Goal: Task Accomplishment & Management: Manage account settings

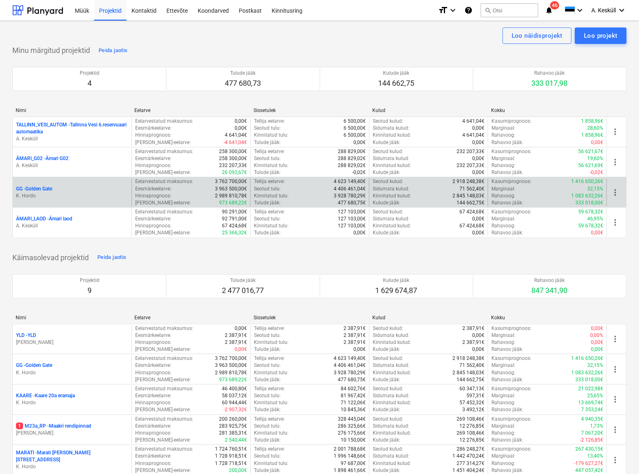
click at [51, 184] on div "GG - Golden Gate K. Hordo" at bounding box center [72, 192] width 119 height 28
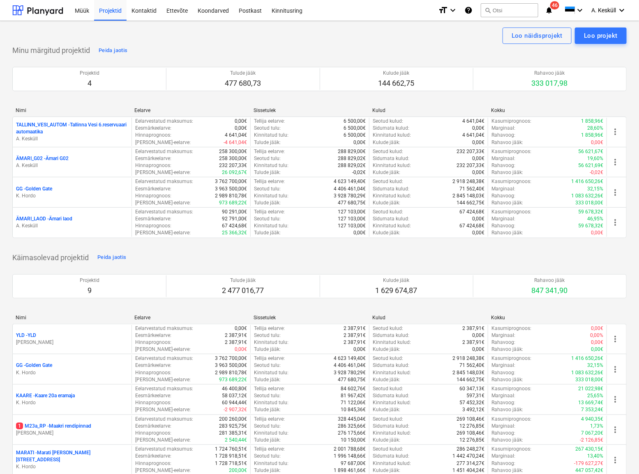
click at [48, 186] on p "GG - [GEOGRAPHIC_DATA]" at bounding box center [34, 189] width 36 height 7
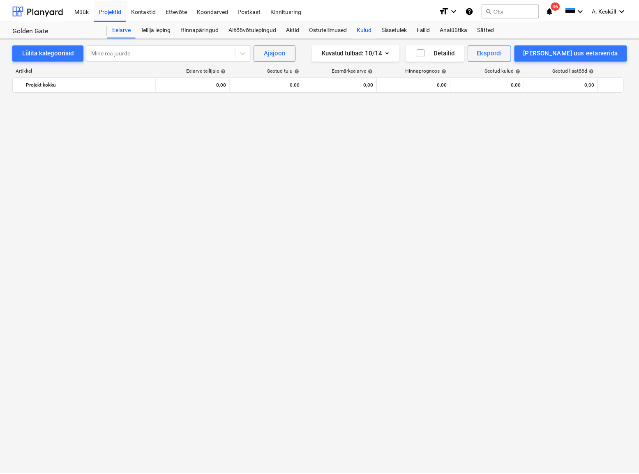
scroll to position [935, 0]
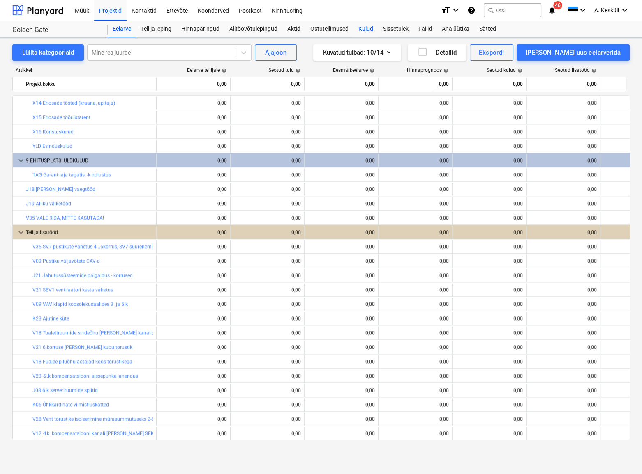
click at [364, 30] on div "Kulud" at bounding box center [365, 29] width 25 height 16
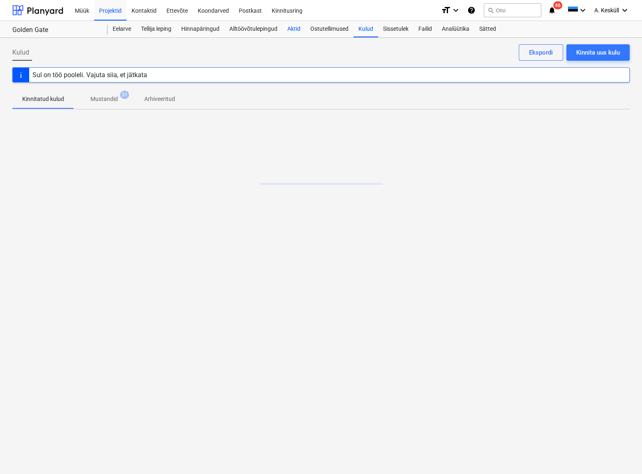
click at [297, 31] on div "Aktid" at bounding box center [293, 29] width 23 height 16
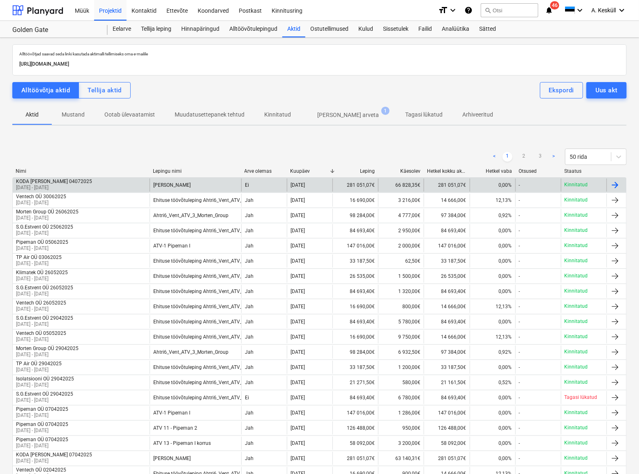
click at [58, 184] on p "[DATE] - [DATE]" at bounding box center [54, 187] width 76 height 7
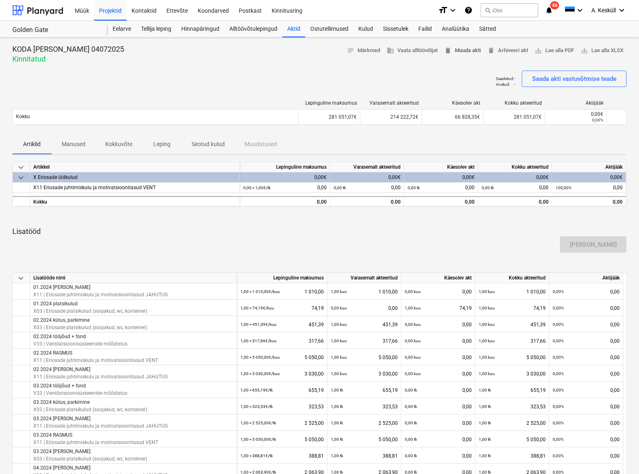
click at [462, 48] on span "delete Muuda akti" at bounding box center [462, 50] width 37 height 9
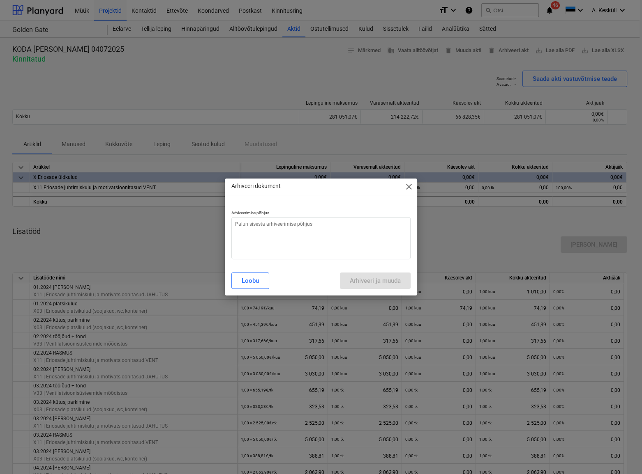
type textarea "x"
click at [318, 233] on textarea at bounding box center [321, 238] width 180 height 42
type textarea "v"
type textarea "x"
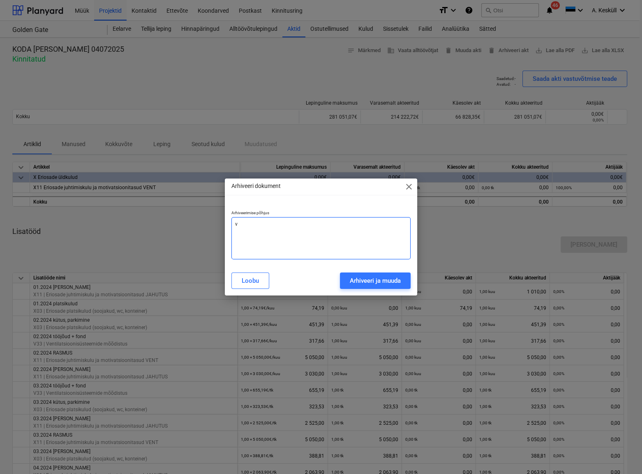
type textarea "va"
type textarea "x"
type textarea "val"
type textarea "x"
type textarea "vale"
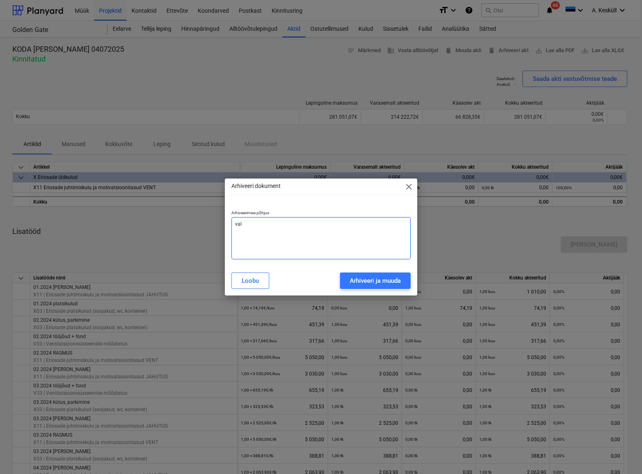
type textarea "x"
type textarea "valed"
type textarea "x"
type textarea "valed"
type textarea "x"
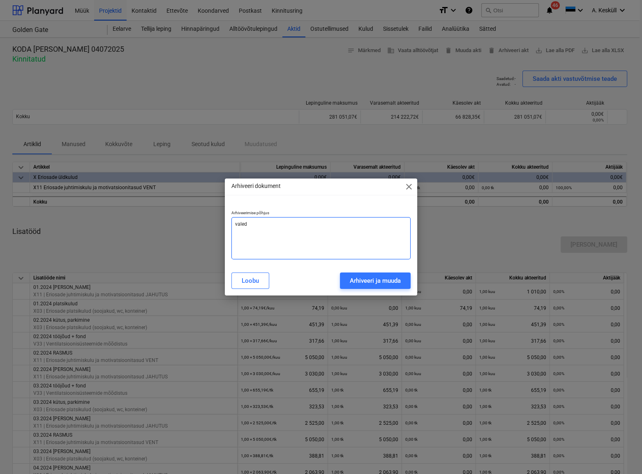
type textarea "valed s"
type textarea "x"
type textarea "[PERSON_NAME]"
type textarea "x"
type textarea "valed sy"
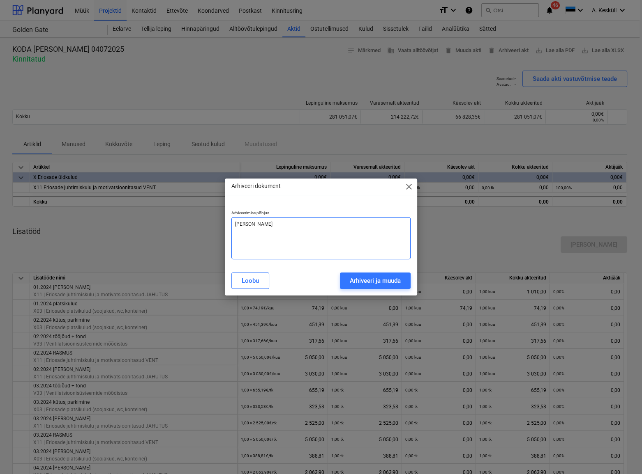
type textarea "x"
type textarea "valed s"
type textarea "x"
type textarea "valed su"
type textarea "x"
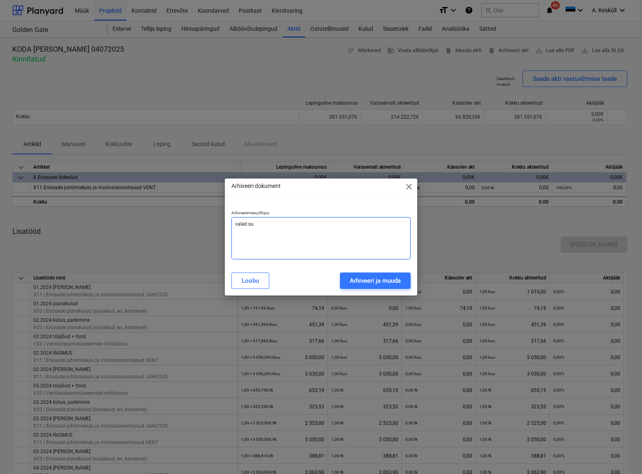
type textarea "valed s"
type textarea "x"
type textarea "valed"
type textarea "x"
type textarea "valed"
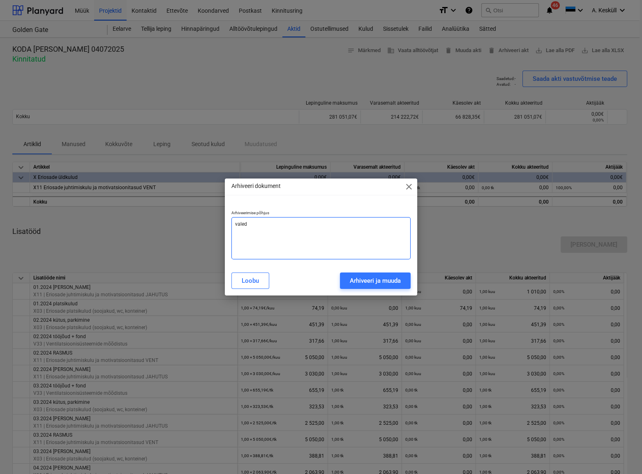
type textarea "x"
type textarea "vale"
type textarea "x"
type textarea "val"
type textarea "x"
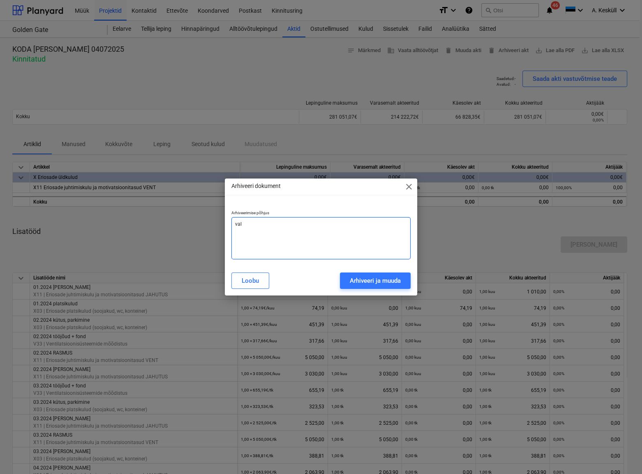
type textarea "va"
type textarea "x"
type textarea "v"
type textarea "x"
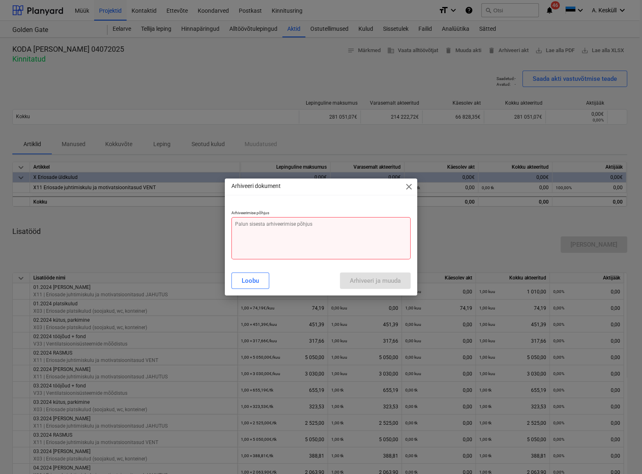
type textarea "S"
type textarea "x"
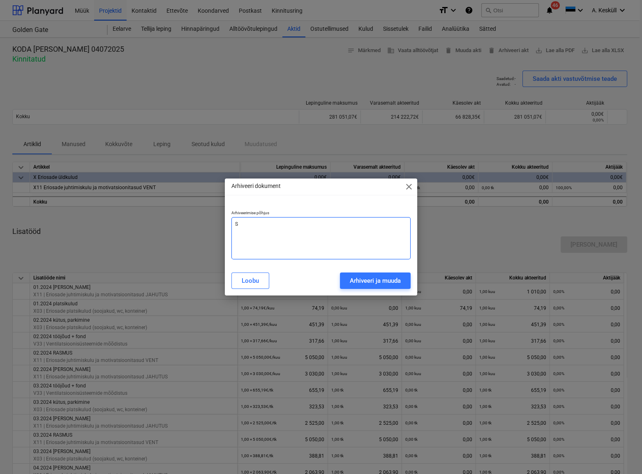
type textarea "Su"
type textarea "x"
type textarea "Sum"
type textarea "x"
type textarea "Summ"
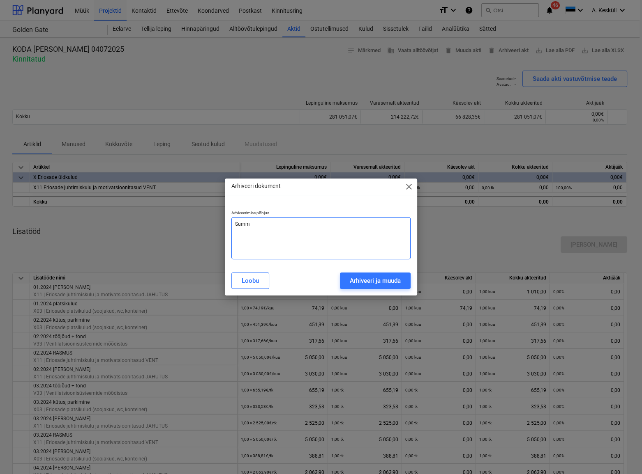
type textarea "x"
type textarea "Summa"
type textarea "x"
type textarea "Summad"
type textarea "x"
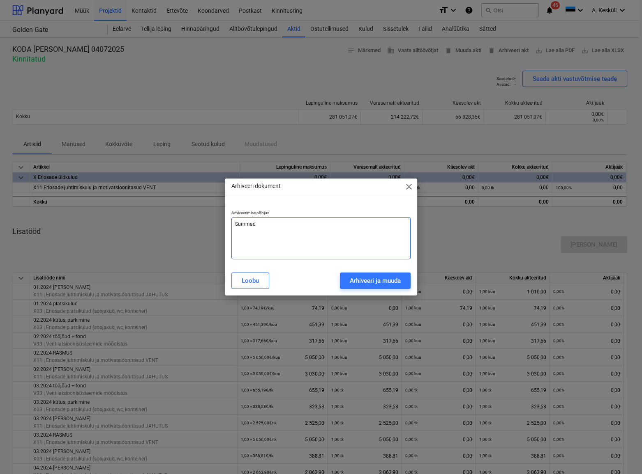
type textarea "Summade"
type textarea "x"
type textarea "Summade"
type textarea "x"
type textarea "Summade k"
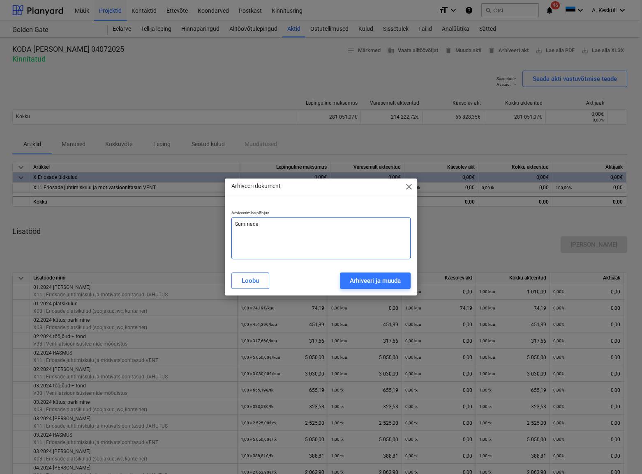
type textarea "x"
type textarea "Summade ko"
type textarea "x"
type textarea "Summade kor"
type textarea "x"
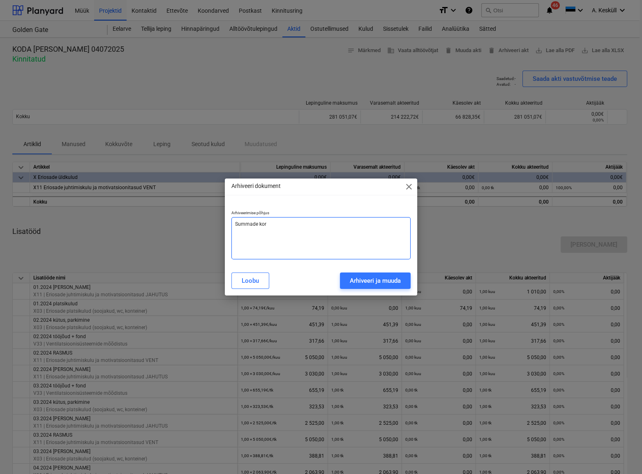
type textarea "Summade korr"
type textarea "x"
type textarea "Summade [PERSON_NAME]"
type textarea "x"
type textarea "Summade korrig"
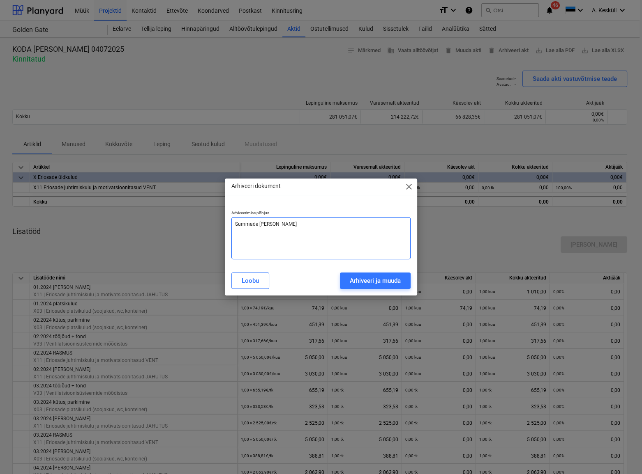
type textarea "x"
type textarea "Summade korrige"
type textarea "x"
type textarea "Summade korrigee"
type textarea "x"
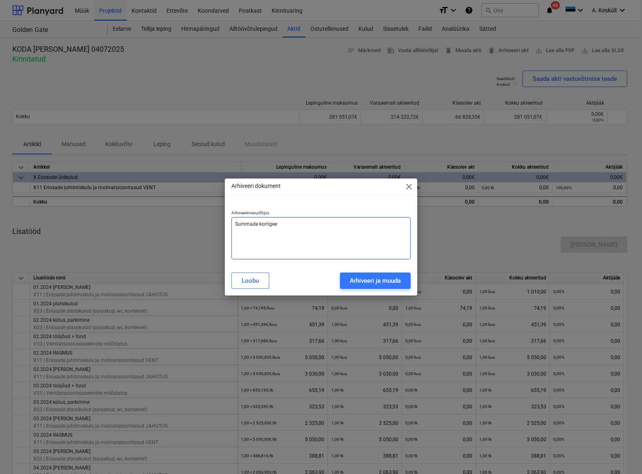
type textarea "Summade korrigeer"
type textarea "x"
type textarea "Summade korrigeeri"
type textarea "x"
type textarea "Summade korrigeerim"
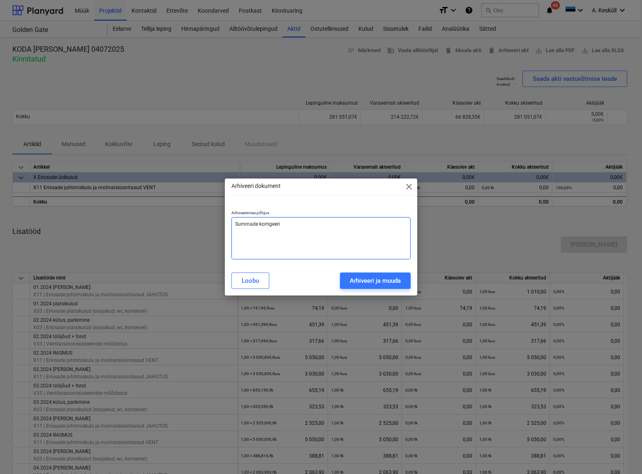
type textarea "x"
type textarea "Summade korrigeerimi"
type textarea "x"
type textarea "Summade korrigeerimin"
type textarea "x"
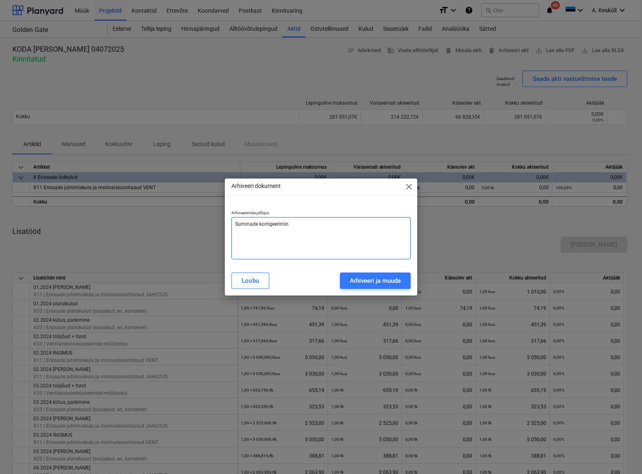
type textarea "Summade korrigeerimine"
type textarea "x"
type textarea "Summade korrigeerimine"
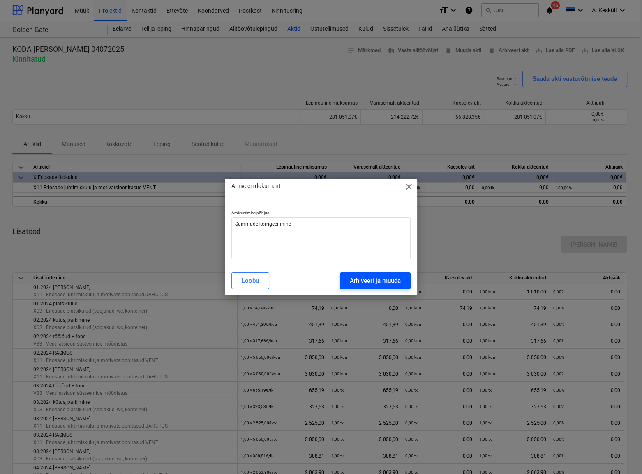
click at [365, 279] on div "Arhiveeri ja muuda" at bounding box center [375, 281] width 51 height 11
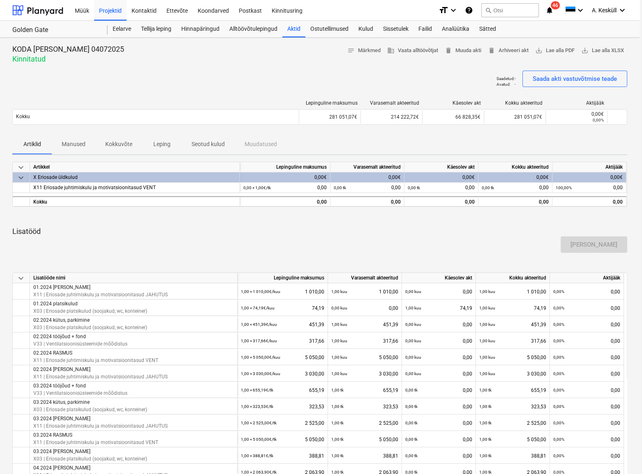
type textarea "x"
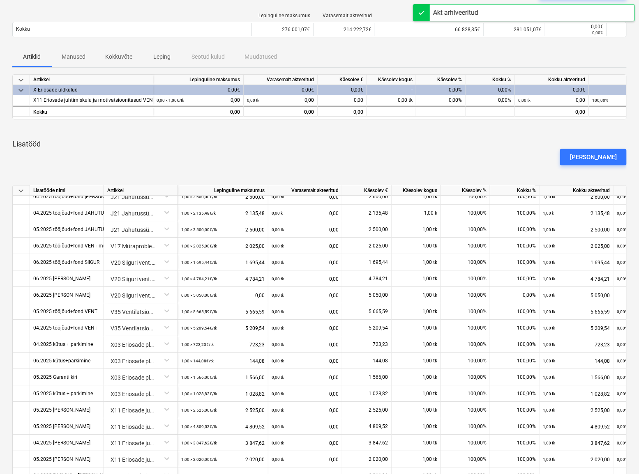
scroll to position [252, 0]
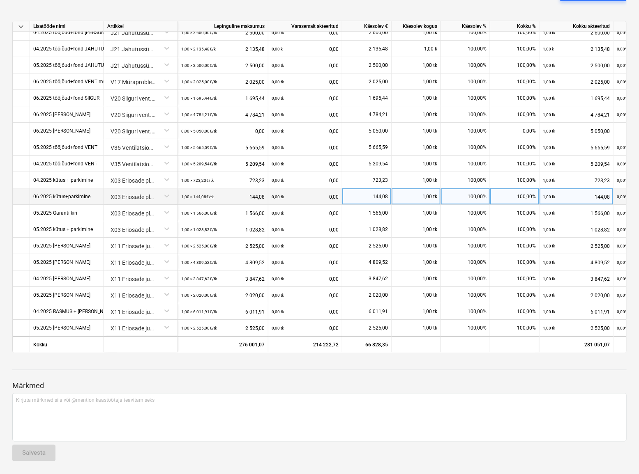
click at [373, 194] on div "144,08" at bounding box center [366, 197] width 42 height 16
type input "721,15"
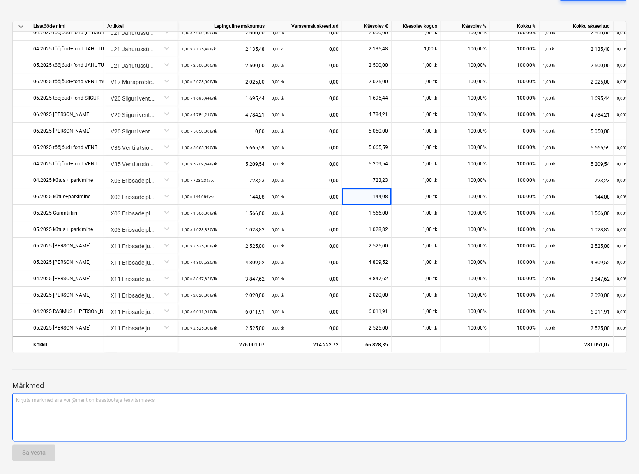
click at [362, 295] on div "Kirjuta märkmed siia või @mention kaastöötaja teavitamiseks ﻿" at bounding box center [319, 418] width 614 height 48
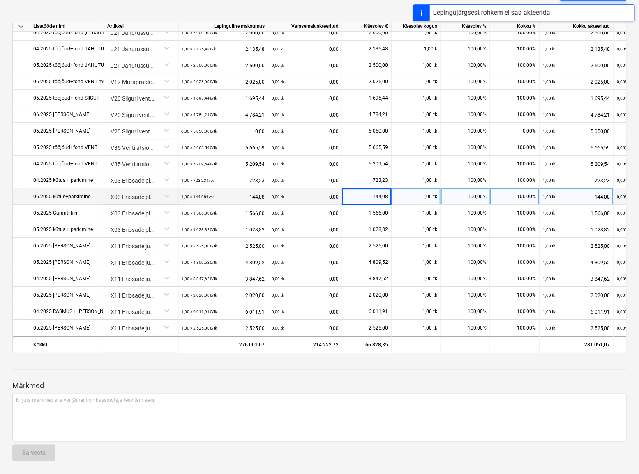
click at [386, 193] on div "144,08" at bounding box center [366, 197] width 42 height 16
click at [236, 196] on div "1,00 × 144,08€ / tk 144,08" at bounding box center [222, 197] width 83 height 17
click at [188, 195] on small "1,00 × 144,08€ / tk" at bounding box center [197, 197] width 32 height 5
click at [134, 193] on div "X03 Eriosade platsikulud (soojakud, wc, konteiner)" at bounding box center [140, 196] width 67 height 14
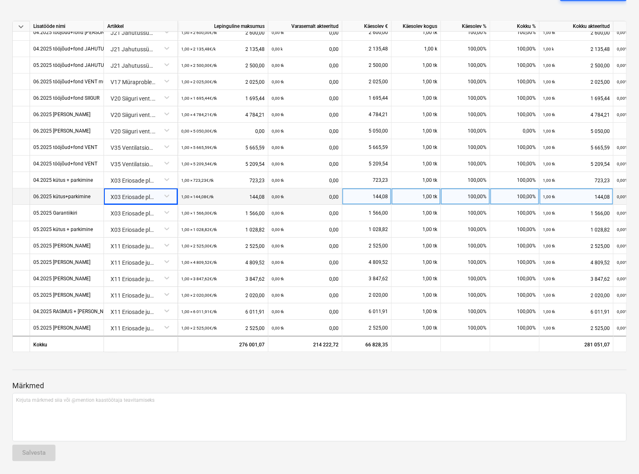
click at [251, 198] on div "1,00 × 144,08€ / tk 144,08" at bounding box center [222, 197] width 83 height 17
click at [232, 196] on div "1,00 × 144,08€ / tk 144,08" at bounding box center [222, 197] width 83 height 17
click at [196, 195] on small "1,00 × 144,08€ / tk" at bounding box center [197, 197] width 32 height 5
click at [368, 200] on div "144,08" at bounding box center [366, 197] width 42 height 16
click at [370, 196] on input "144,08" at bounding box center [366, 197] width 49 height 16
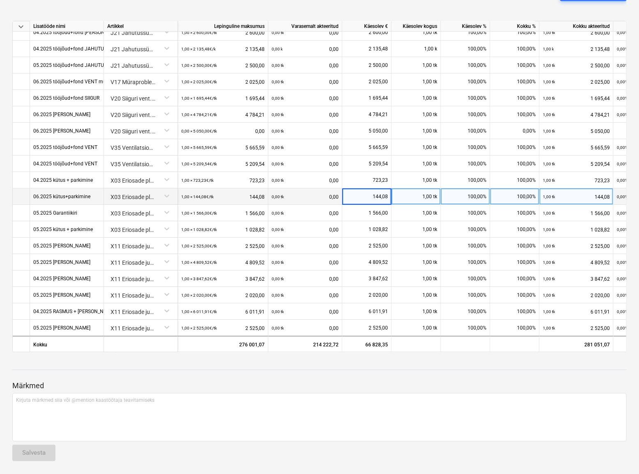
click at [370, 196] on input "144,08" at bounding box center [366, 197] width 49 height 16
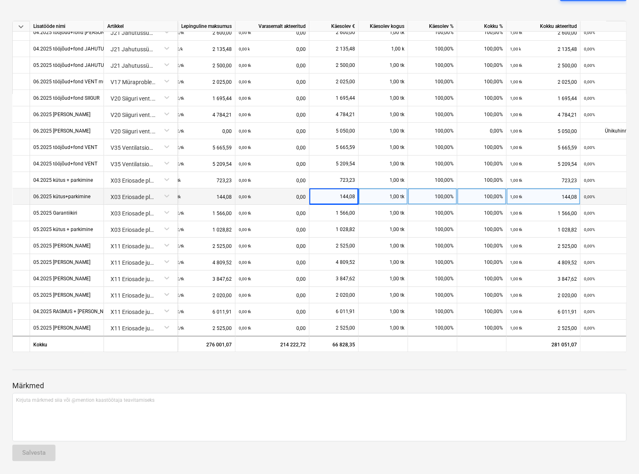
scroll to position [1078, 63]
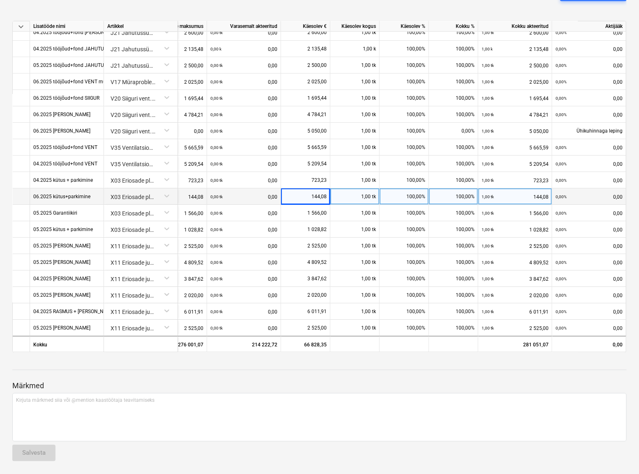
click at [380, 184] on div "100,00%" at bounding box center [404, 180] width 49 height 16
click at [367, 196] on div "1,00 tk" at bounding box center [354, 197] width 49 height 16
type input "11"
click at [369, 195] on div "1,00 tk" at bounding box center [354, 197] width 49 height 16
type input "11"
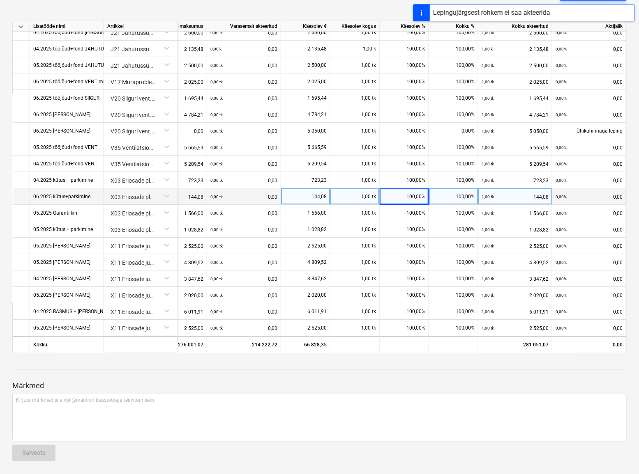
click at [313, 197] on div "144,08" at bounding box center [305, 197] width 42 height 16
click at [66, 193] on div "06.2025 kütus+parkimine" at bounding box center [61, 197] width 57 height 16
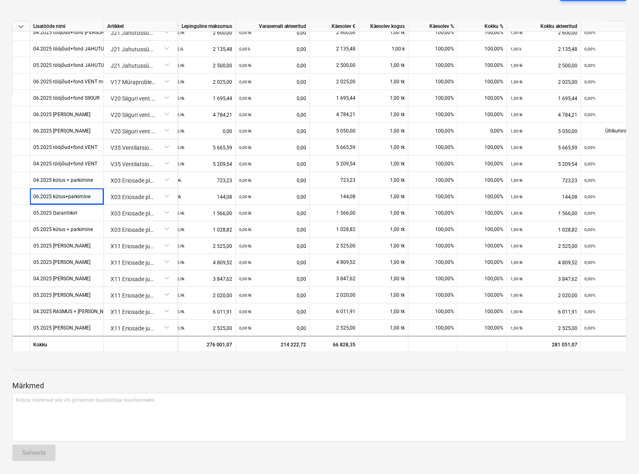
scroll to position [1078, 0]
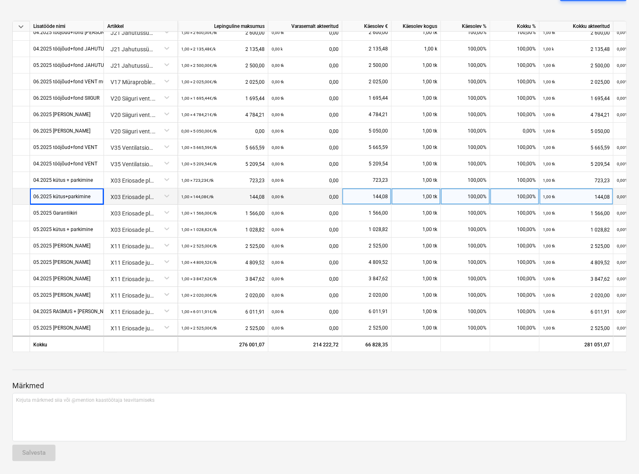
click at [166, 193] on div "X03 Eriosade platsikulud (soojakud, wc, konteiner)" at bounding box center [140, 196] width 67 height 14
click at [75, 196] on div "06.2025 kütus+parkimine" at bounding box center [61, 197] width 57 height 16
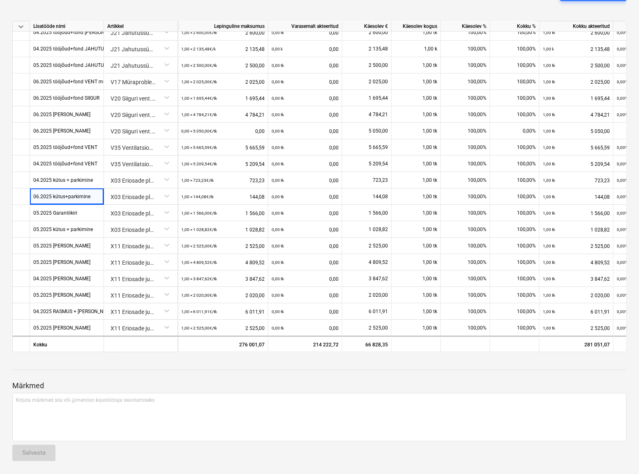
drag, startPoint x: 49, startPoint y: 194, endPoint x: 260, endPoint y: 379, distance: 280.6
click at [259, 295] on div at bounding box center [319, 378] width 614 height 7
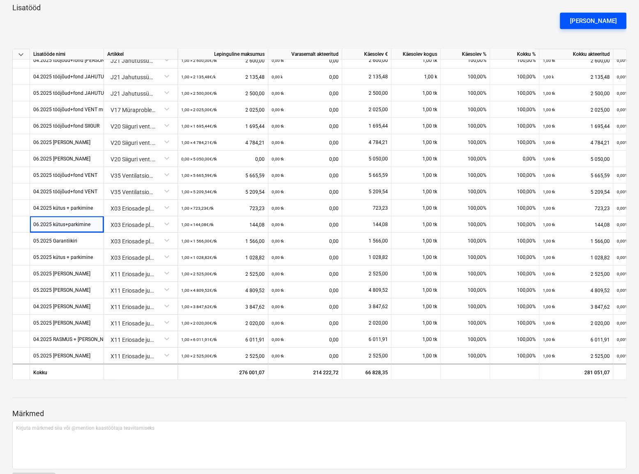
click at [507, 17] on div "[PERSON_NAME]" at bounding box center [593, 21] width 47 height 11
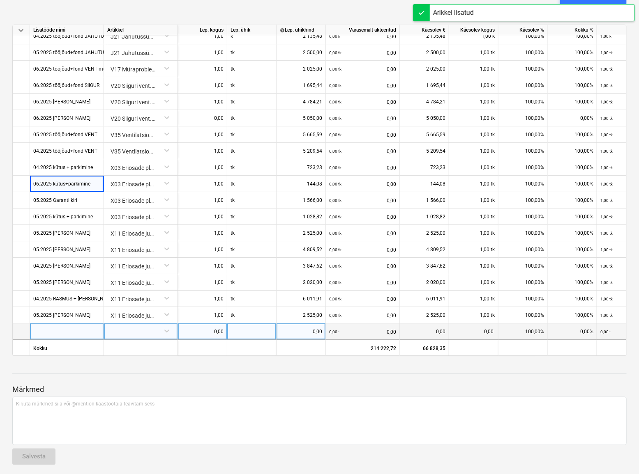
scroll to position [252, 0]
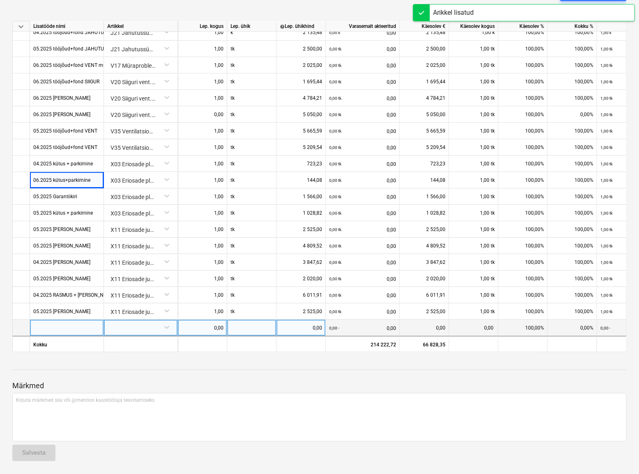
click at [89, 295] on div at bounding box center [67, 328] width 74 height 16
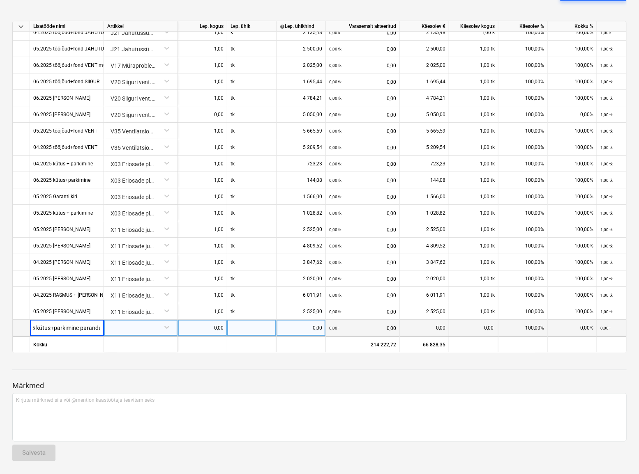
type input "06.2025 kütus+parkimine parandus"
click at [128, 295] on div at bounding box center [140, 327] width 67 height 14
click at [135, 295] on div at bounding box center [140, 327] width 67 height 14
type input "siigur"
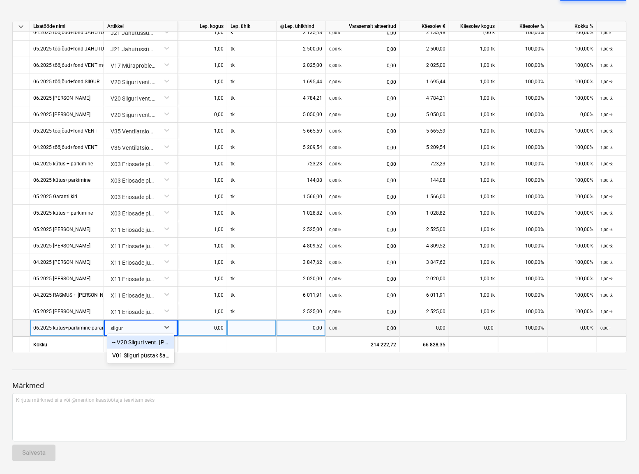
click at [148, 295] on div "-- V20 Siiguri vent. [PERSON_NAME] soojuspumbad koos paigaldusega" at bounding box center [140, 342] width 67 height 13
click at [212, 295] on div "0,00" at bounding box center [202, 328] width 42 height 16
type input "1"
click at [247, 295] on div at bounding box center [251, 328] width 49 height 16
type input "tk"
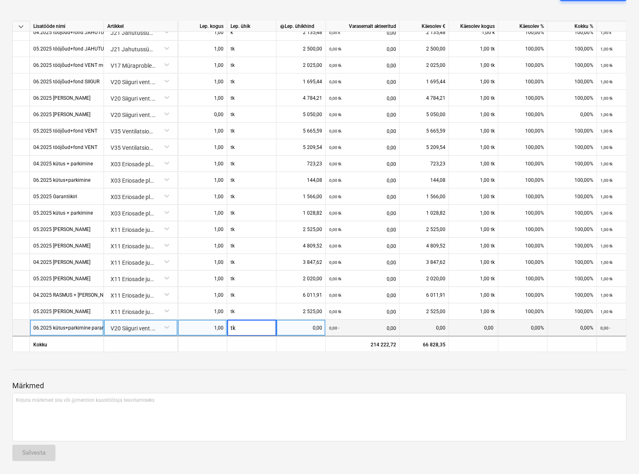
click at [298, 295] on div "0,00" at bounding box center [301, 328] width 42 height 16
click at [315, 295] on div "0,00" at bounding box center [301, 328] width 42 height 16
type input "721"
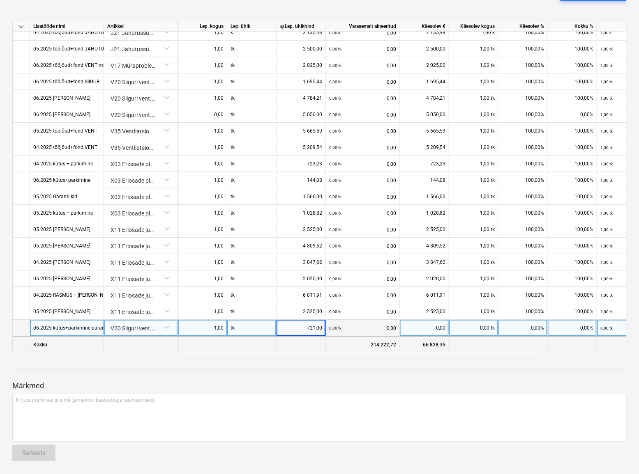
click at [299, 295] on div at bounding box center [300, 344] width 49 height 16
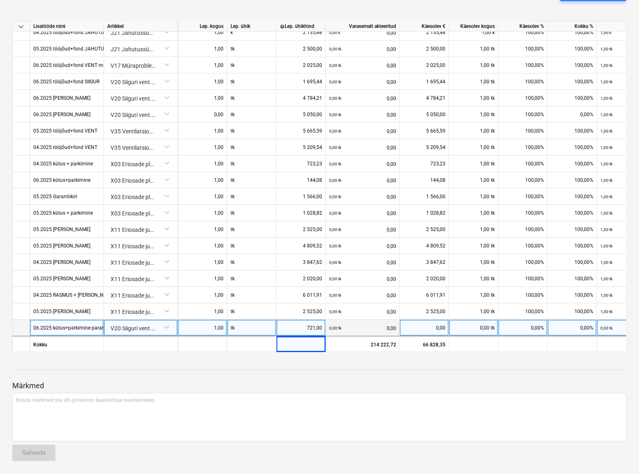
click at [300, 295] on div "721,00" at bounding box center [301, 328] width 42 height 16
click at [281, 295] on p "Märkmed" at bounding box center [319, 386] width 614 height 10
click at [295, 295] on div "721,00" at bounding box center [301, 328] width 42 height 16
type input "577,07"
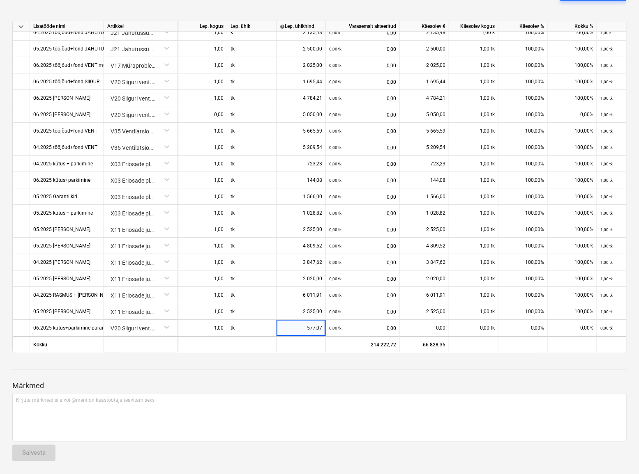
click at [314, 295] on div at bounding box center [319, 370] width 614 height 0
click at [260, 295] on div "Märkmed Kirjuta märkmed siia või @mention kaastöötaja teavitamiseks ﻿ Salvesta" at bounding box center [319, 413] width 614 height 109
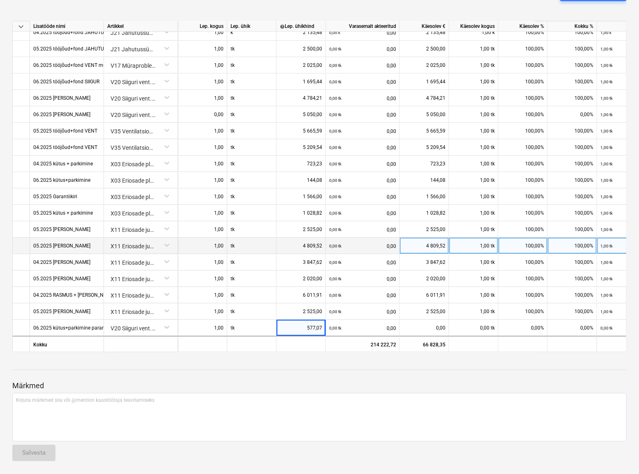
click at [326, 238] on div "0,00 tk 0,00" at bounding box center [363, 246] width 74 height 16
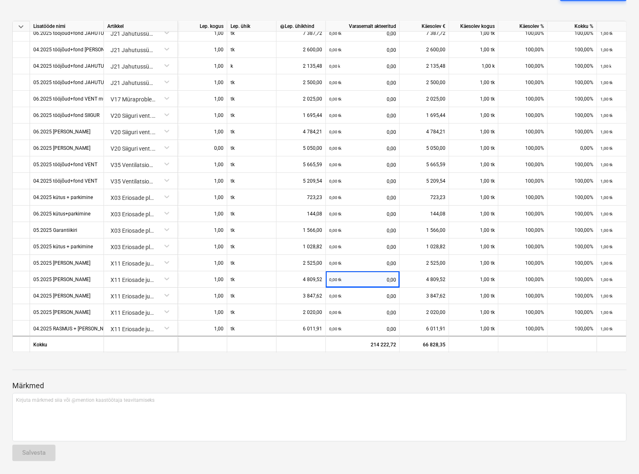
scroll to position [1057, 0]
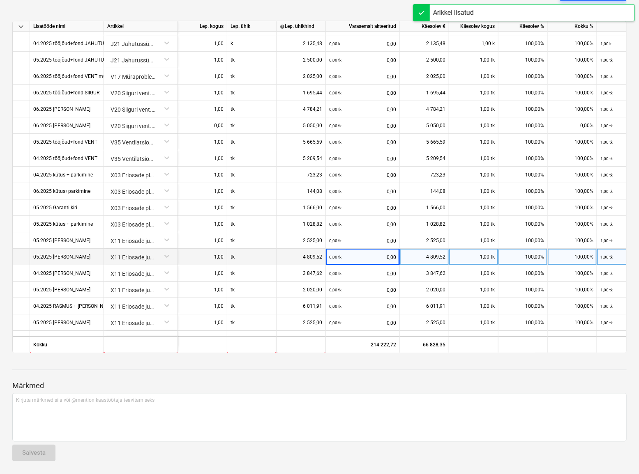
scroll to position [1111, 0]
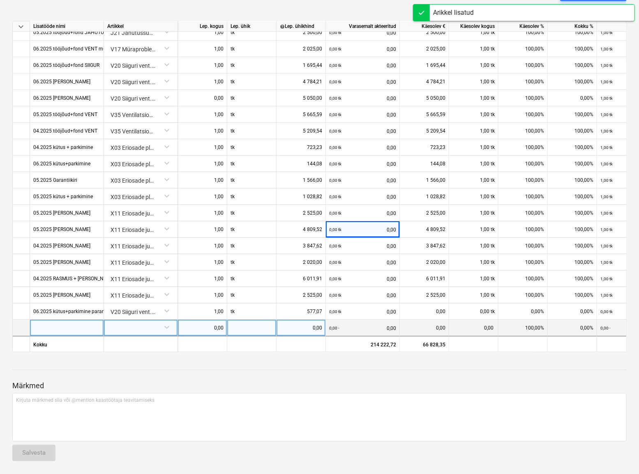
click at [83, 295] on div at bounding box center [67, 328] width 74 height 16
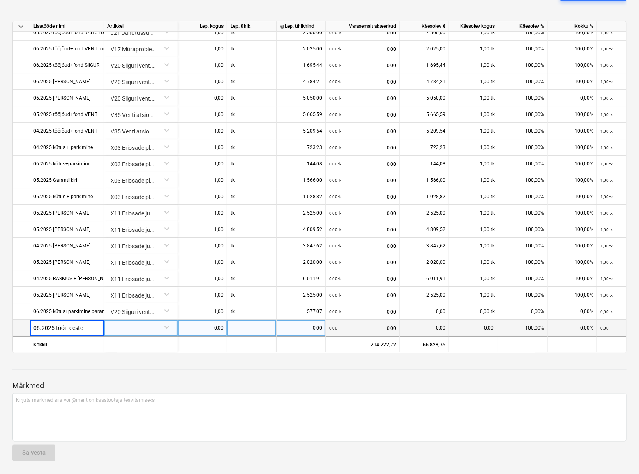
type input "06.2025 töömeeste"
click at [118, 295] on div at bounding box center [140, 327] width 67 height 14
click at [80, 295] on div "06.2025 töömeeste" at bounding box center [67, 328] width 74 height 16
click at [84, 295] on input "06.2025 töömeeste" at bounding box center [67, 328] width 74 height 16
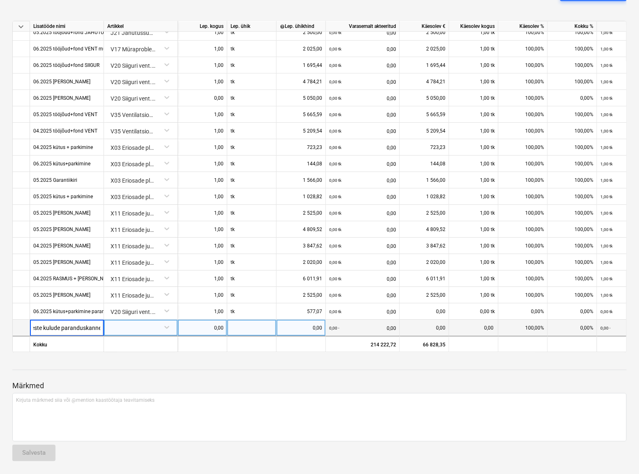
type input "06.2025 töömeeste kulude paranduskanne"
drag, startPoint x: 120, startPoint y: 326, endPoint x: 126, endPoint y: 328, distance: 6.9
click at [126, 295] on div at bounding box center [141, 328] width 74 height 16
click at [129, 295] on div at bounding box center [140, 327] width 67 height 14
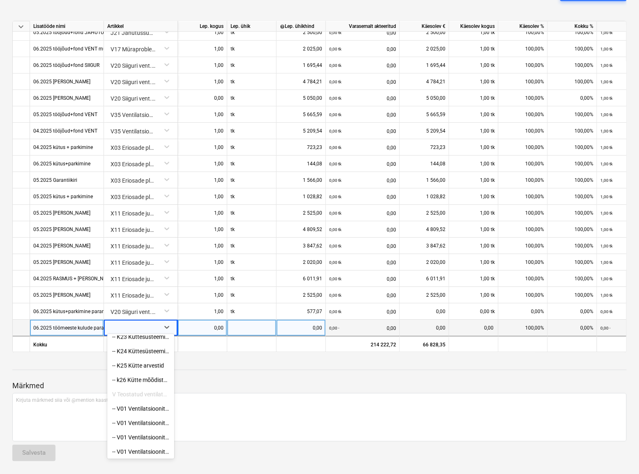
scroll to position [448, 0]
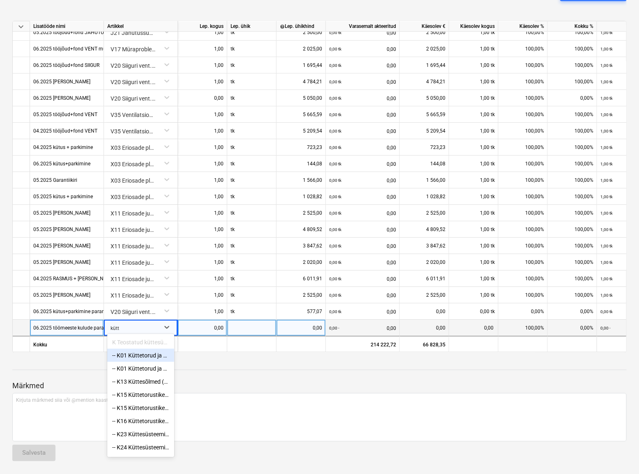
type input "kütte"
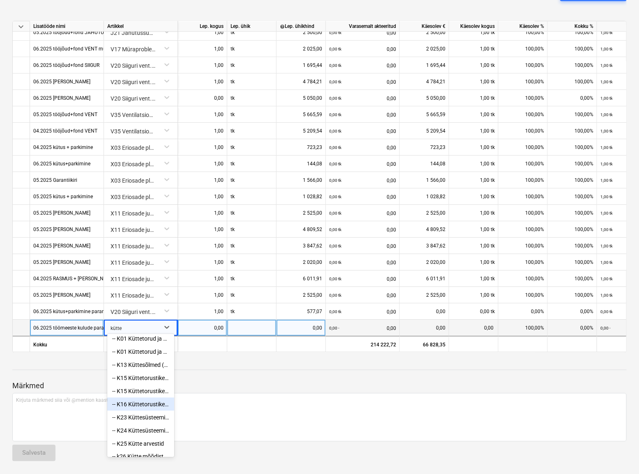
scroll to position [30, 0]
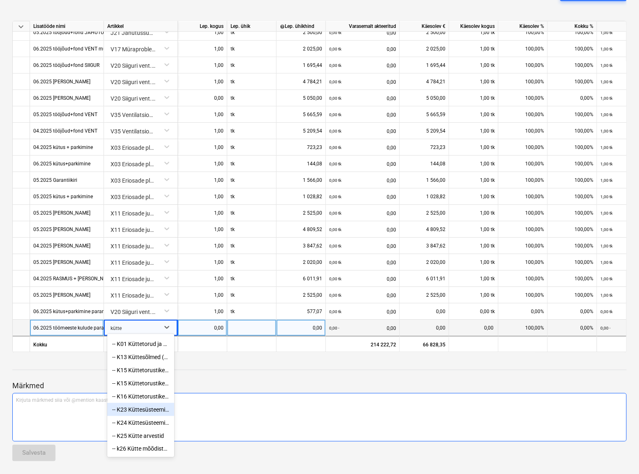
click at [150, 295] on div "-- K23 Küttesüsteemide paigaldus üldalad" at bounding box center [140, 409] width 67 height 13
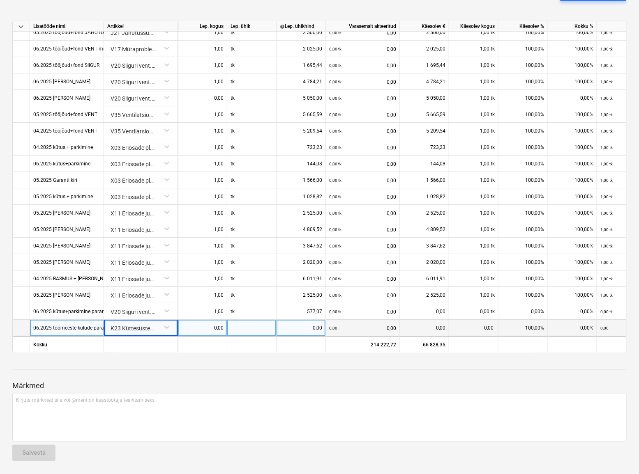
click at [205, 295] on div "0,00" at bounding box center [202, 328] width 42 height 16
type input "1"
click at [243, 295] on div at bounding box center [251, 328] width 49 height 16
type input "tk"
click at [308, 295] on div "0,00" at bounding box center [301, 328] width 42 height 16
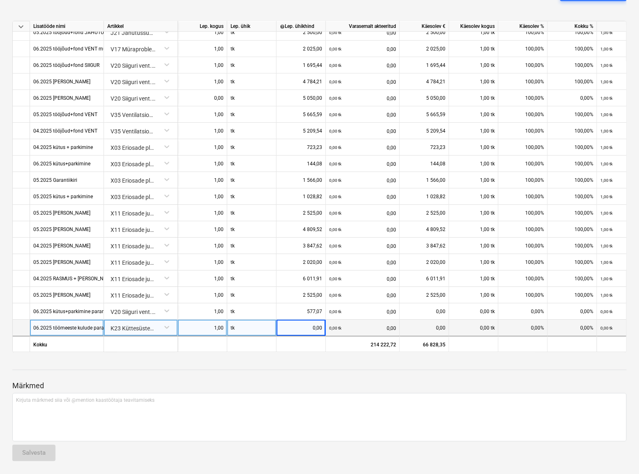
click at [304, 295] on div "0,00" at bounding box center [301, 328] width 42 height 16
click at [304, 295] on input at bounding box center [300, 328] width 49 height 16
type input "4660,48"
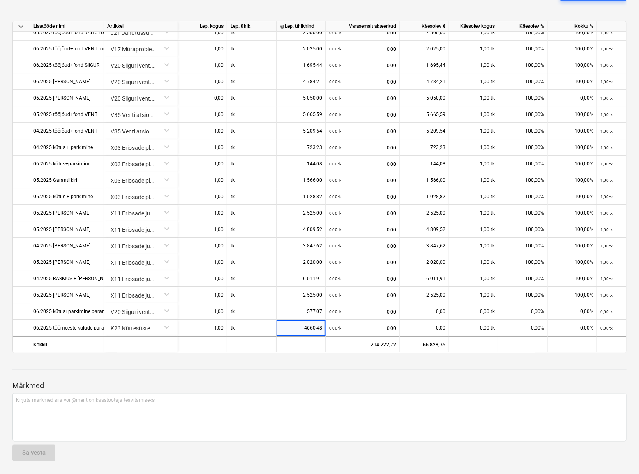
click at [343, 295] on div "Märkmed Kirjuta märkmed siia või @mention kaastöötaja teavitamiseks ﻿ Salvesta" at bounding box center [319, 413] width 614 height 109
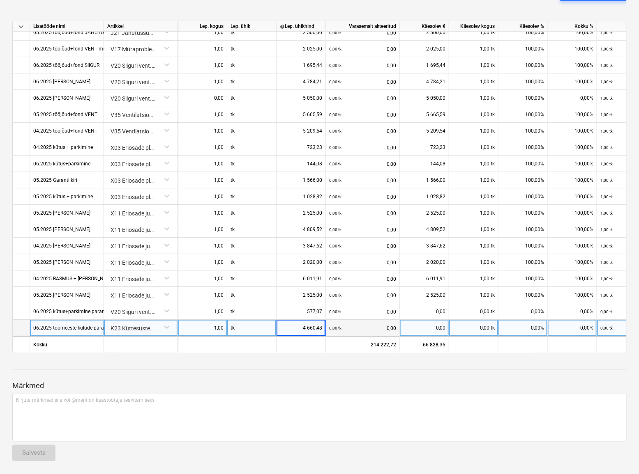
click at [440, 295] on div "0,00" at bounding box center [424, 328] width 42 height 16
click at [480, 295] on div "0,00 tk" at bounding box center [473, 328] width 49 height 16
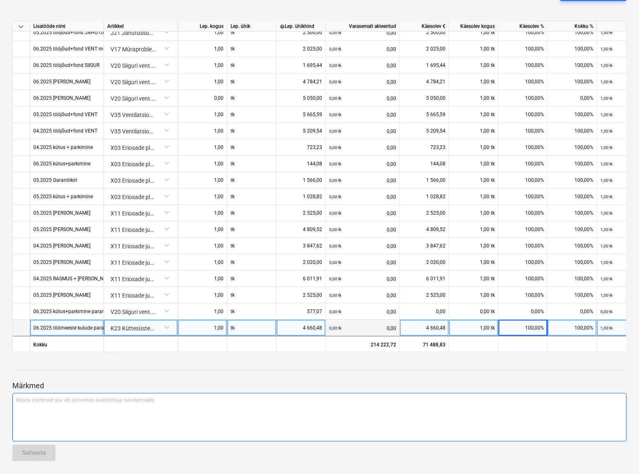
click at [250, 295] on p "Kirjuta märkmed siia või @mention kaastöötaja teavitamiseks ﻿" at bounding box center [319, 400] width 607 height 7
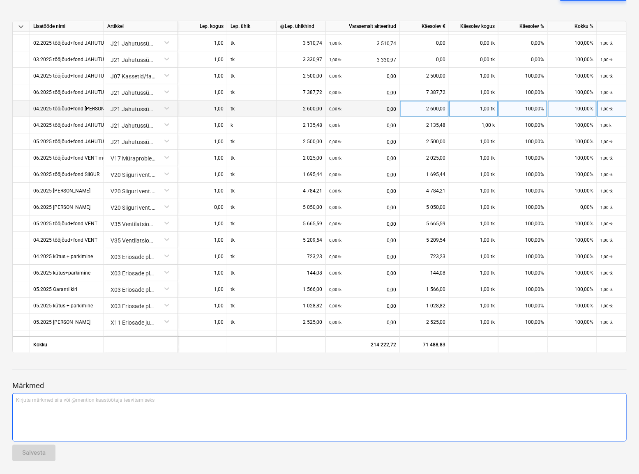
scroll to position [962, 0]
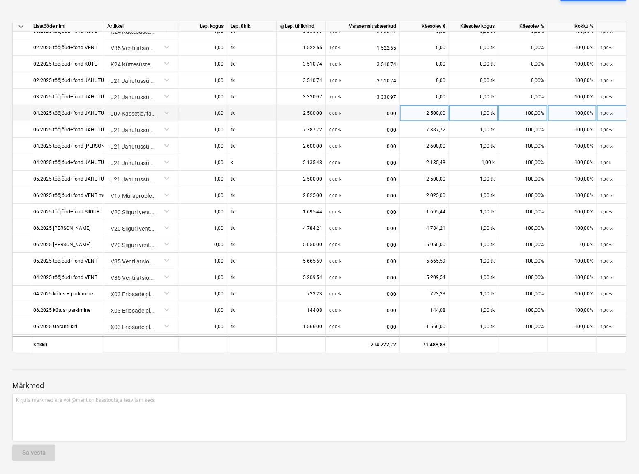
click at [159, 111] on div "J07 Kassetid/fan-coild paigaldus" at bounding box center [140, 112] width 67 height 14
click at [168, 111] on div "J07 Kassetid/fan-coild paigaldus" at bounding box center [140, 112] width 67 height 14
drag, startPoint x: 131, startPoint y: 112, endPoint x: 111, endPoint y: 113, distance: 20.2
click at [111, 113] on div "J07 Kassetid/fan-coild paigaldus" at bounding box center [140, 112] width 67 height 14
click at [78, 113] on div "04.2025 tööjõud+fond JAHUTUS I" at bounding box center [71, 113] width 76 height 16
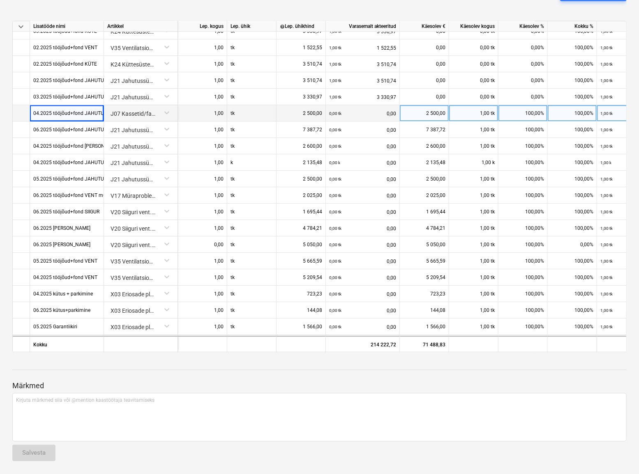
click at [144, 115] on div "J07 Kassetid/fan-coild paigaldus" at bounding box center [140, 112] width 67 height 14
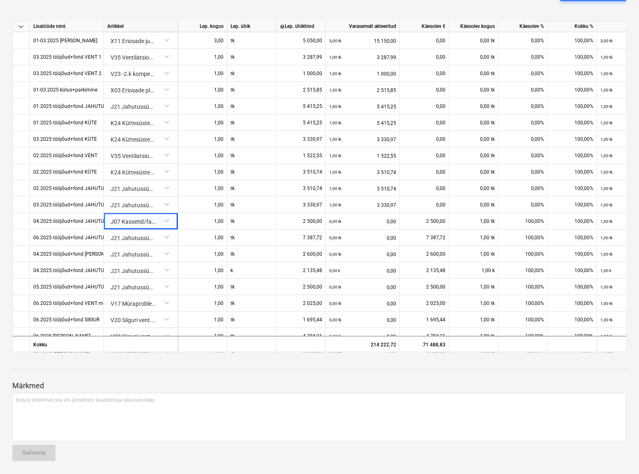
scroll to position [850, 0]
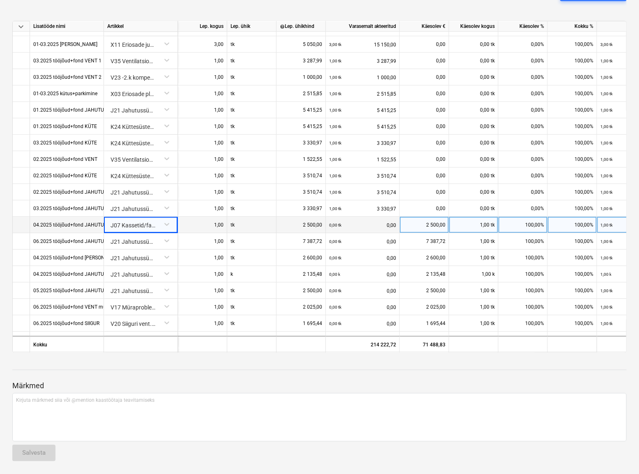
click at [66, 225] on div "04.2025 tööjõud+fond JAHUTUS I" at bounding box center [71, 225] width 76 height 16
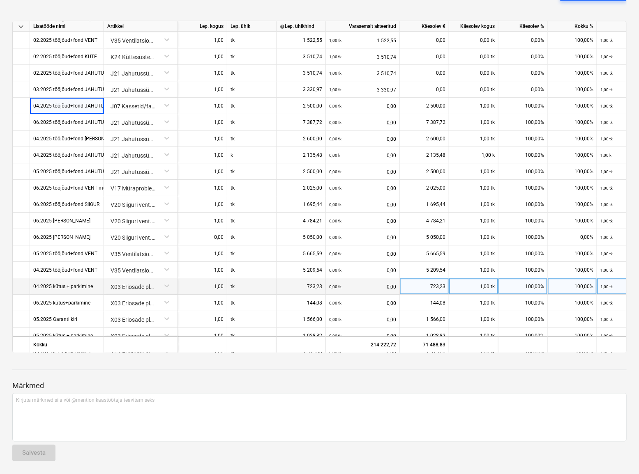
scroll to position [924, 0]
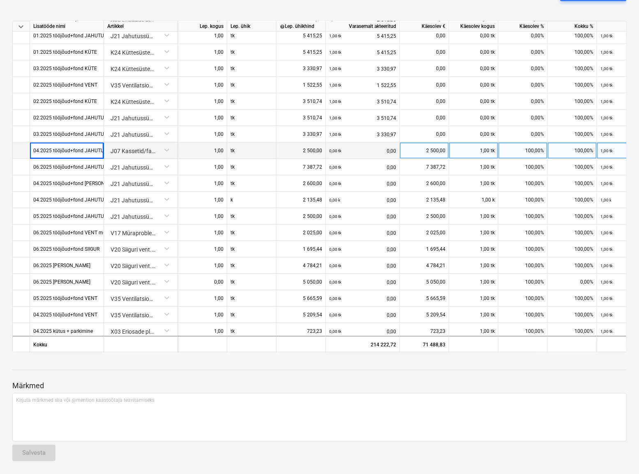
click at [452, 150] on div "1,00 tk" at bounding box center [473, 151] width 49 height 16
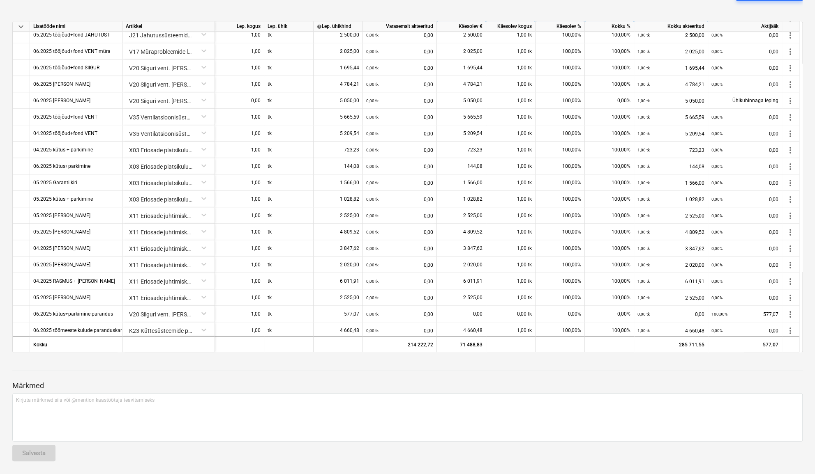
scroll to position [1109, 0]
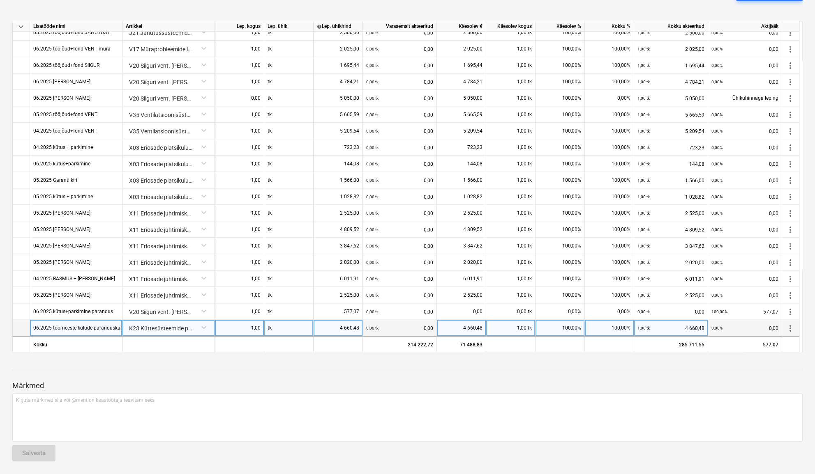
click at [30, 295] on div "06.2025 töömeeste kulude paranduskanne" at bounding box center [76, 328] width 92 height 16
click at [36, 295] on input "06.2025 töömeeste kulude paranduskanne" at bounding box center [76, 328] width 92 height 16
click at [34, 295] on input "06.2025 töömeeste kulude paranduskanne" at bounding box center [76, 328] width 92 height 16
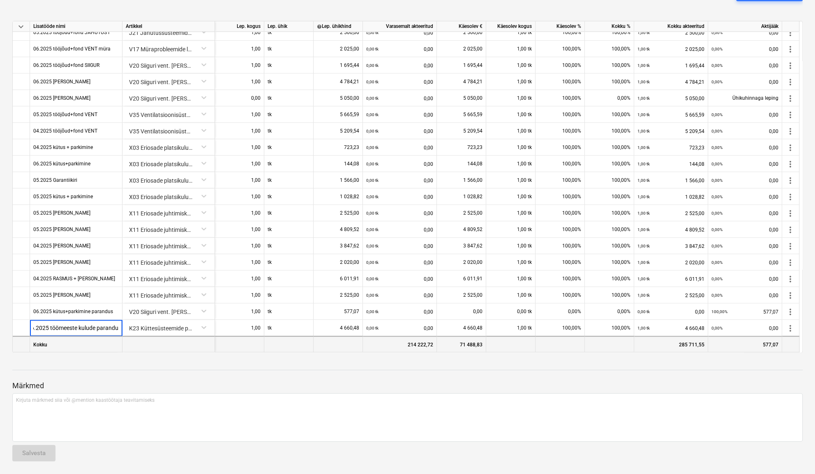
scroll to position [0, 0]
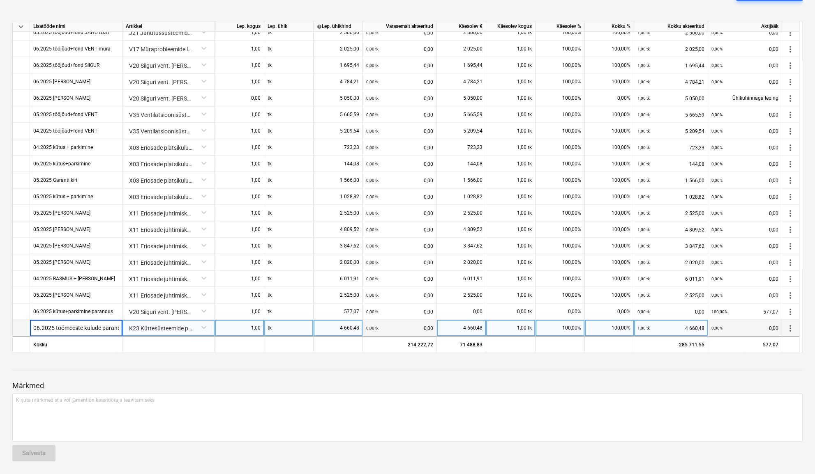
click at [38, 295] on input "06.2025 töömeeste kulude paranduskanne" at bounding box center [76, 328] width 92 height 16
click at [34, 295] on input "06.2025 töömeeste kulude paranduskanne" at bounding box center [76, 328] width 92 height 16
click at [37, 295] on div "06.2025 töömeeste kulude paranduskanne" at bounding box center [80, 328] width 95 height 16
click at [37, 295] on input "06.2025 töömeeste kulude paranduskanne" at bounding box center [76, 328] width 92 height 16
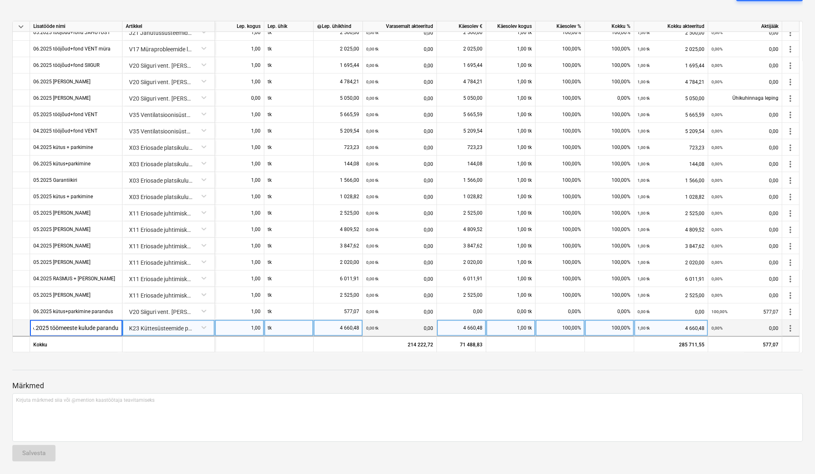
scroll to position [0, 0]
click at [37, 295] on input "06.2025 töömeeste kulude paranduskanne" at bounding box center [76, 328] width 92 height 16
type input "04 ja 05.2025 töömeeste kulude paranduskanne"
click at [444, 295] on div at bounding box center [407, 378] width 790 height 7
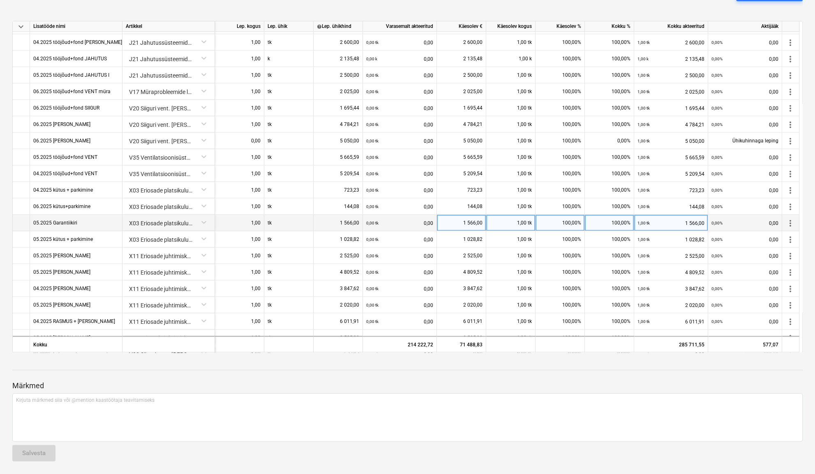
scroll to position [1109, 0]
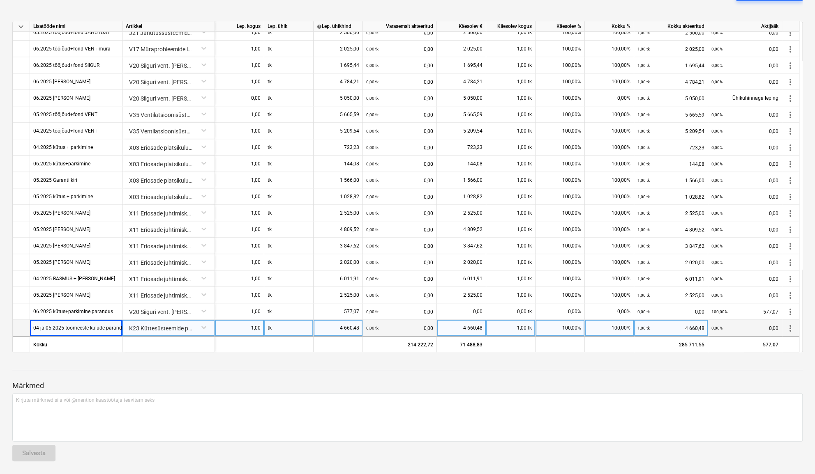
click at [468, 295] on div "4 660,48" at bounding box center [461, 328] width 42 height 16
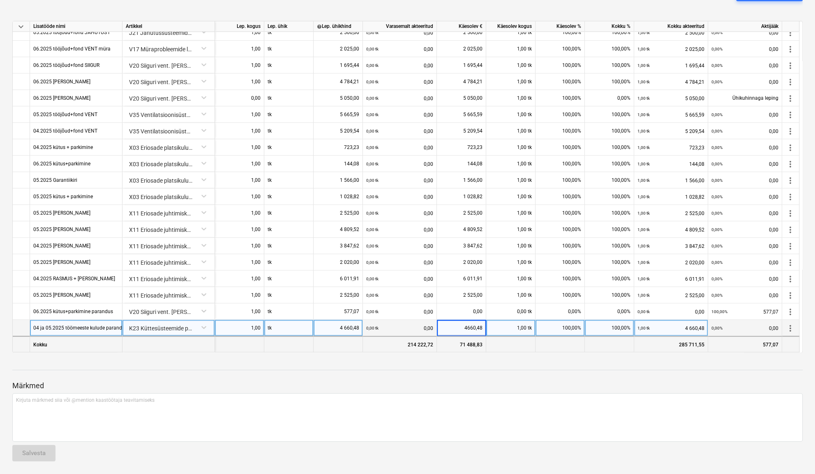
click at [464, 295] on div "71 488,83" at bounding box center [461, 344] width 49 height 16
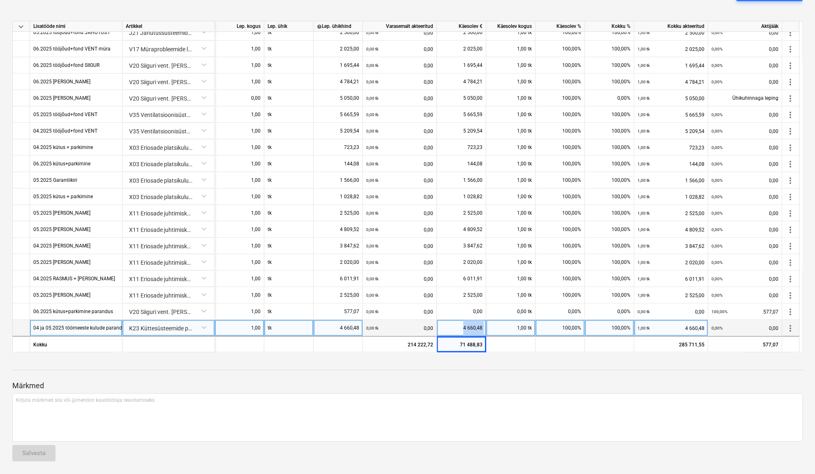
drag, startPoint x: 457, startPoint y: 327, endPoint x: 496, endPoint y: 327, distance: 39.0
click at [0, 0] on div "04 ja 05.2025 töömeeste kulude paranduskanne K23 Küttesüsteemide paigaldus ülda…" at bounding box center [0, 0] width 0 height 0
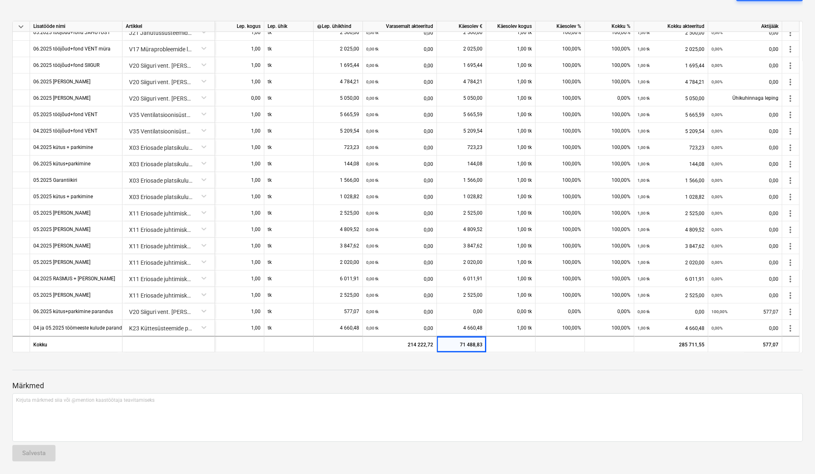
click at [493, 295] on div at bounding box center [407, 378] width 790 height 7
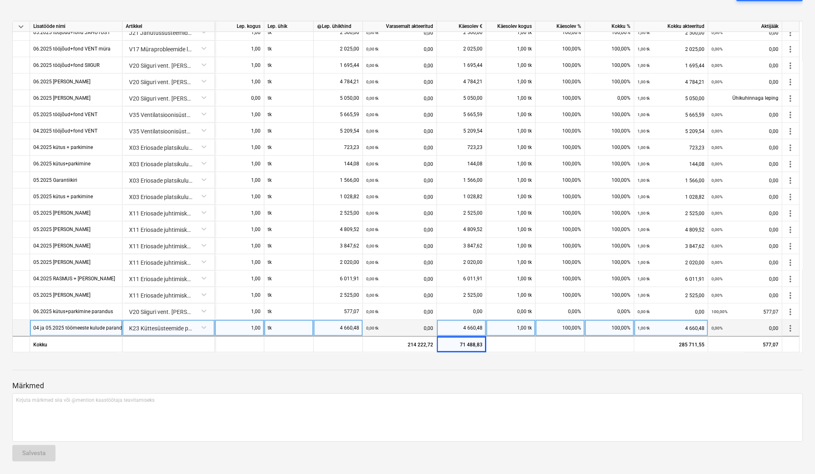
click at [469, 295] on div "4 660,48" at bounding box center [461, 328] width 42 height 16
click at [349, 295] on div "4 660,48" at bounding box center [338, 328] width 42 height 16
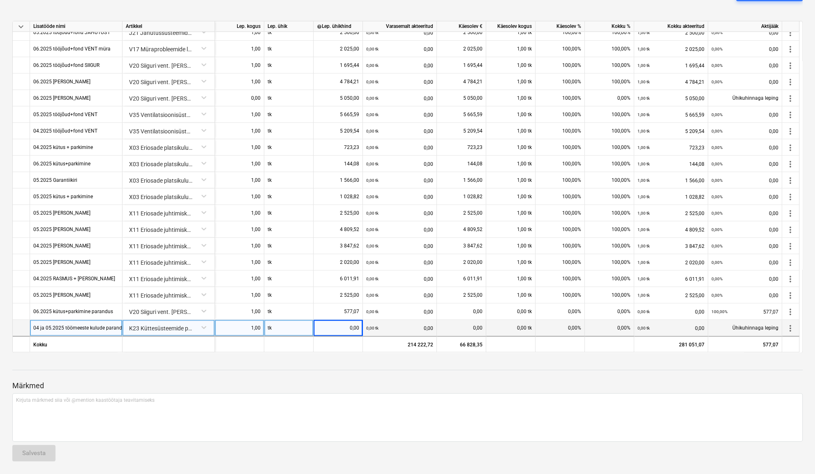
click at [340, 295] on div "0,00" at bounding box center [338, 328] width 42 height 16
click at [336, 295] on div "0,00" at bounding box center [338, 328] width 42 height 16
click at [329, 295] on input at bounding box center [337, 328] width 49 height 16
click at [337, 295] on div "0,00" at bounding box center [338, 328] width 42 height 16
click at [342, 295] on div "0,00" at bounding box center [338, 328] width 42 height 16
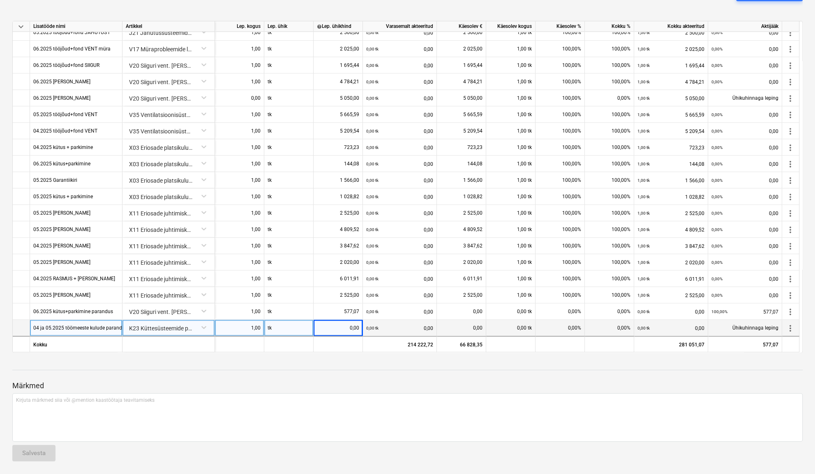
click at [346, 295] on div "0,00" at bounding box center [338, 328] width 42 height 16
type input "502,88"
click at [356, 295] on div "Märkmed Kirjuta märkmed siia või @mention kaastöötaja teavitamiseks ﻿ Salvesta" at bounding box center [407, 413] width 790 height 109
click at [416, 295] on div "Märkmed Kirjuta märkmed siia või @mention kaastöötaja teavitamiseks ﻿ Salvesta" at bounding box center [407, 413] width 790 height 109
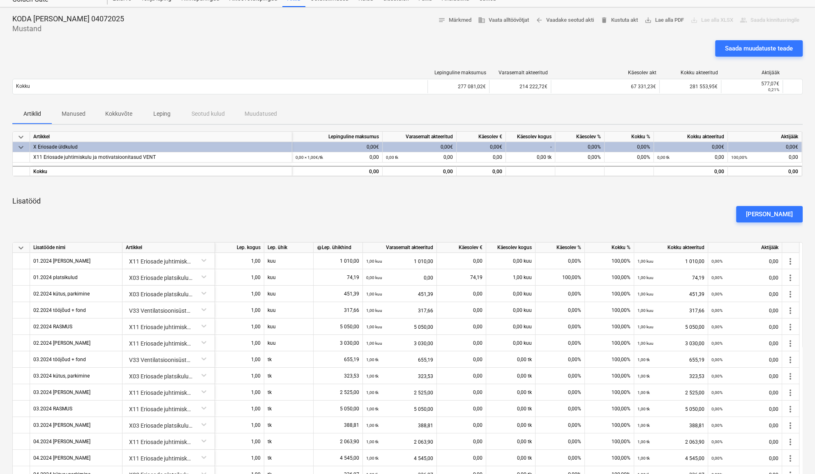
scroll to position [0, 0]
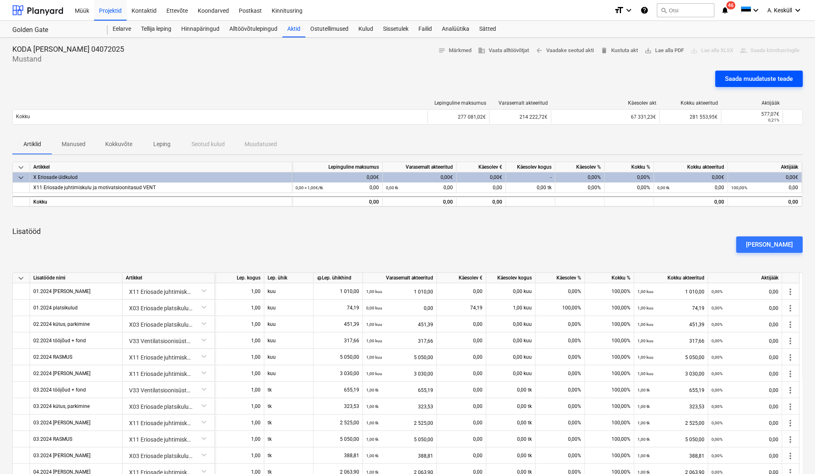
click at [507, 81] on div "Saada muudatuste teade" at bounding box center [759, 79] width 68 height 11
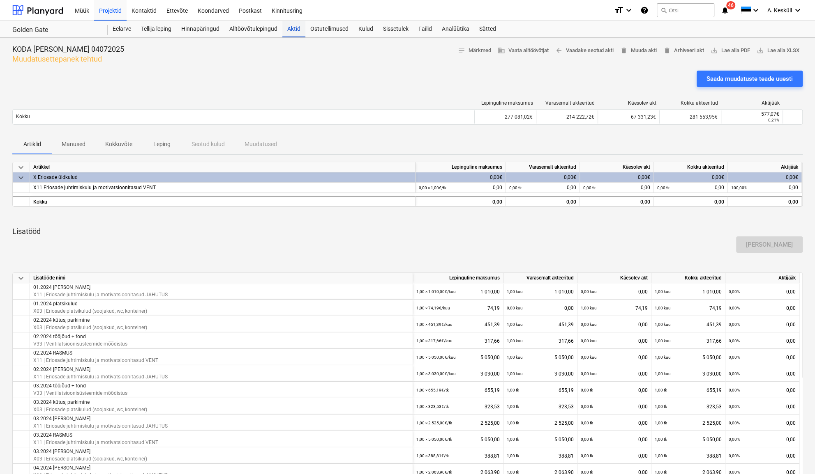
click at [292, 31] on div "Aktid" at bounding box center [293, 29] width 23 height 16
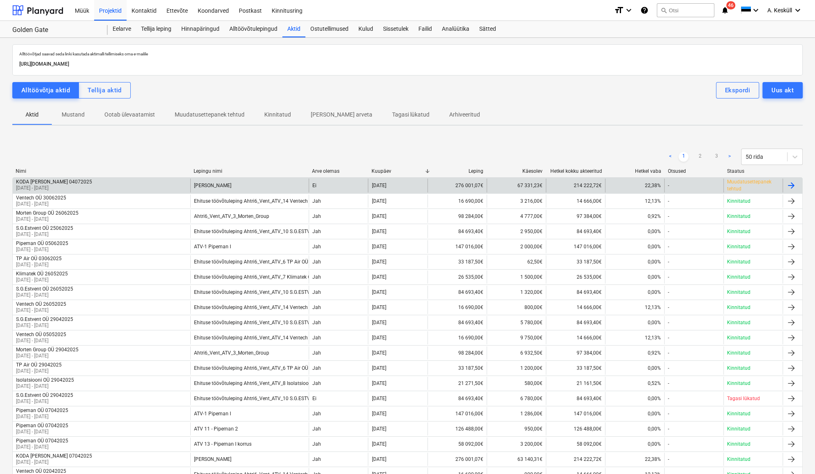
click at [227, 184] on div "[PERSON_NAME]" at bounding box center [249, 186] width 118 height 14
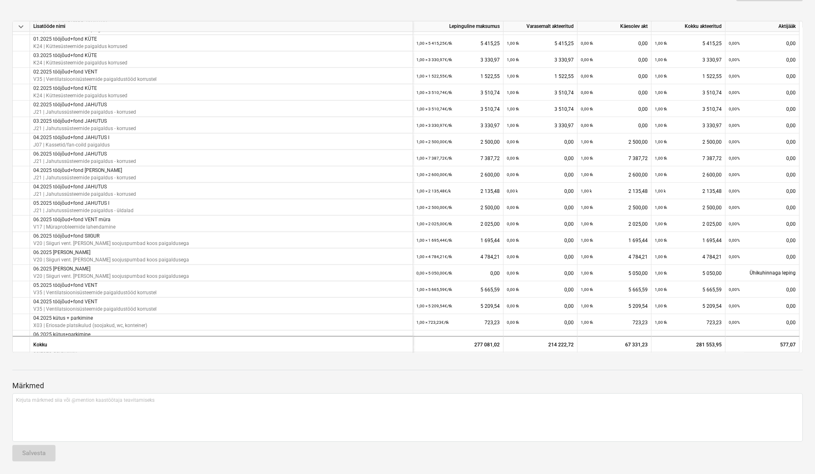
scroll to position [1109, 0]
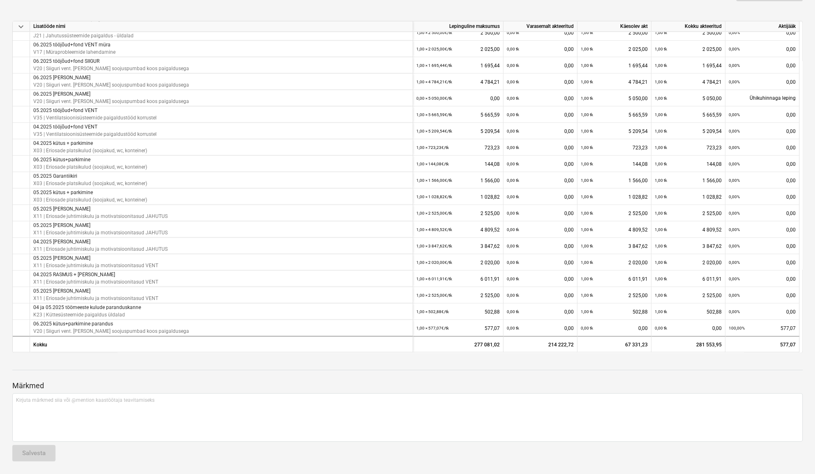
click at [218, 295] on div "Märkmed Kirjuta märkmed siia või @mention kaastöötaja teavitamiseks ﻿ Salvesta" at bounding box center [407, 413] width 790 height 109
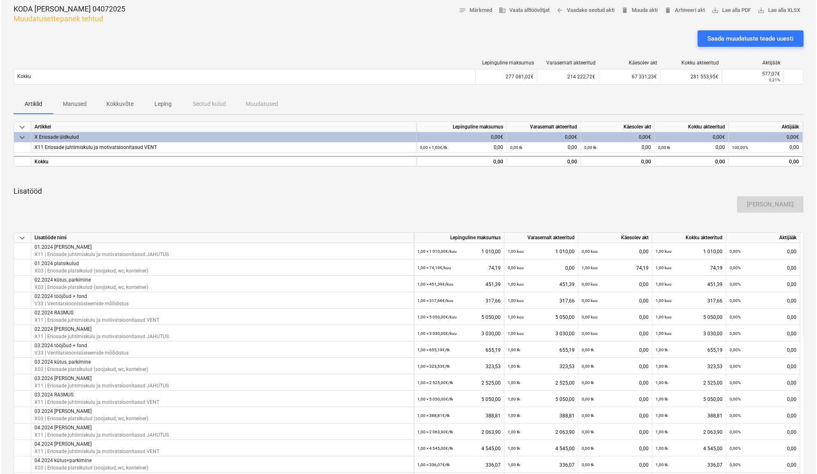
scroll to position [0, 0]
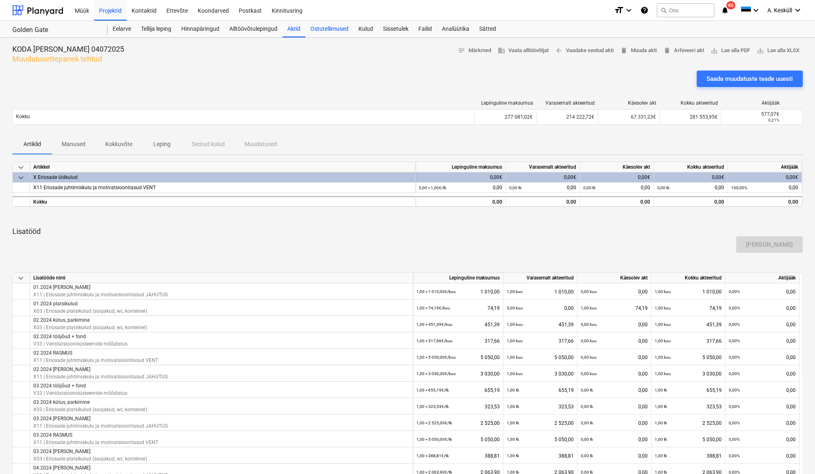
click at [325, 32] on div "Ostutellimused" at bounding box center [329, 29] width 48 height 16
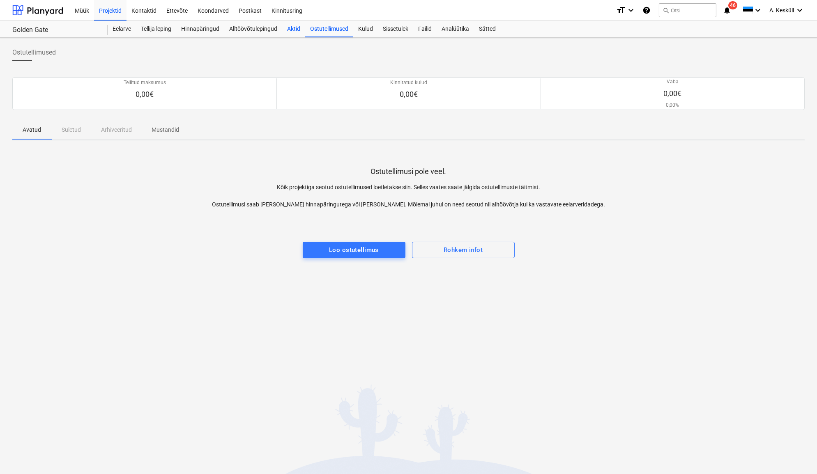
click at [294, 31] on div "Aktid" at bounding box center [293, 29] width 23 height 16
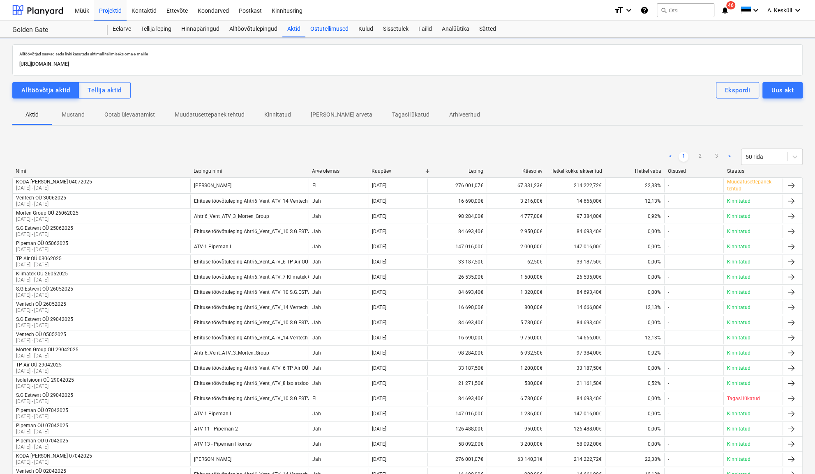
click at [343, 29] on div "Ostutellimused" at bounding box center [329, 29] width 48 height 16
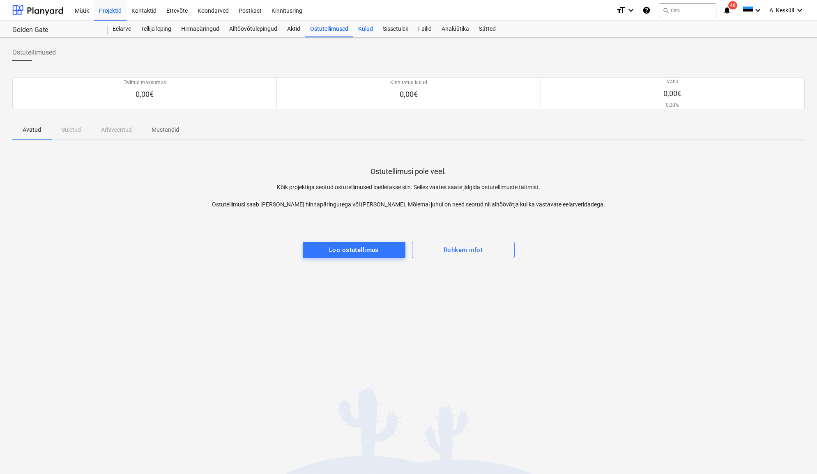
click at [364, 30] on div "Kulud" at bounding box center [365, 29] width 25 height 16
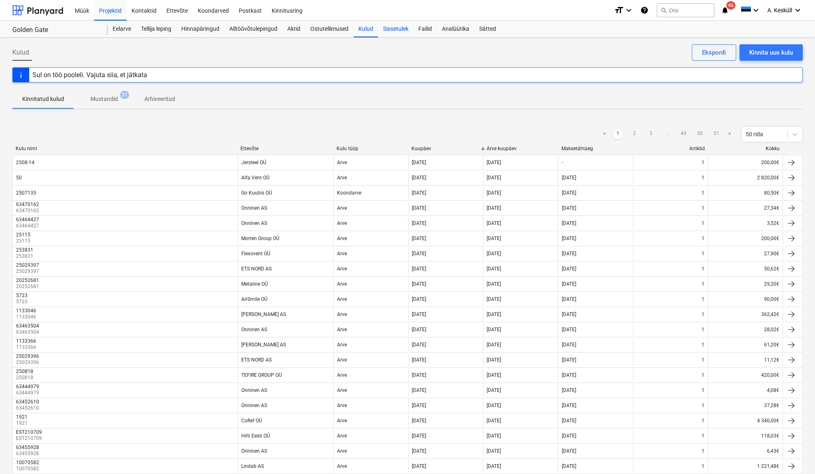
click at [392, 32] on div "Sissetulek" at bounding box center [395, 29] width 35 height 16
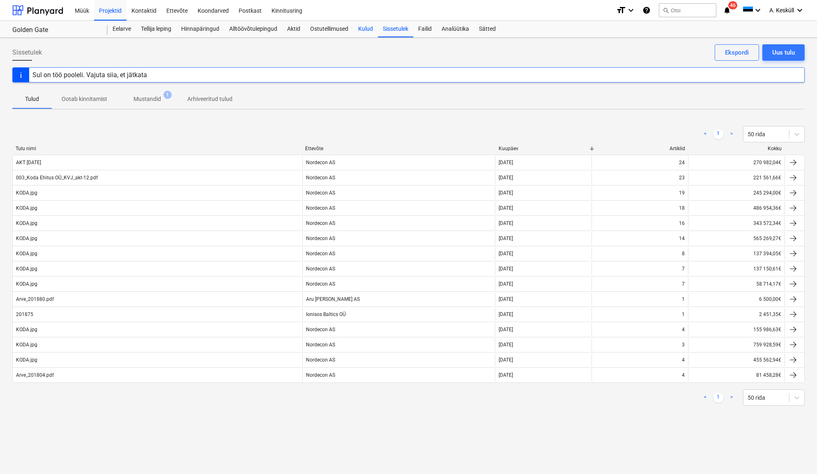
click at [371, 29] on div "Kulud" at bounding box center [365, 29] width 25 height 16
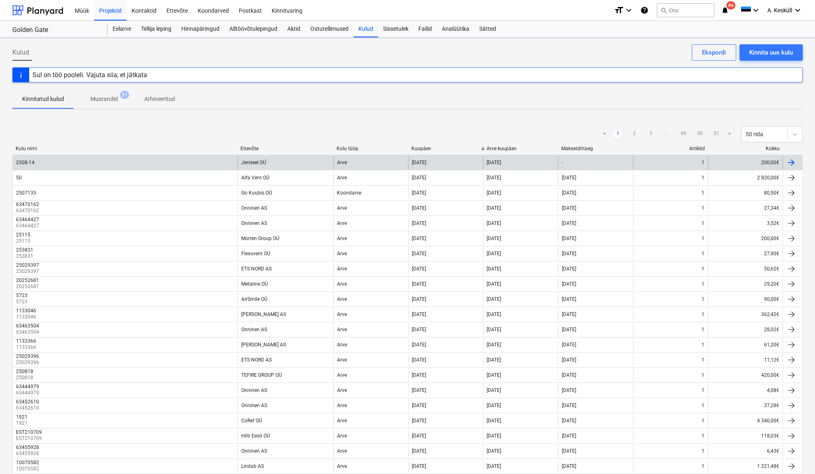
click at [65, 160] on div "2508-14" at bounding box center [125, 162] width 225 height 13
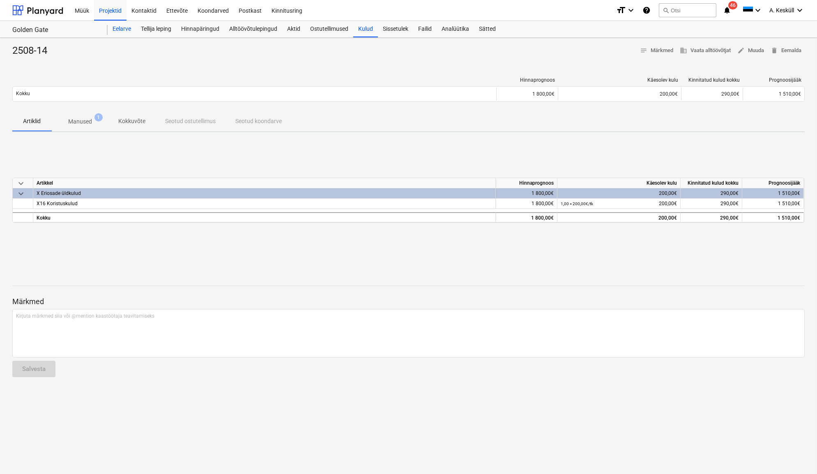
click at [116, 31] on div "Eelarve" at bounding box center [122, 29] width 28 height 16
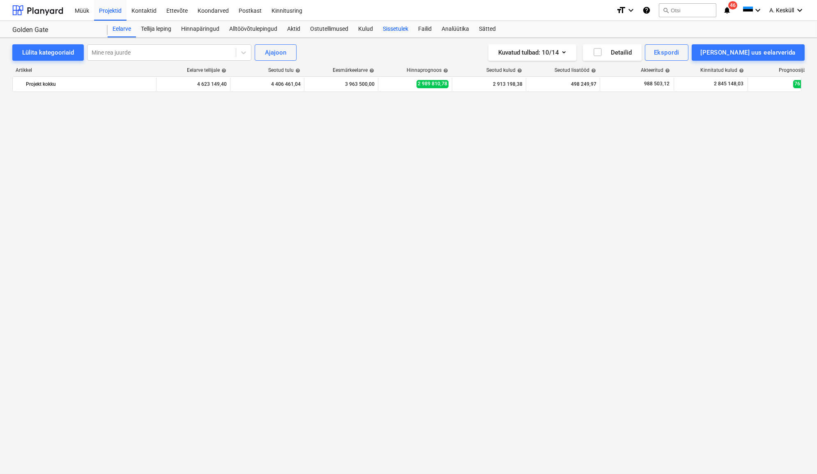
scroll to position [935, 0]
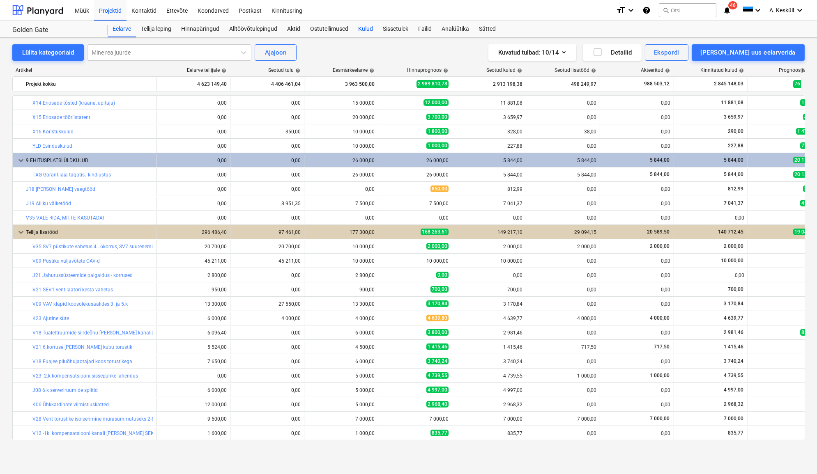
click at [361, 28] on div "Kulud" at bounding box center [365, 29] width 25 height 16
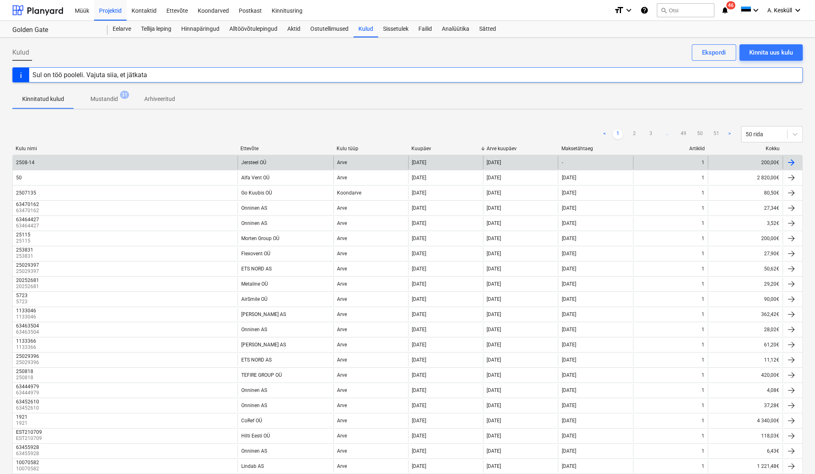
click at [172, 165] on div "2508-14" at bounding box center [125, 162] width 225 height 13
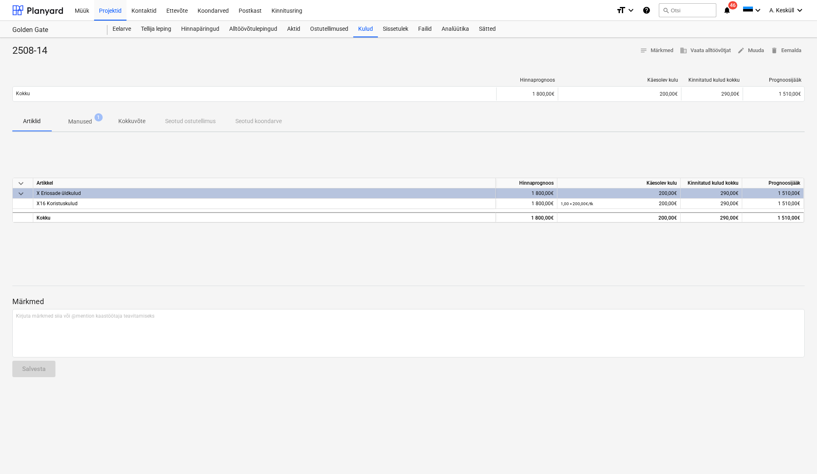
click at [72, 120] on p "Manused" at bounding box center [80, 121] width 24 height 9
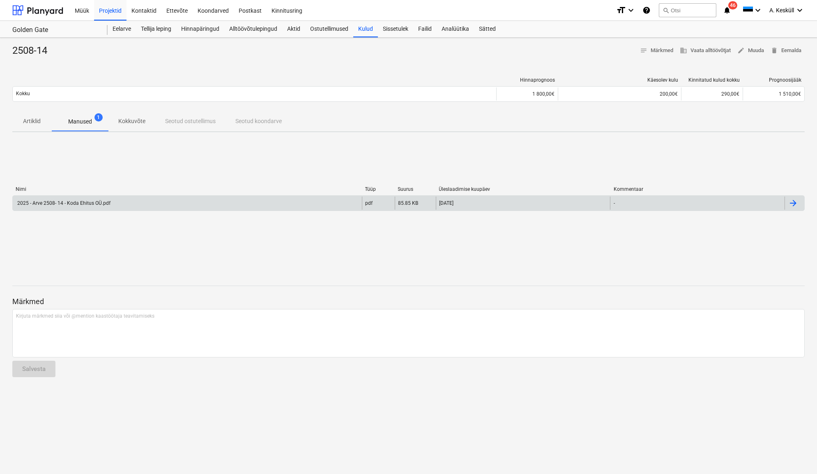
click at [76, 206] on div "2025 - Arve 2508- 14 - Koda Ehitus OÜ.pdf" at bounding box center [187, 203] width 349 height 13
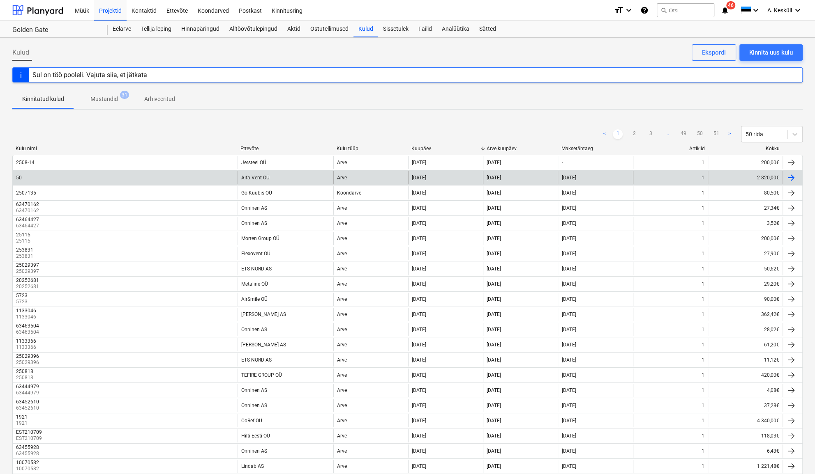
click at [54, 175] on div "50" at bounding box center [125, 177] width 225 height 13
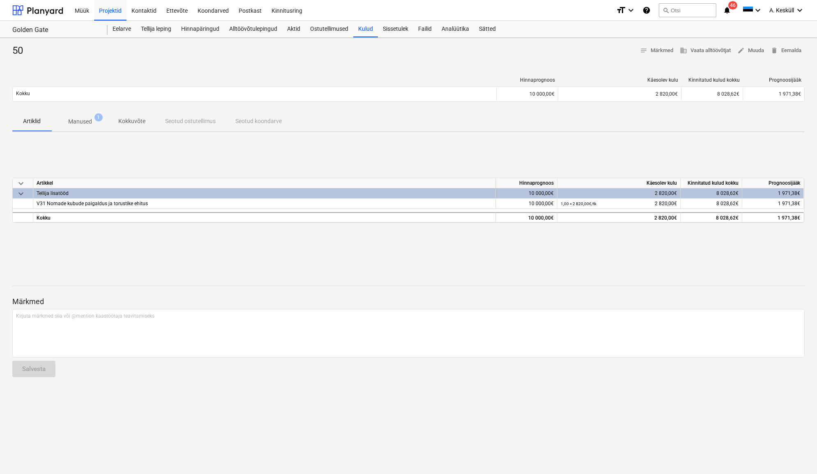
click at [72, 125] on p "Manused" at bounding box center [80, 121] width 24 height 9
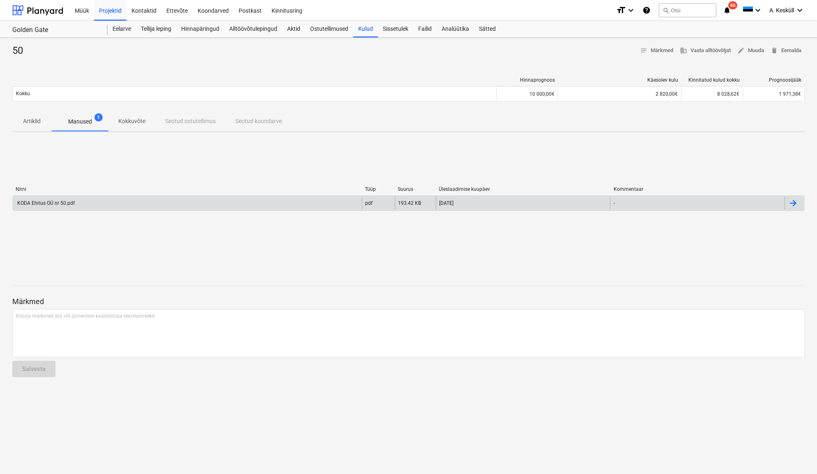
click at [54, 208] on div "KODA Ehitus OÜ nr 50.pdf" at bounding box center [187, 203] width 349 height 13
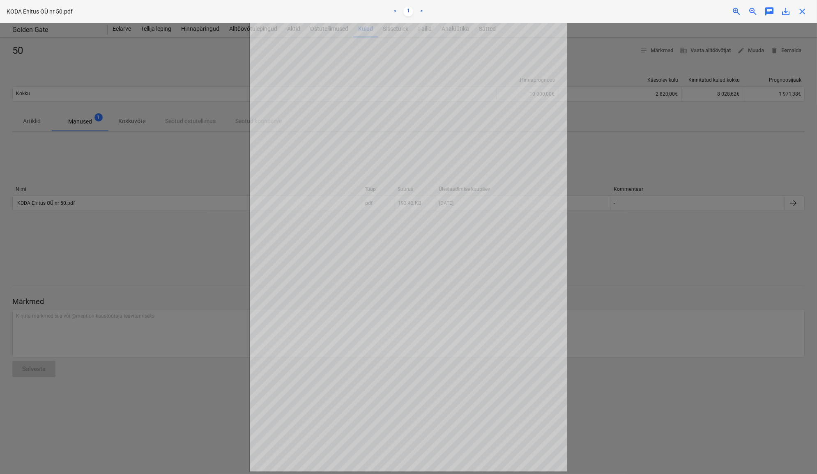
click at [184, 250] on div at bounding box center [408, 248] width 817 height 451
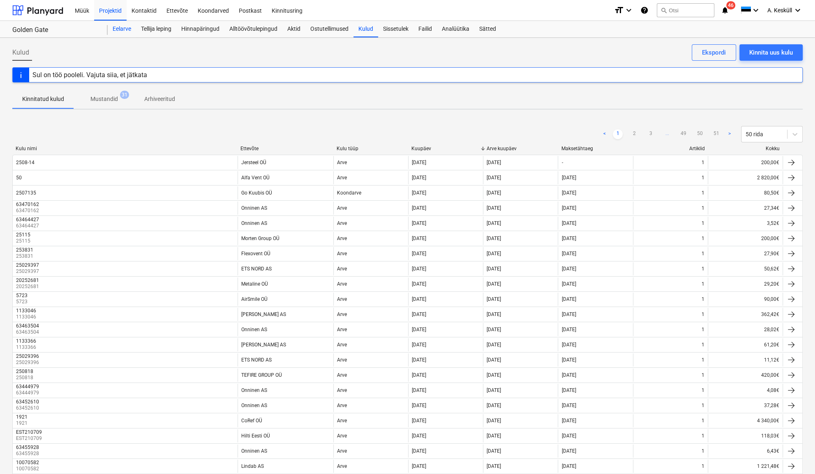
click at [120, 30] on div "Eelarve" at bounding box center [122, 29] width 28 height 16
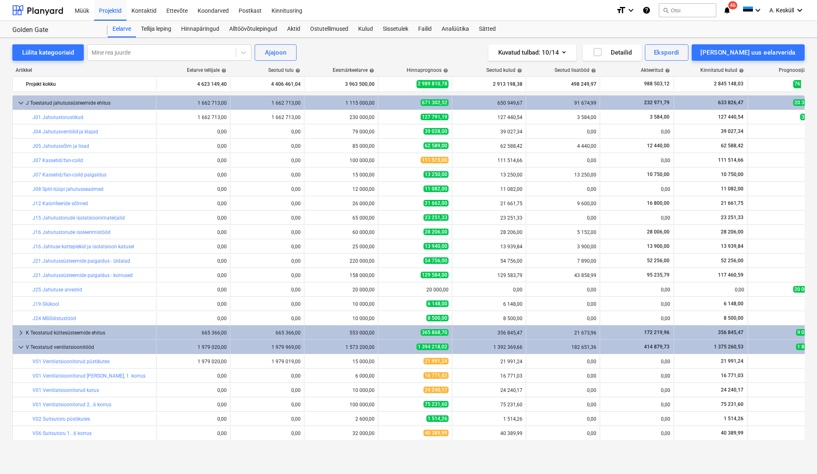
scroll to position [74, 0]
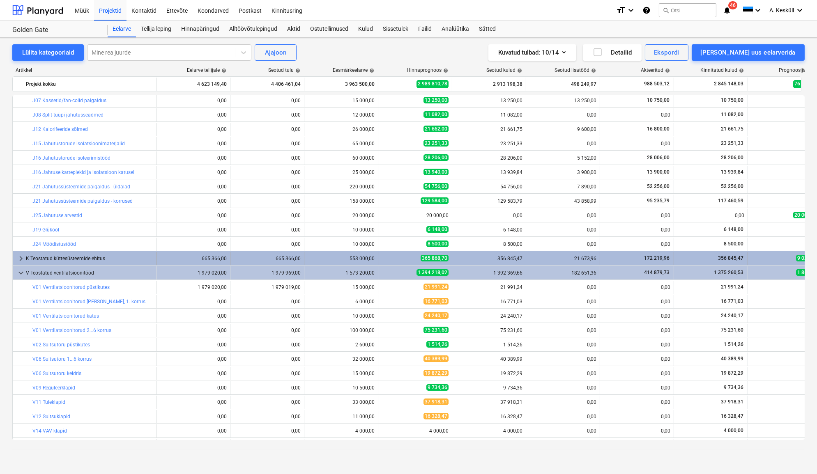
click at [21, 260] on span "keyboard_arrow_right" at bounding box center [21, 259] width 10 height 10
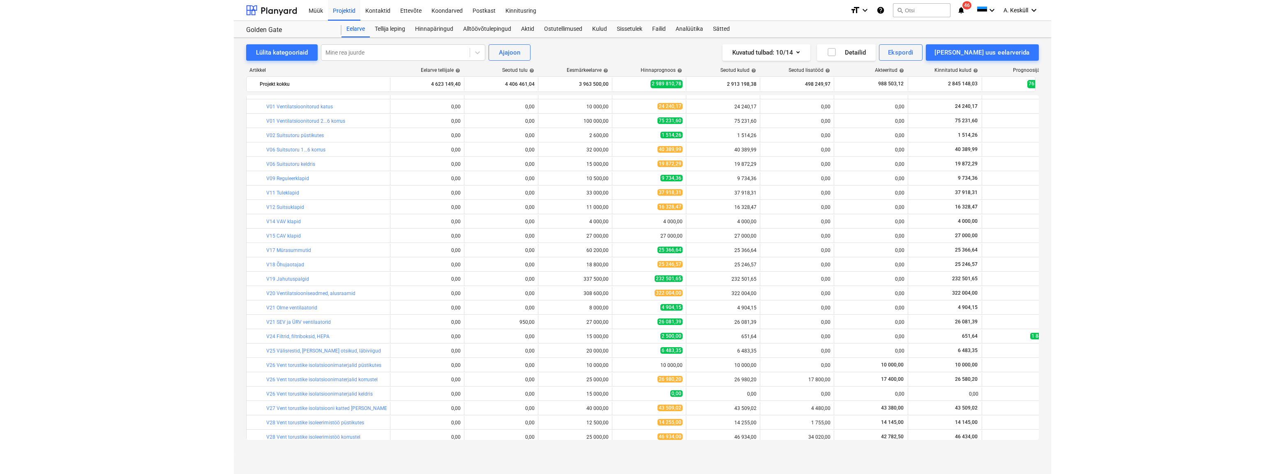
scroll to position [261, 0]
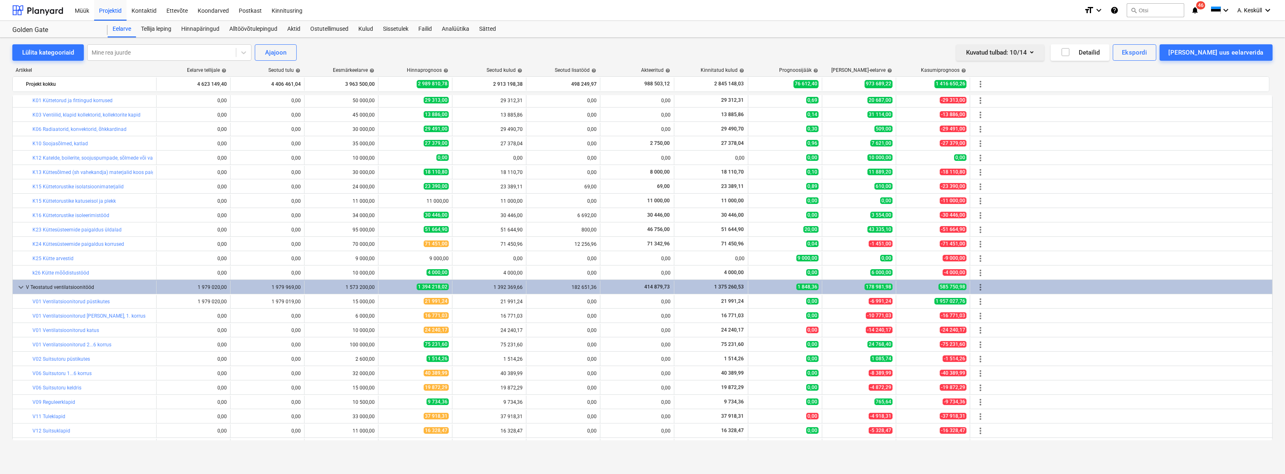
click at [507, 49] on icon "button" at bounding box center [1032, 52] width 10 height 10
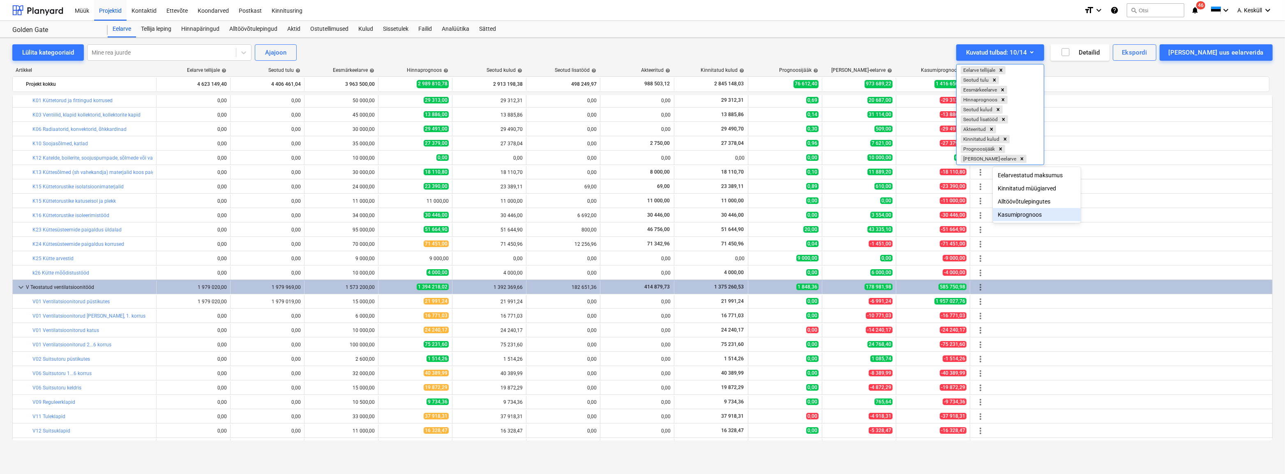
click at [507, 216] on div "Kasumiprognoos" at bounding box center [1037, 214] width 88 height 13
click at [507, 219] on div "Kasumiprognoos" at bounding box center [1037, 214] width 88 height 13
click at [507, 177] on div "Eelarvestatud maksumus" at bounding box center [1037, 175] width 88 height 13
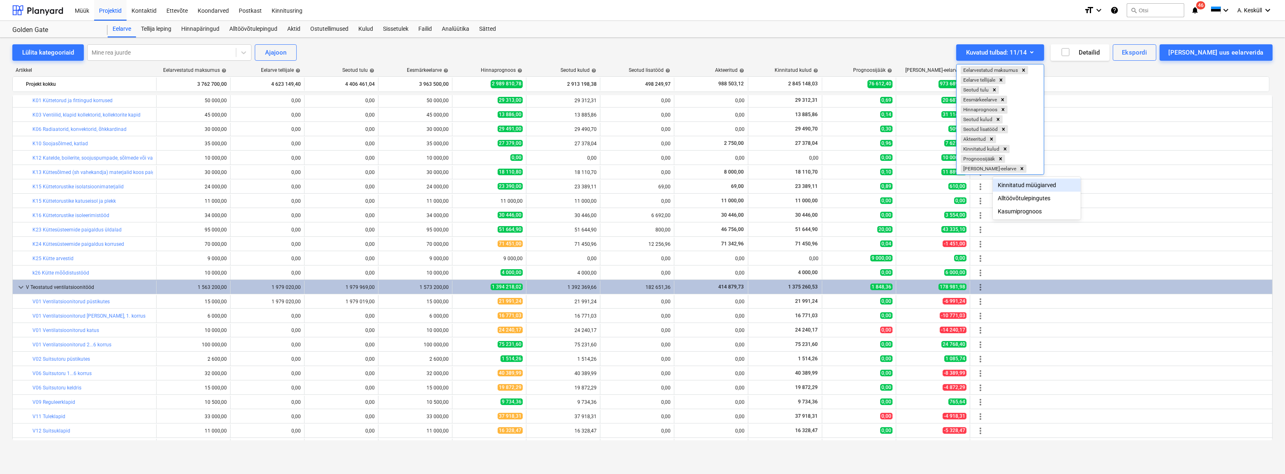
click at [507, 55] on div at bounding box center [642, 237] width 1285 height 474
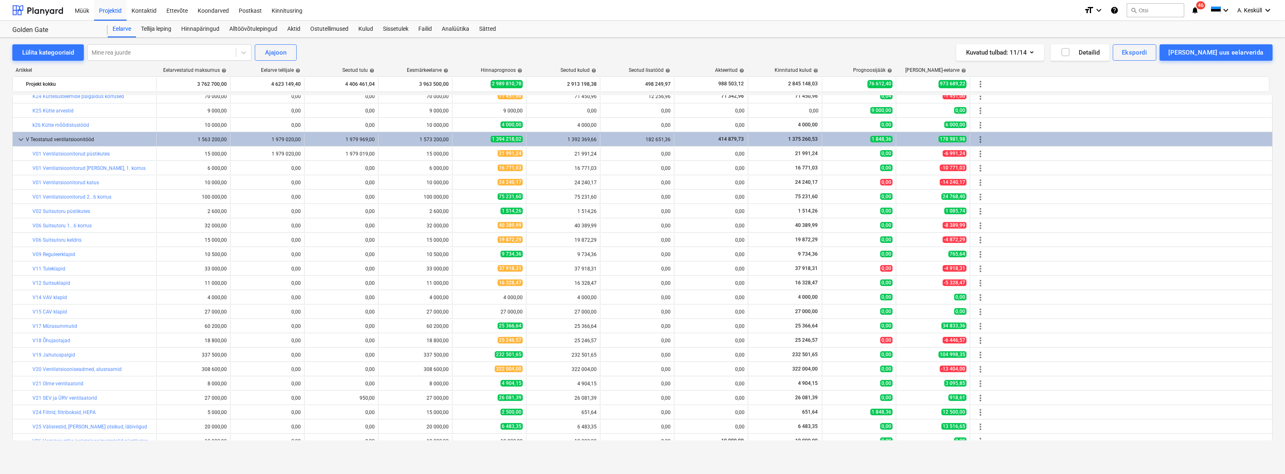
scroll to position [224, 0]
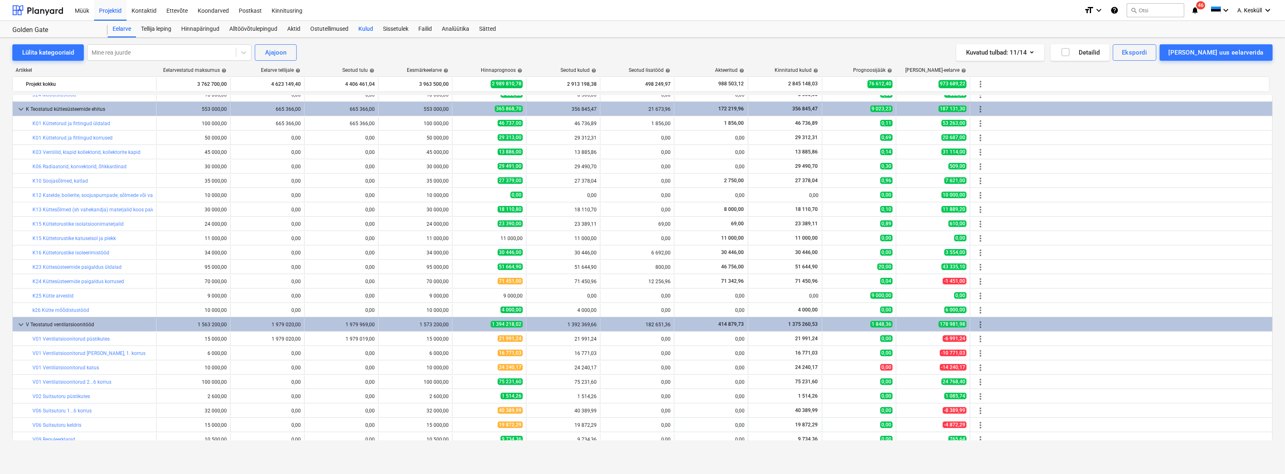
click at [371, 30] on div "Kulud" at bounding box center [365, 29] width 25 height 16
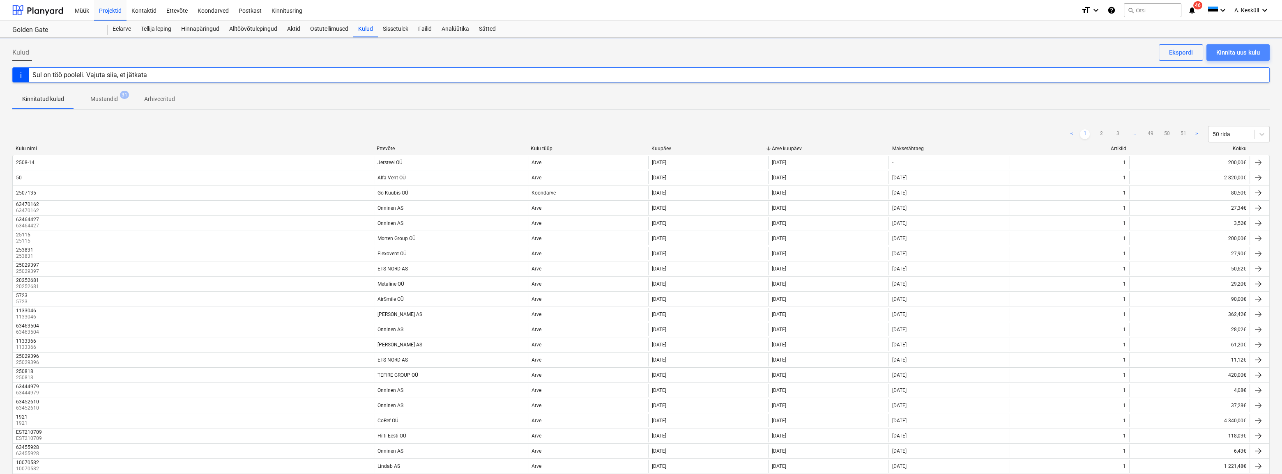
click at [507, 57] on div "Kinnita uus kulu" at bounding box center [1238, 52] width 44 height 11
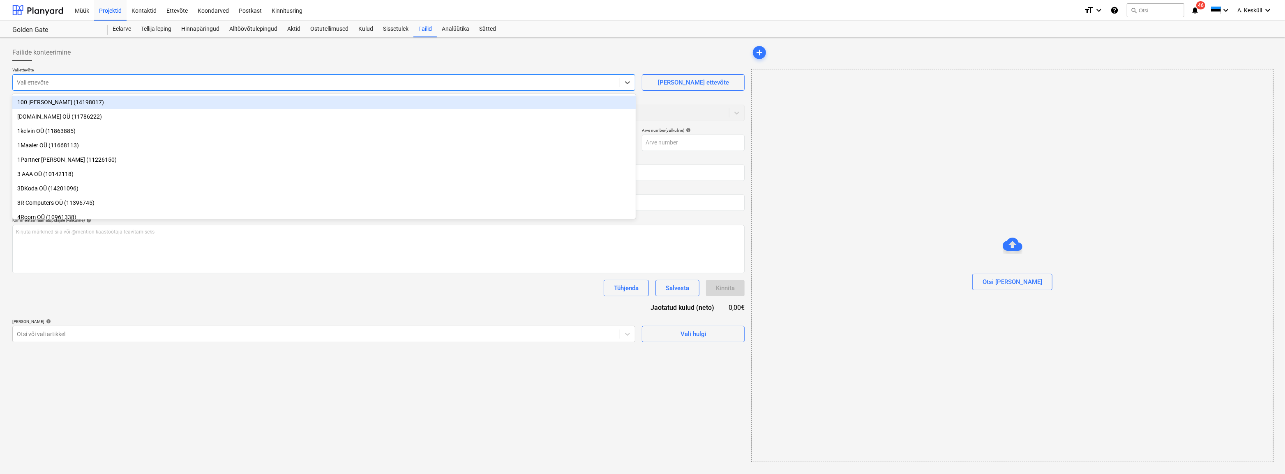
click at [58, 83] on div at bounding box center [316, 82] width 599 height 8
type input "koda"
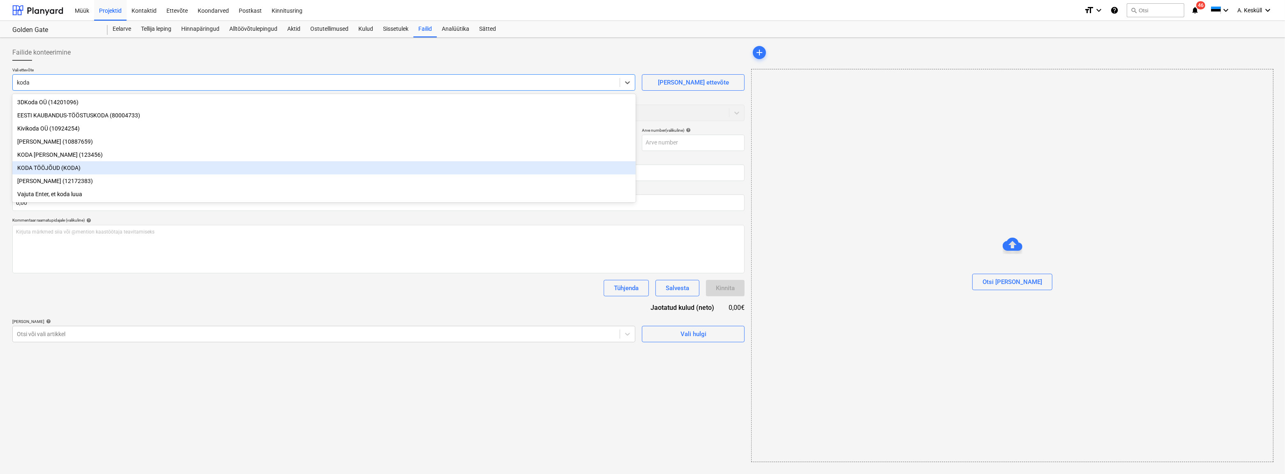
click at [60, 159] on div "KODA [PERSON_NAME] (123456)" at bounding box center [323, 154] width 623 height 13
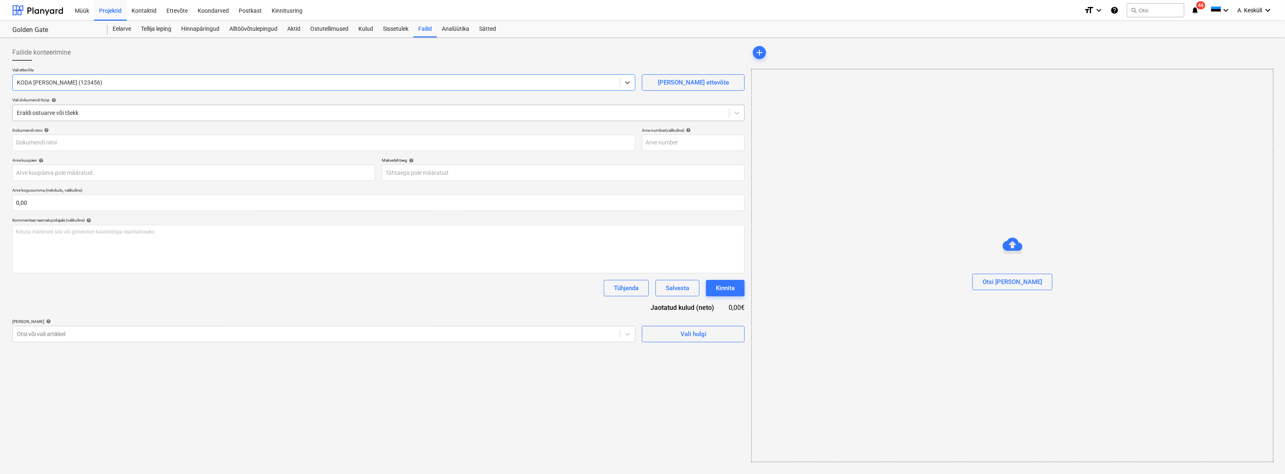
click at [62, 109] on div at bounding box center [371, 113] width 708 height 8
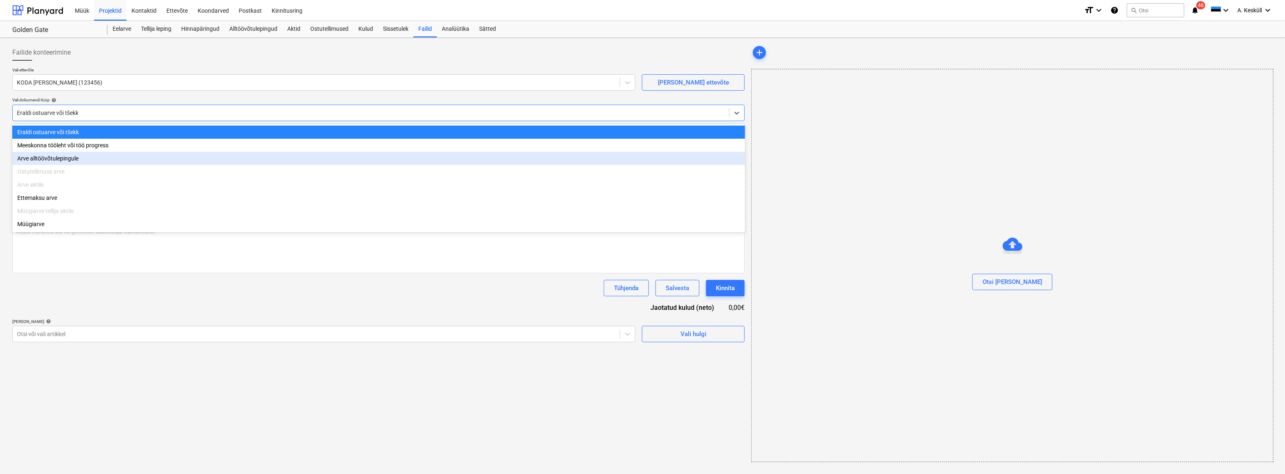
click at [67, 162] on div "Arve alltöövõtulepingule" at bounding box center [378, 158] width 732 height 13
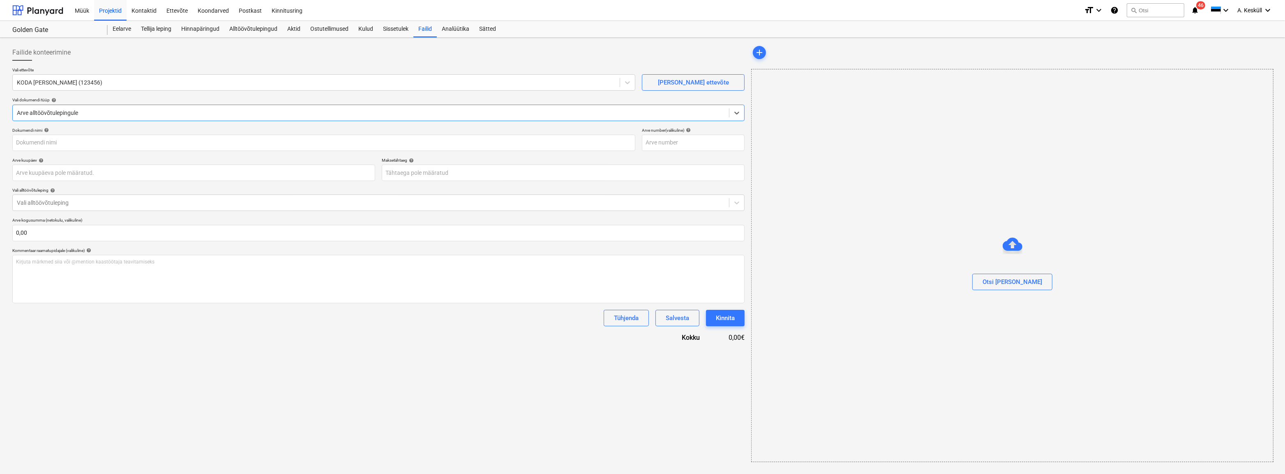
click at [45, 106] on div "Arve alltöövõtulepingule" at bounding box center [378, 113] width 732 height 16
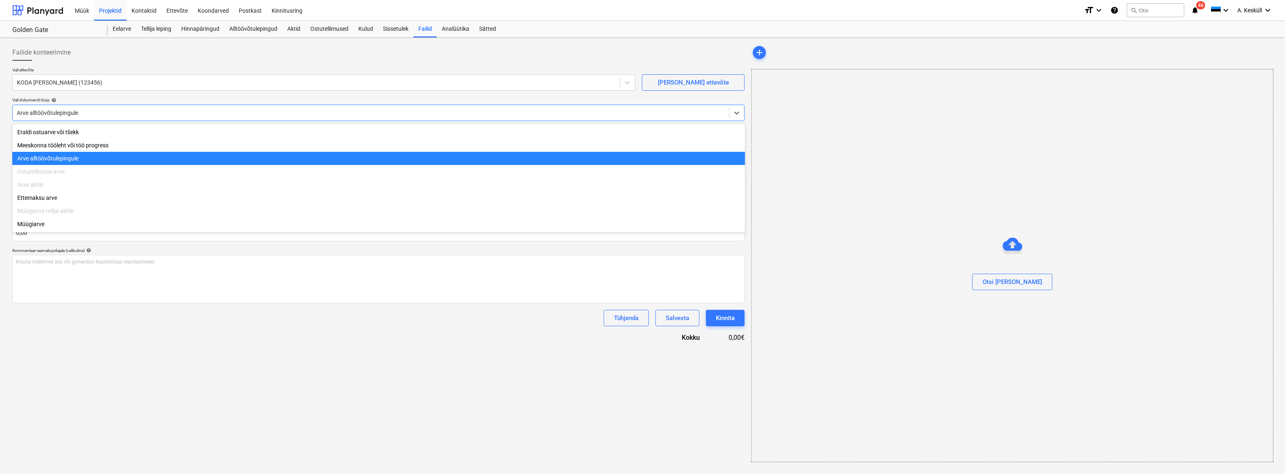
click at [51, 160] on div "Arve alltöövõtulepingule" at bounding box center [378, 158] width 732 height 13
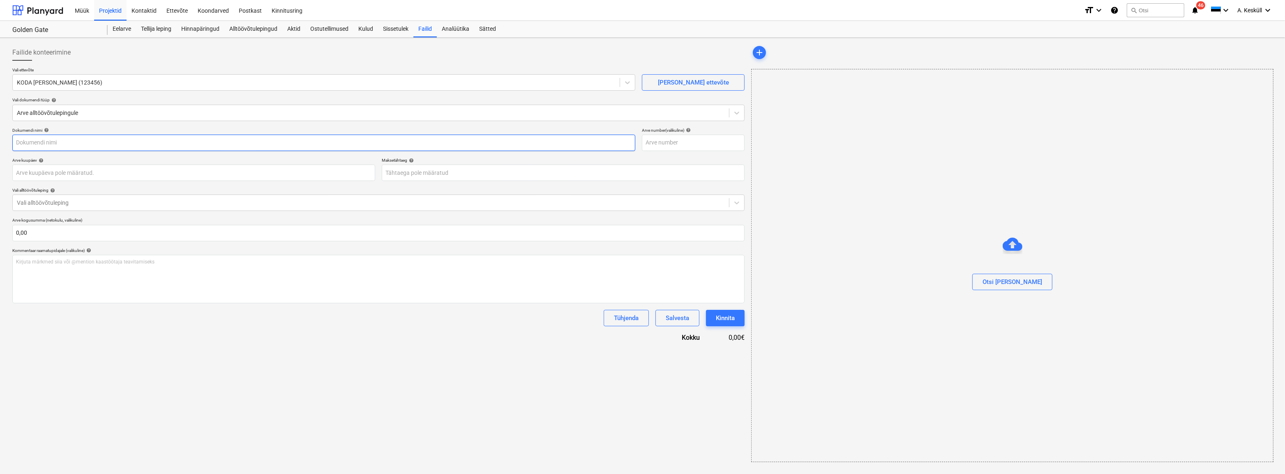
click at [52, 145] on input "text" at bounding box center [323, 143] width 623 height 16
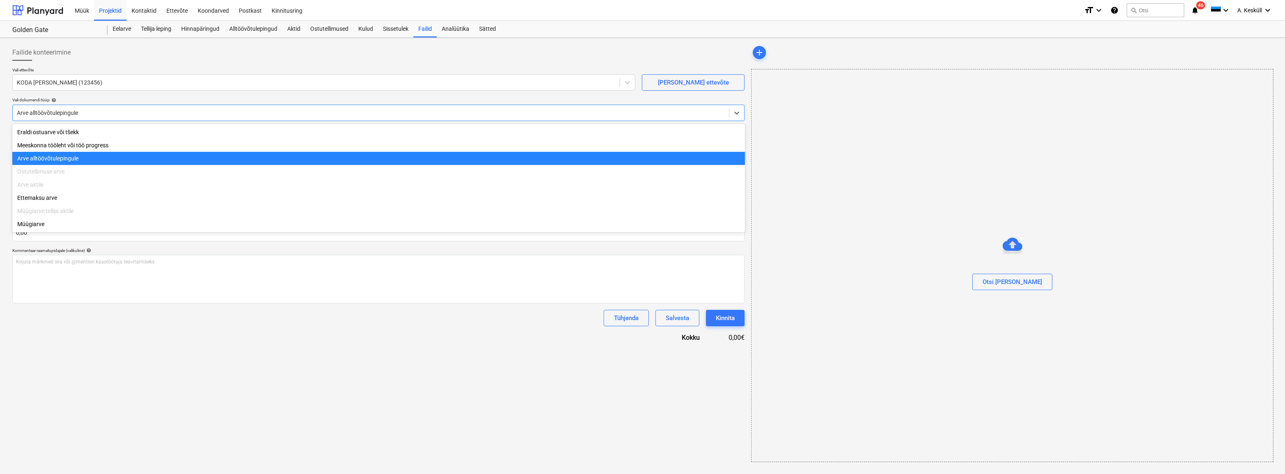
click at [69, 111] on div at bounding box center [371, 113] width 708 height 8
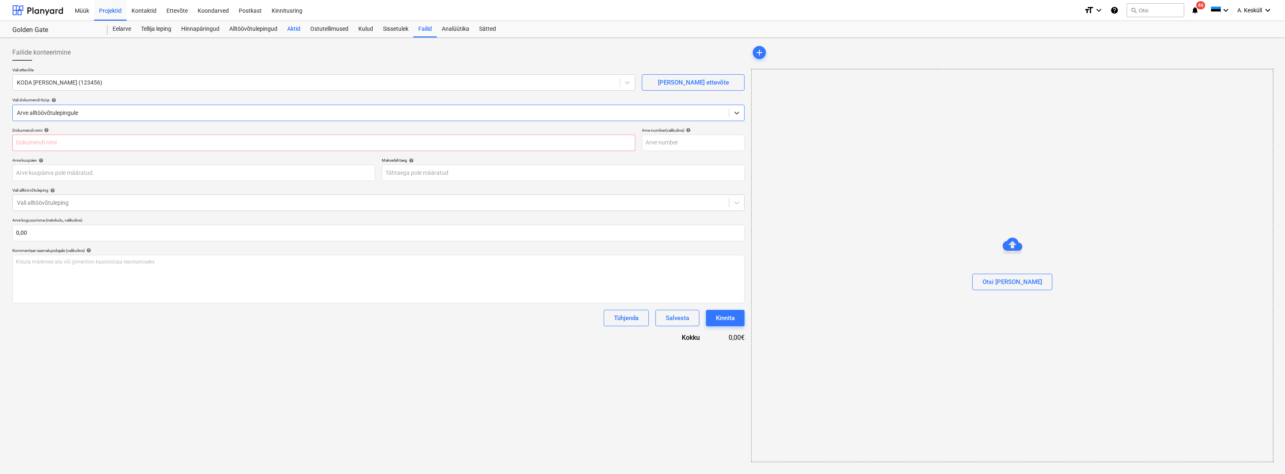
click at [295, 29] on div "Aktid" at bounding box center [293, 29] width 23 height 16
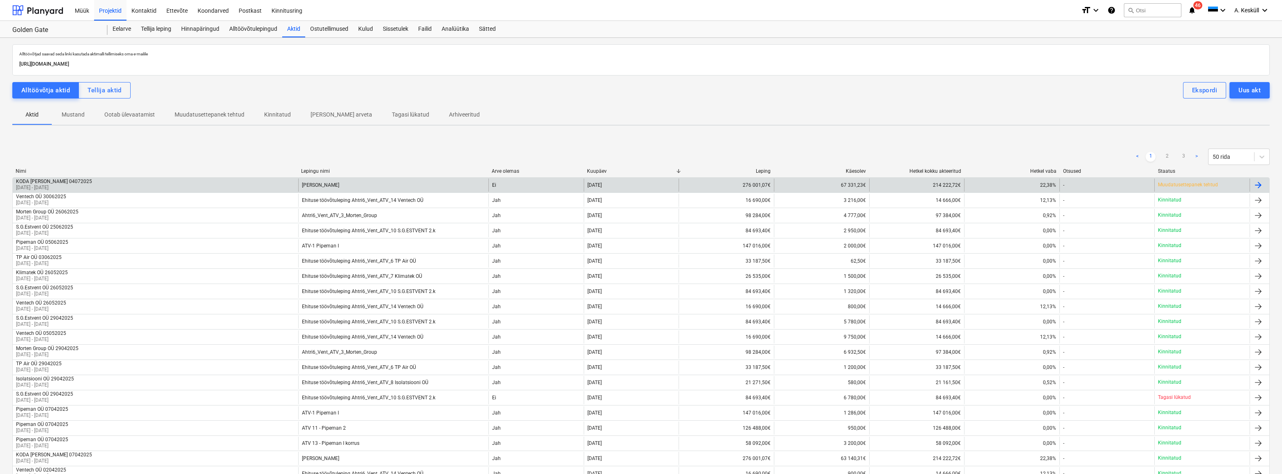
click at [55, 181] on div "KODA [PERSON_NAME] 04072025" at bounding box center [54, 182] width 76 height 6
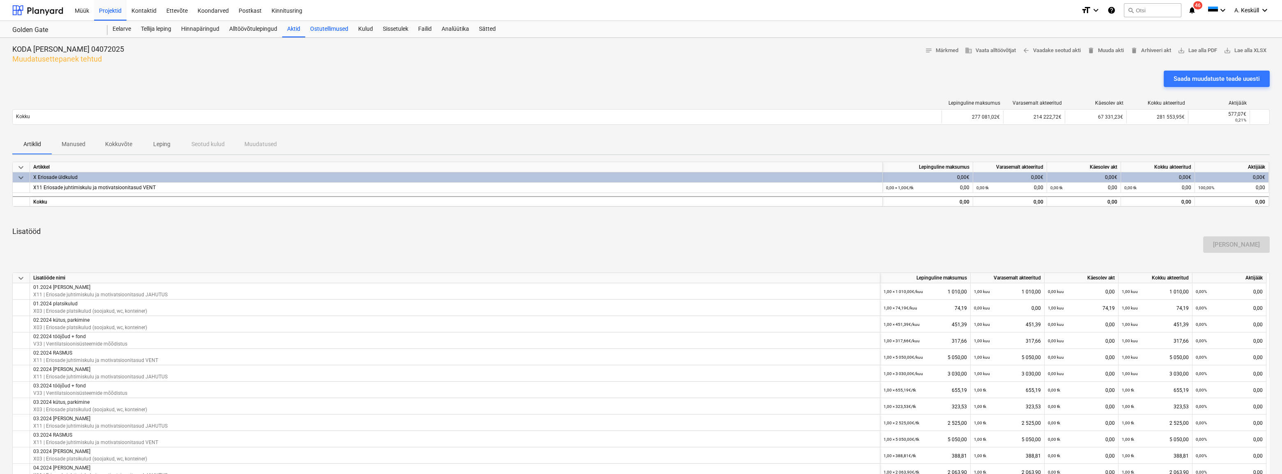
click at [321, 31] on div "Ostutellimused" at bounding box center [329, 29] width 48 height 16
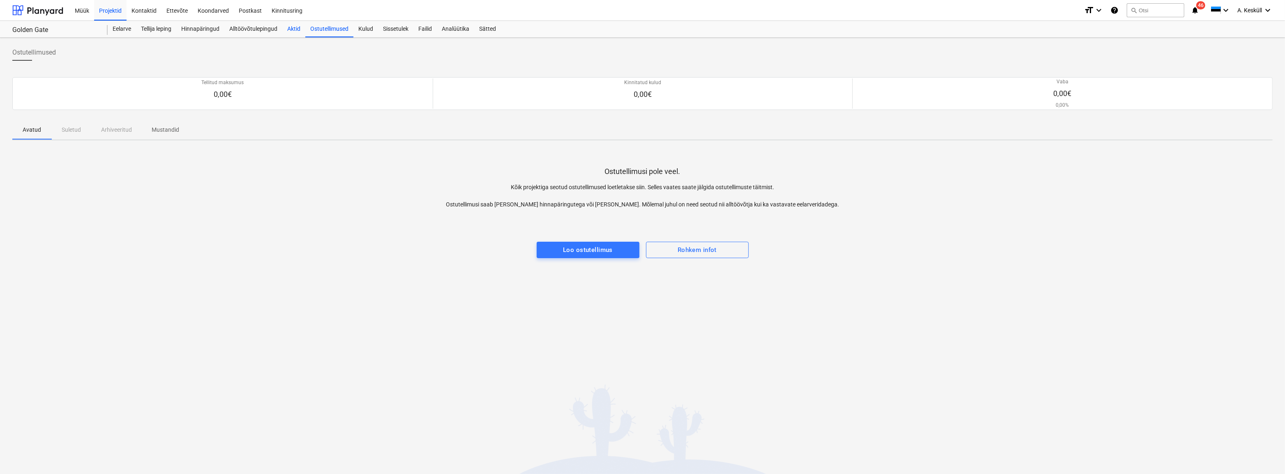
click at [295, 29] on div "Aktid" at bounding box center [293, 29] width 23 height 16
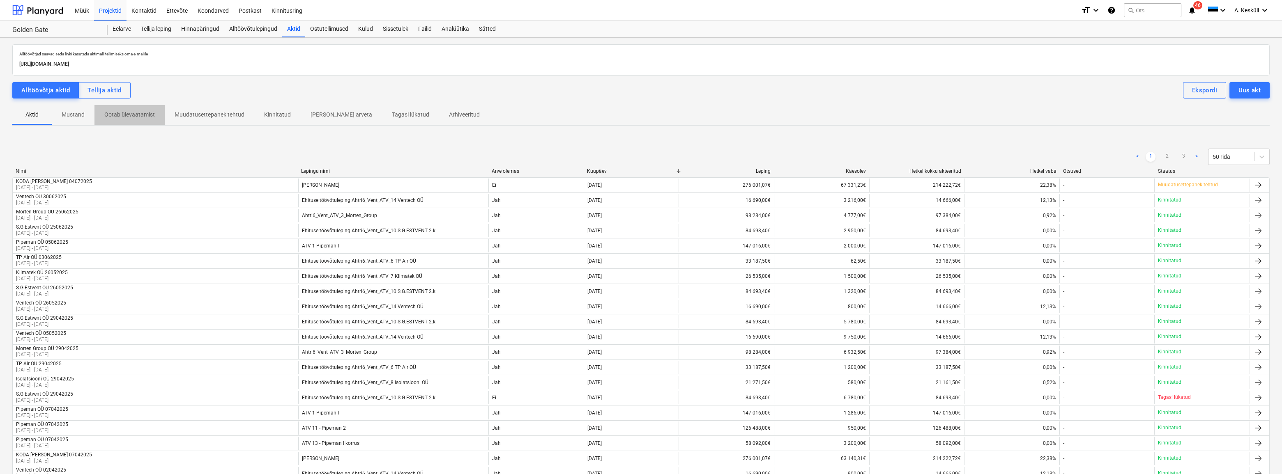
click at [126, 115] on p "Ootab ülevaatamist" at bounding box center [129, 115] width 51 height 9
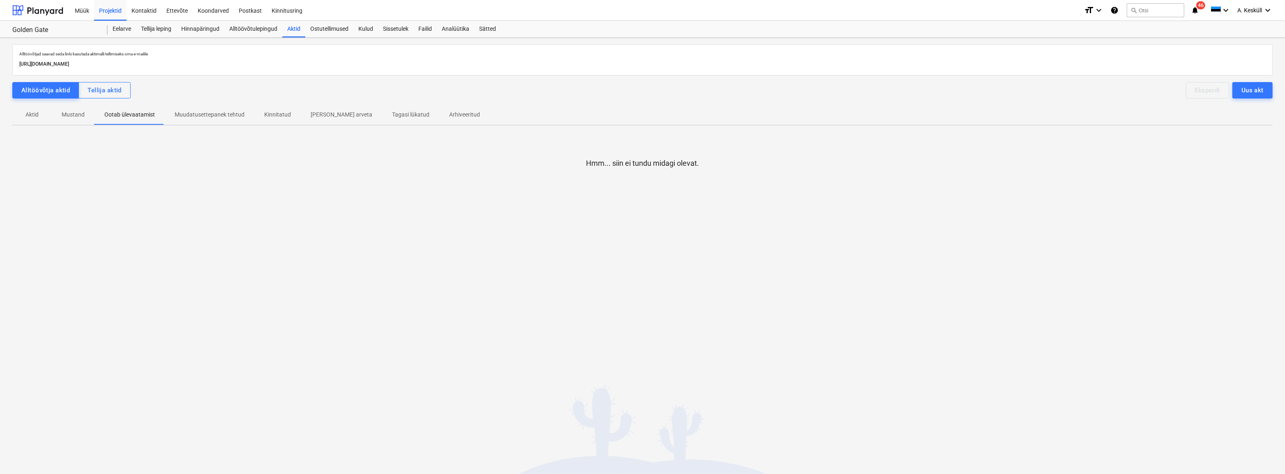
click at [205, 119] on p "Muudatusettepanek tehtud" at bounding box center [210, 115] width 70 height 9
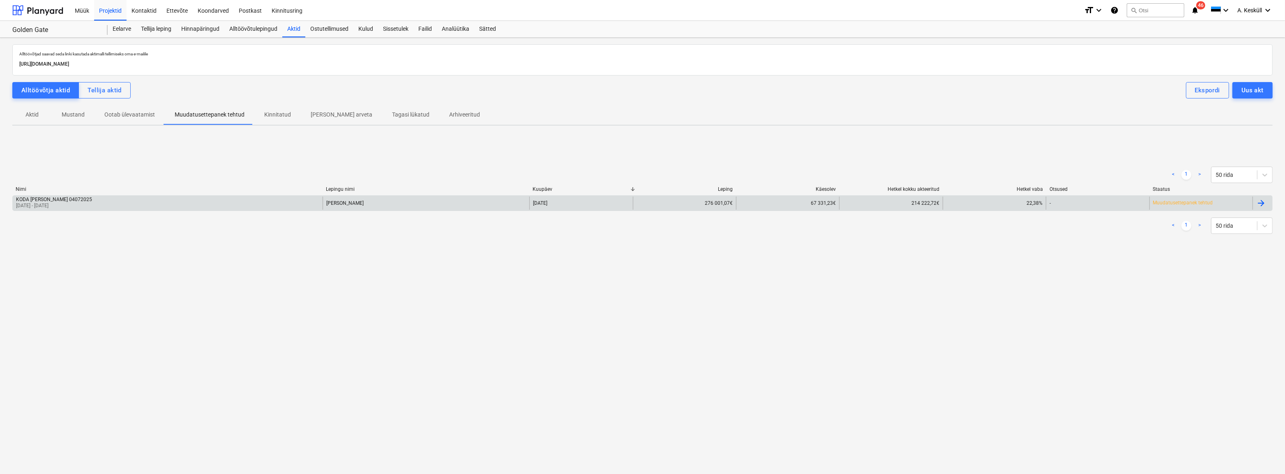
click at [242, 198] on div "KODA [PERSON_NAME] 04072025 [DATE] - [DATE]" at bounding box center [168, 203] width 310 height 13
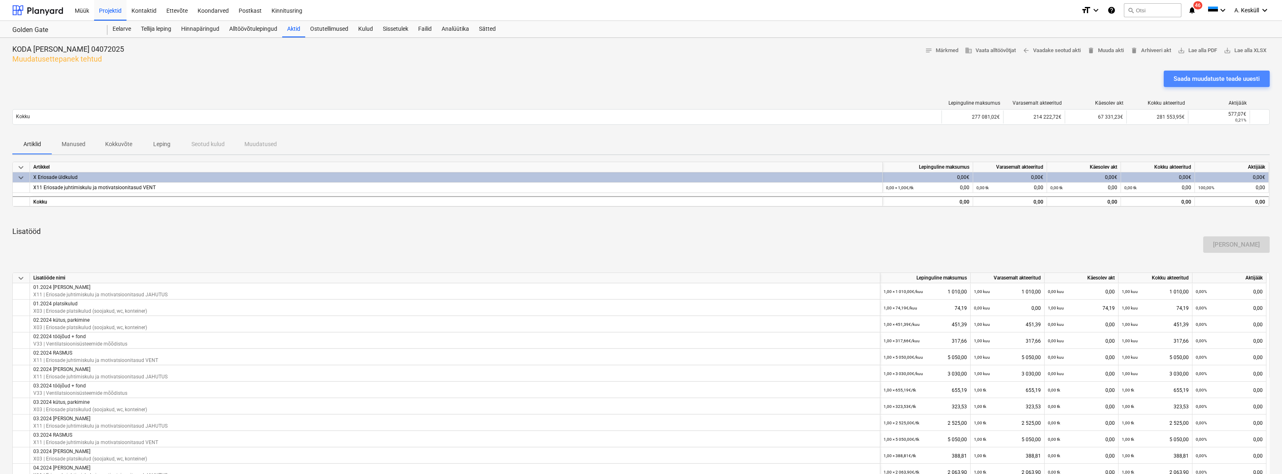
click at [507, 74] on div "Saada muudatuste teade uuesti" at bounding box center [1217, 79] width 86 height 11
click at [299, 28] on div "Aktid" at bounding box center [293, 29] width 23 height 16
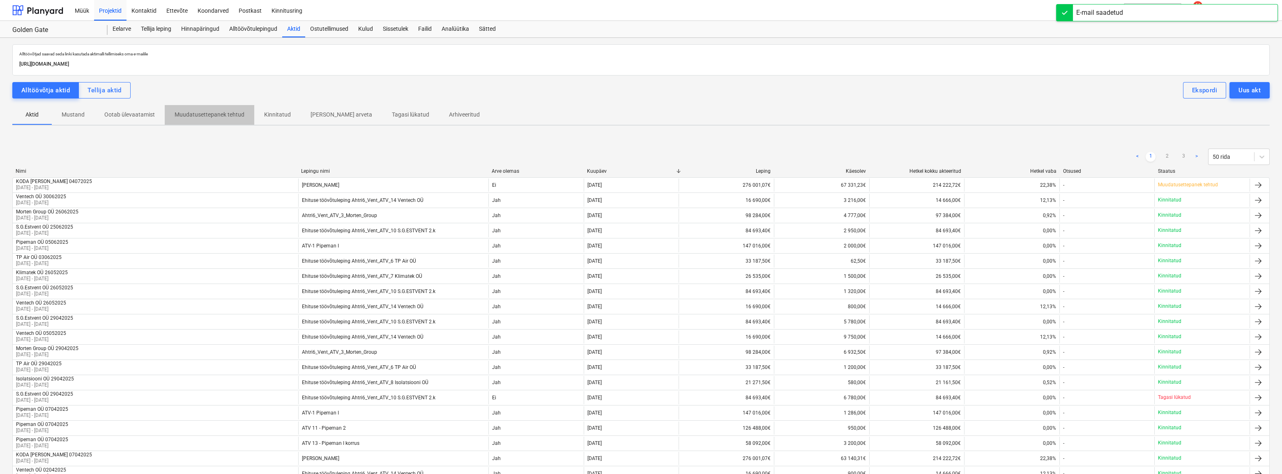
click at [222, 115] on p "Muudatusettepanek tehtud" at bounding box center [210, 115] width 70 height 9
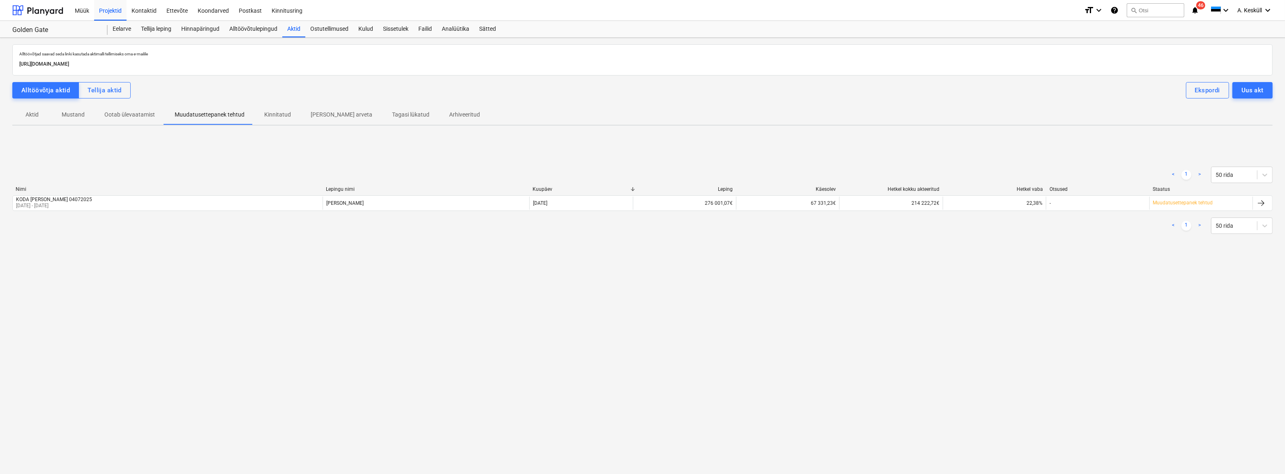
click at [277, 119] on span "Kinnitatud" at bounding box center [277, 115] width 46 height 14
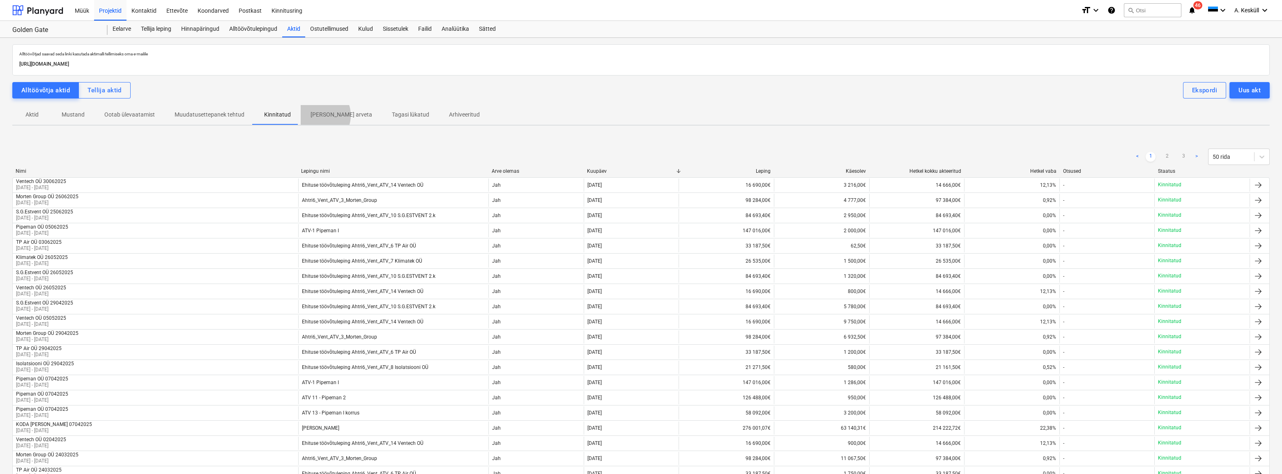
click at [315, 115] on p "[PERSON_NAME] arveta" at bounding box center [342, 115] width 62 height 9
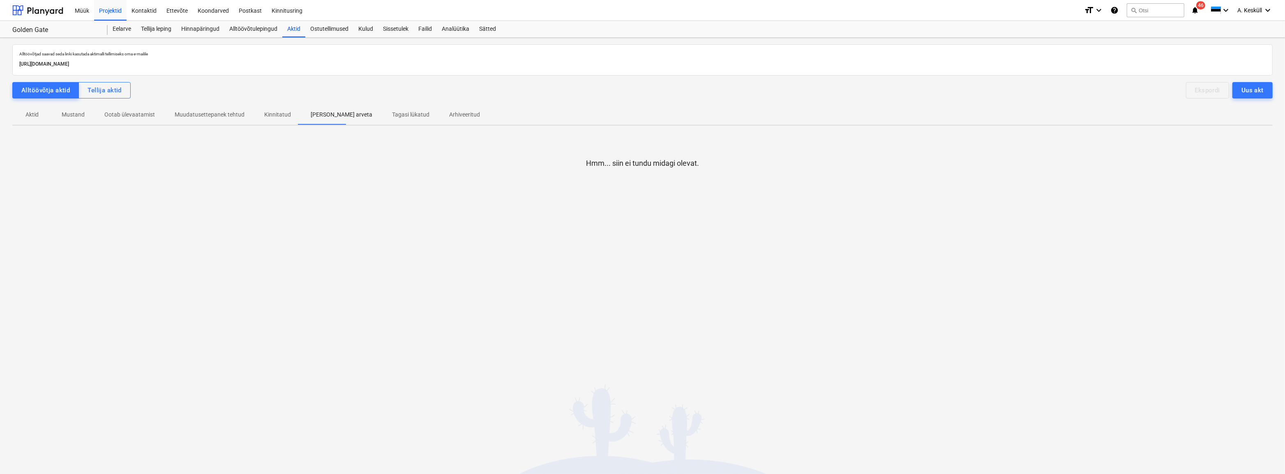
click at [392, 115] on p "Tagasi lükatud" at bounding box center [410, 115] width 37 height 9
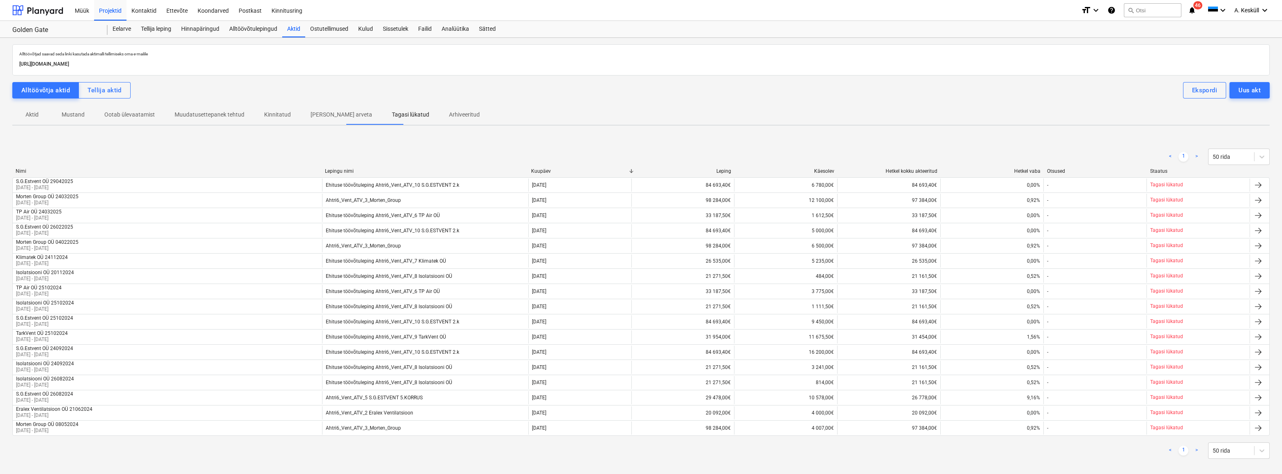
click at [449, 115] on p "Arhiveeritud" at bounding box center [464, 115] width 31 height 9
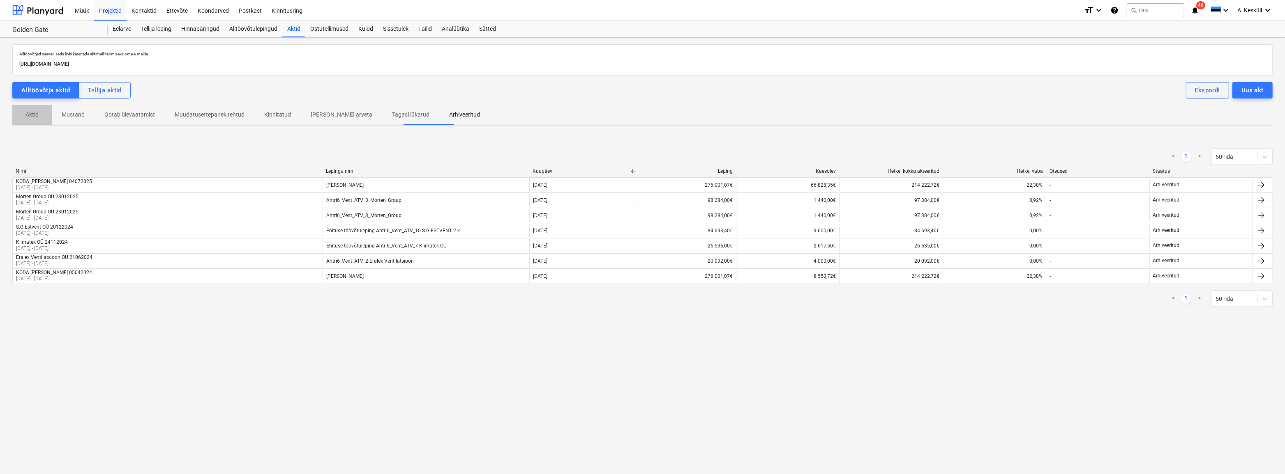
click at [36, 112] on p "Aktid" at bounding box center [32, 115] width 20 height 9
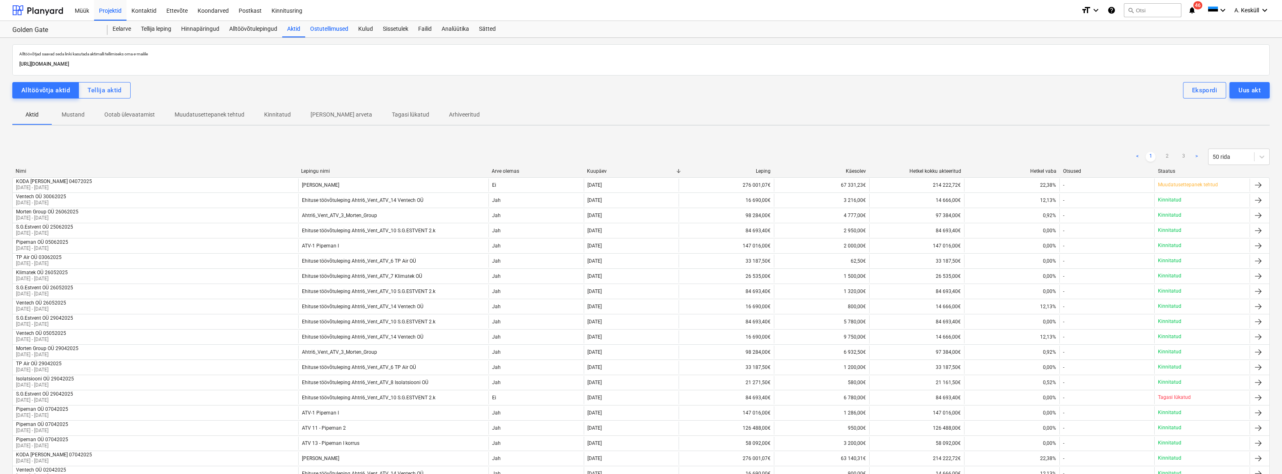
click at [339, 30] on div "Ostutellimused" at bounding box center [329, 29] width 48 height 16
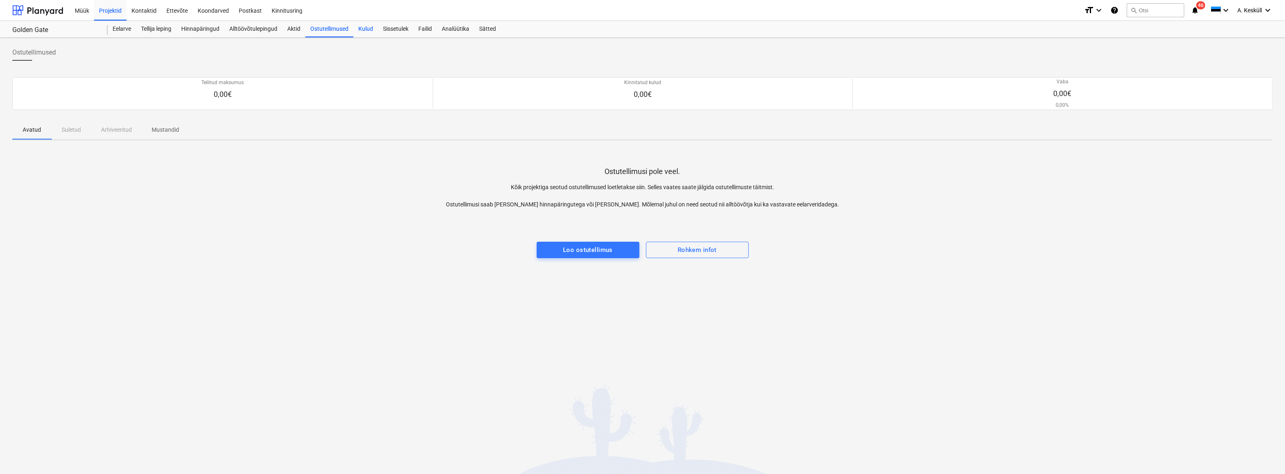
click at [368, 30] on div "Kulud" at bounding box center [365, 29] width 25 height 16
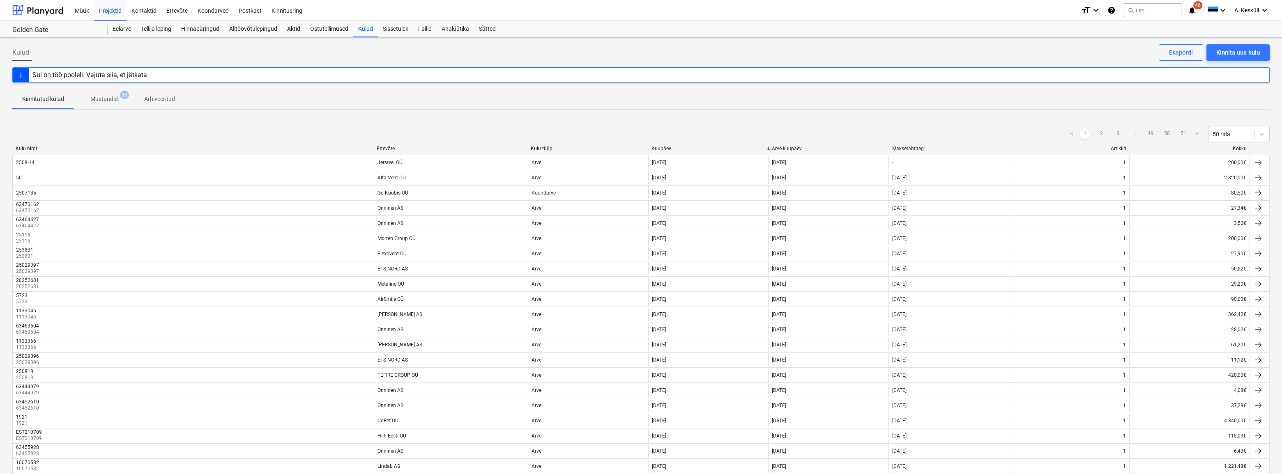
click at [105, 102] on p "Mustandid" at bounding box center [104, 99] width 28 height 9
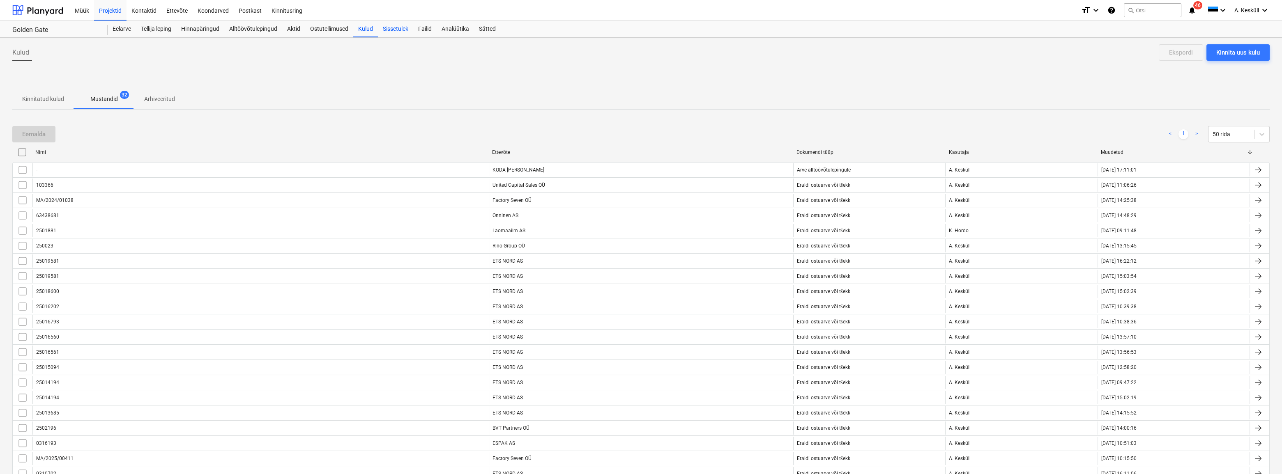
click at [392, 29] on div "Sissetulek" at bounding box center [395, 29] width 35 height 16
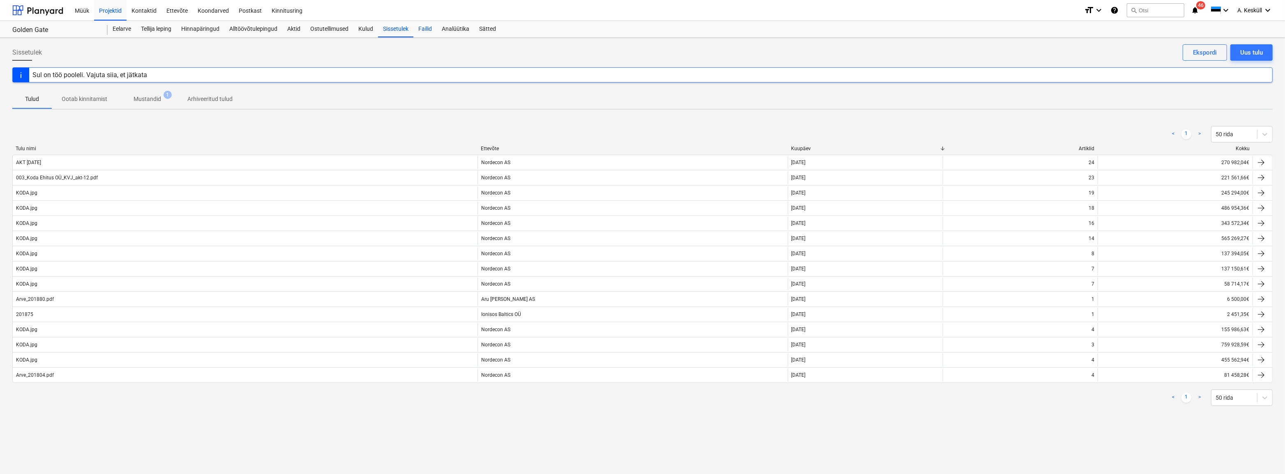
click at [423, 29] on div "Failid" at bounding box center [424, 29] width 23 height 16
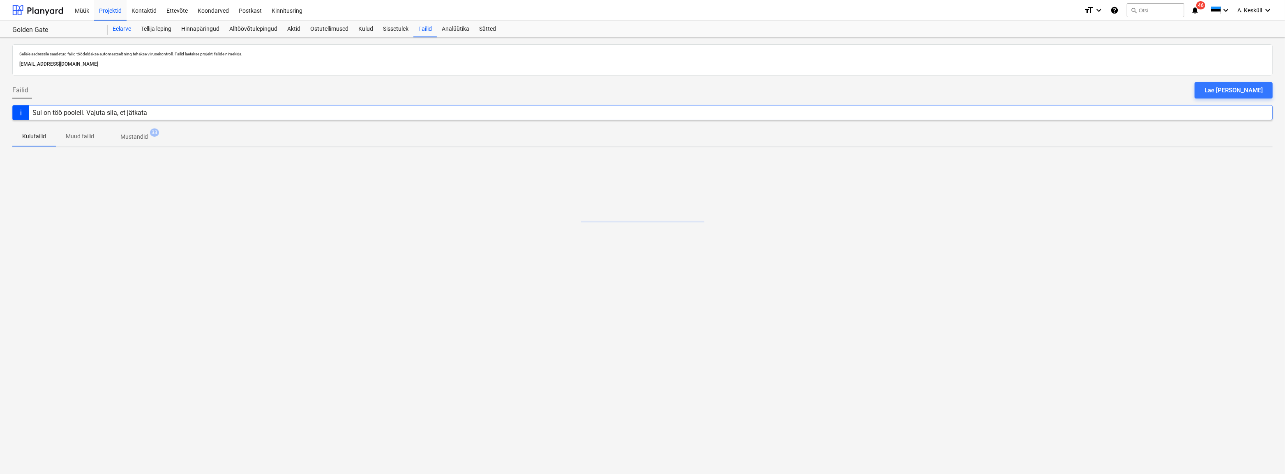
click at [114, 32] on div "Eelarve" at bounding box center [122, 29] width 28 height 16
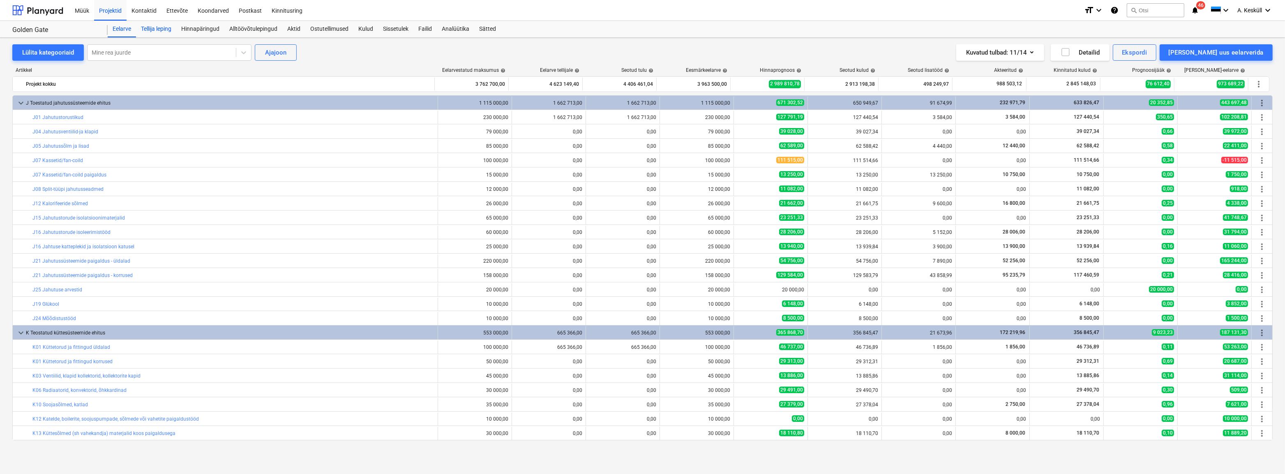
click at [164, 28] on div "Tellija leping" at bounding box center [156, 29] width 40 height 16
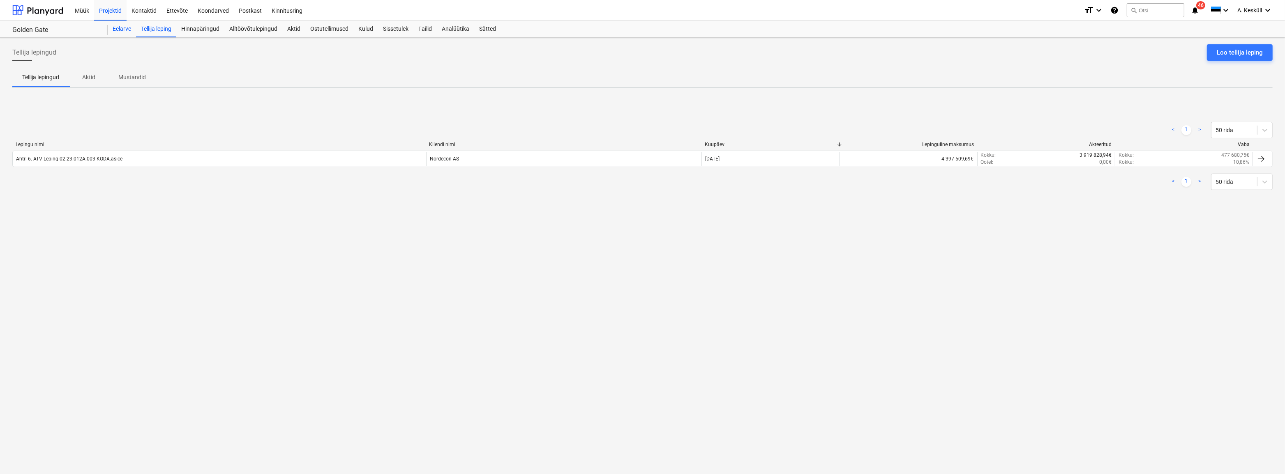
click at [124, 30] on div "Eelarve" at bounding box center [122, 29] width 28 height 16
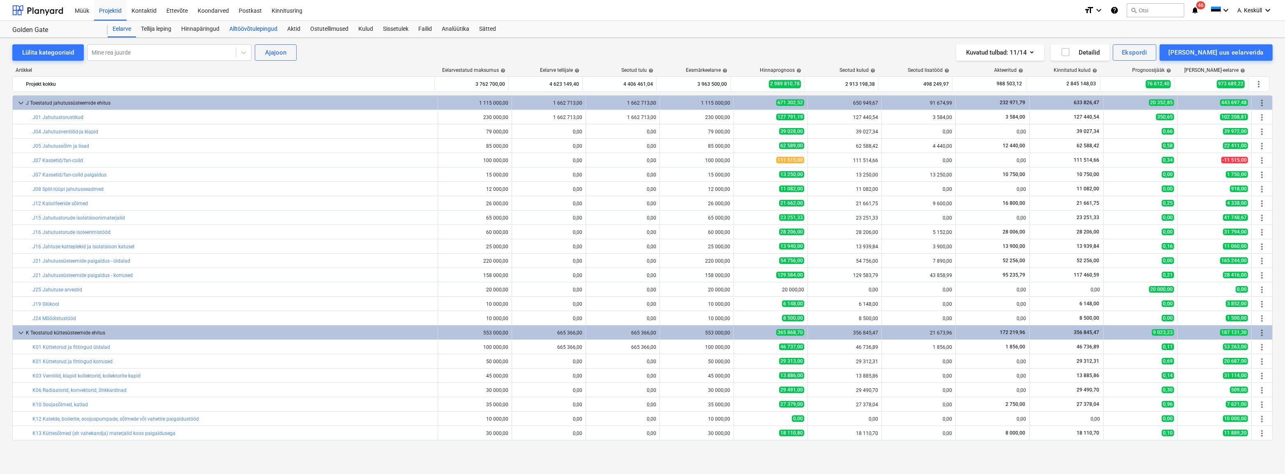
click at [245, 25] on div "Alltöövõtulepingud" at bounding box center [253, 29] width 58 height 16
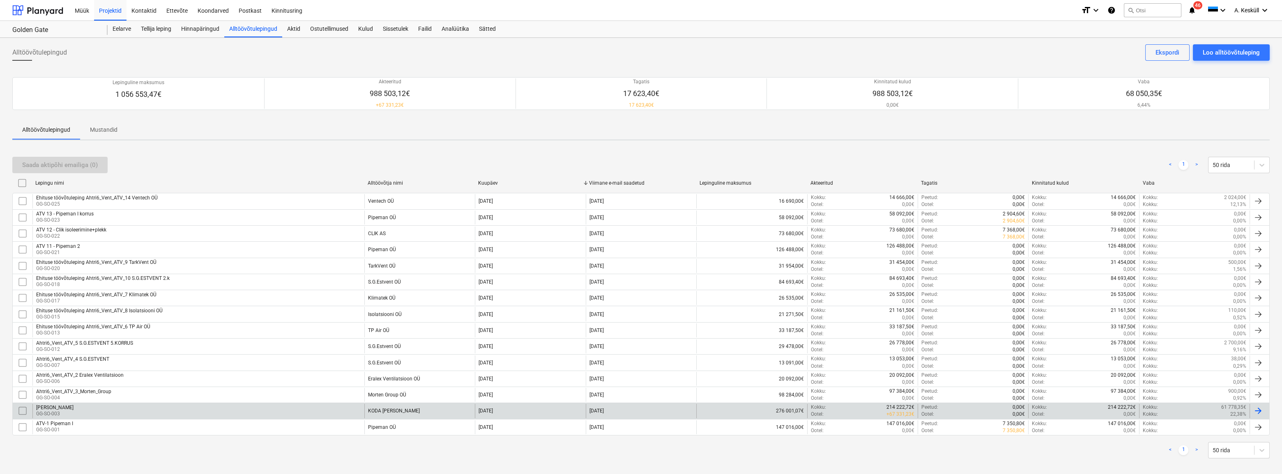
click at [82, 295] on div "KODA KANDED GG-SO-003" at bounding box center [198, 411] width 332 height 14
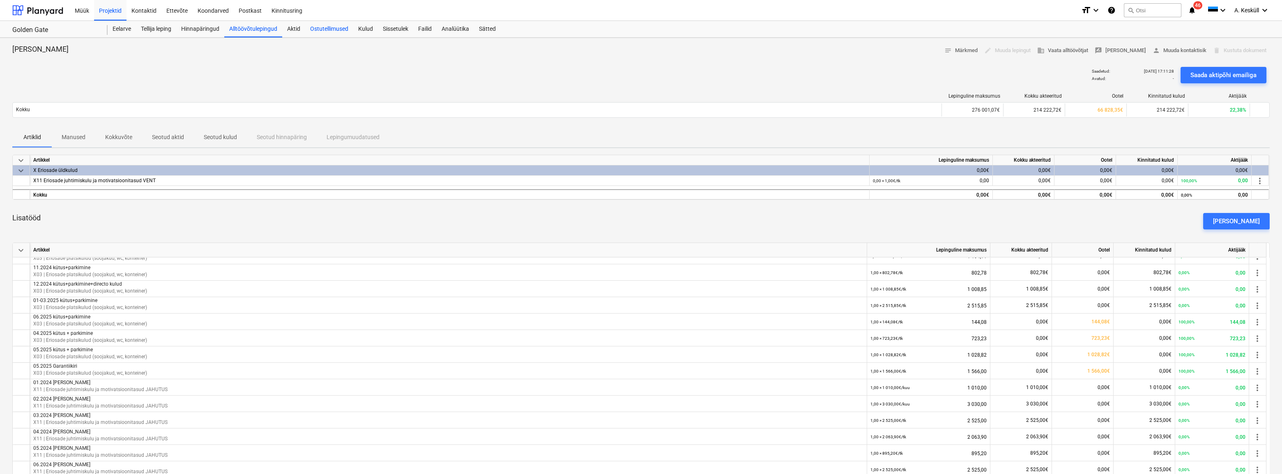
click at [327, 31] on div "Ostutellimused" at bounding box center [329, 29] width 48 height 16
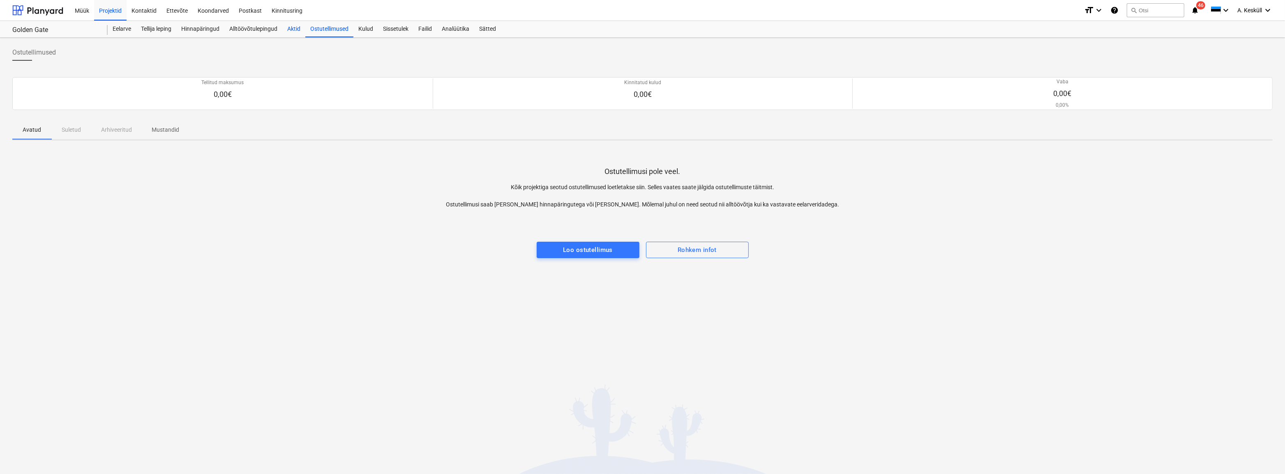
click at [293, 29] on div "Aktid" at bounding box center [293, 29] width 23 height 16
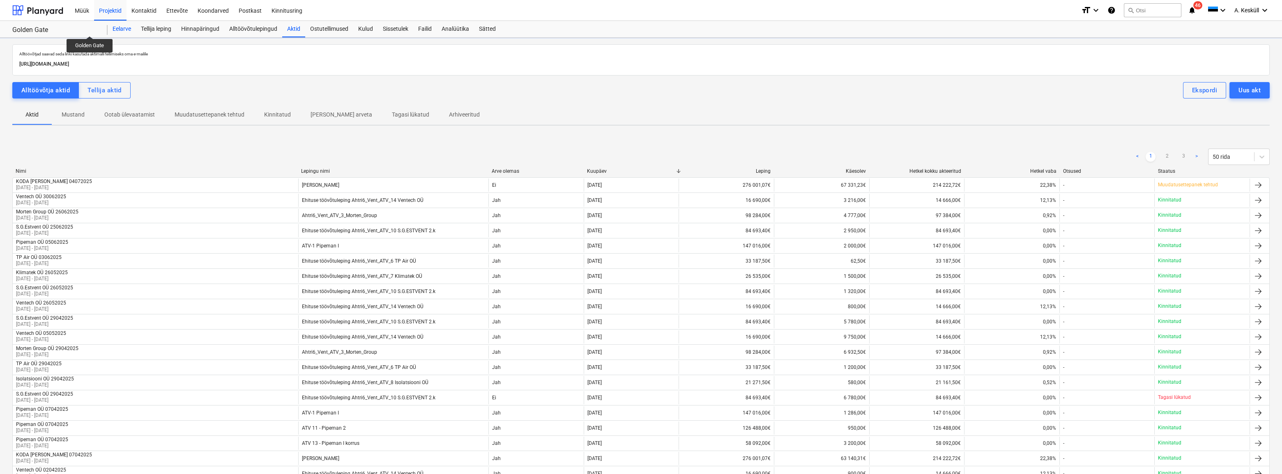
click at [121, 29] on div "Eelarve" at bounding box center [122, 29] width 28 height 16
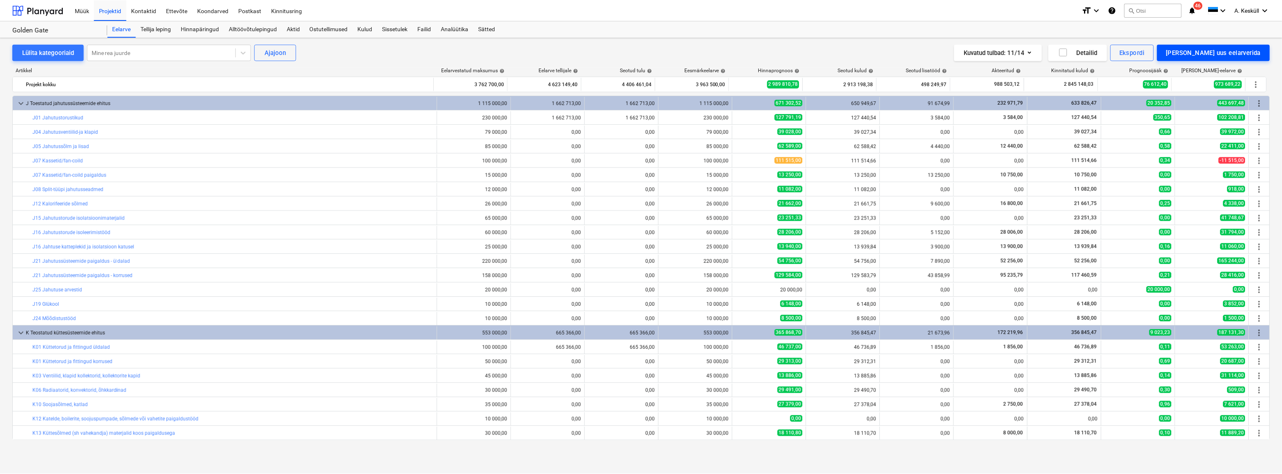
scroll to position [224, 0]
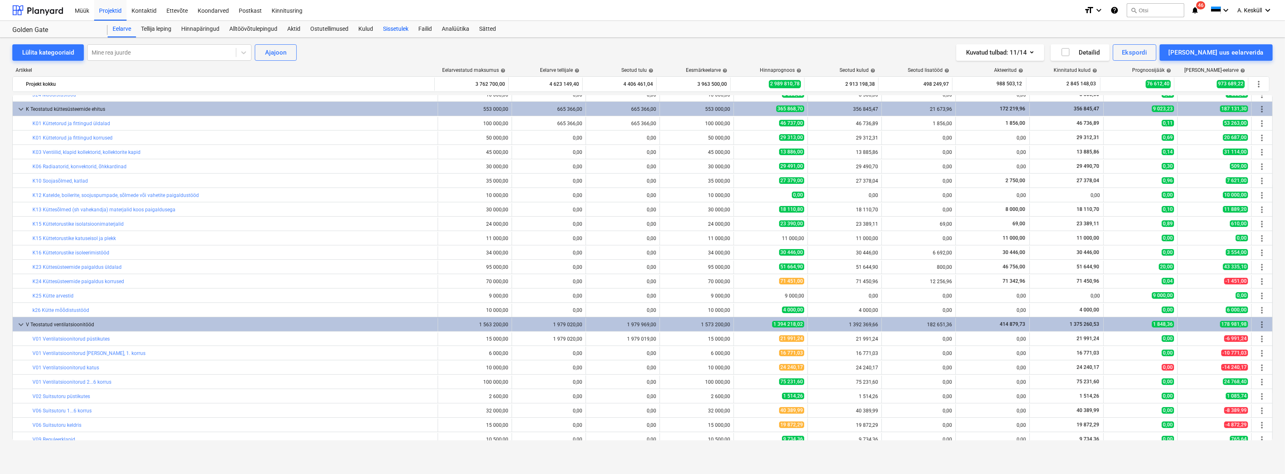
click at [398, 29] on div "Sissetulek" at bounding box center [395, 29] width 35 height 16
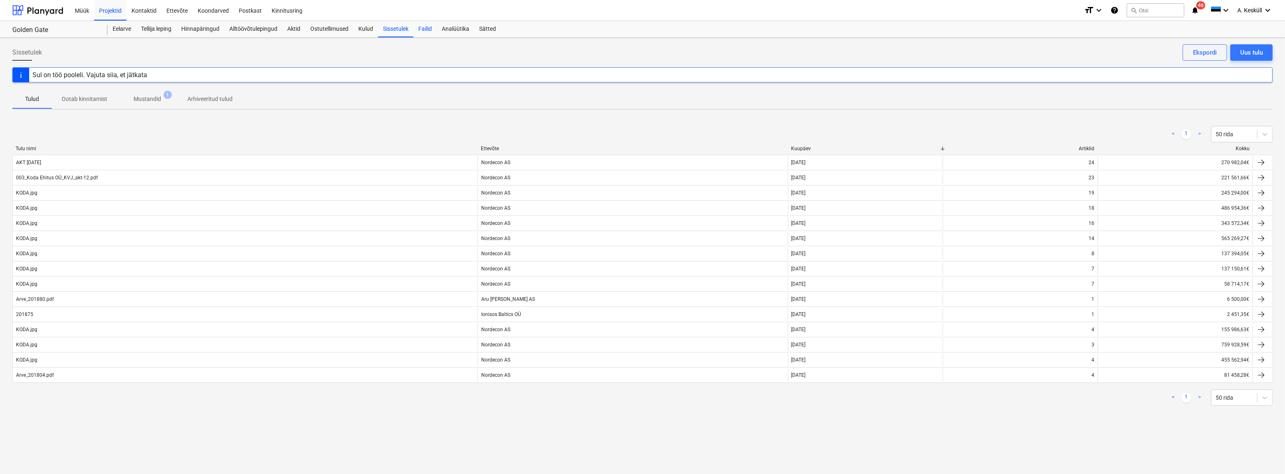
click at [419, 28] on div "Failid" at bounding box center [424, 29] width 23 height 16
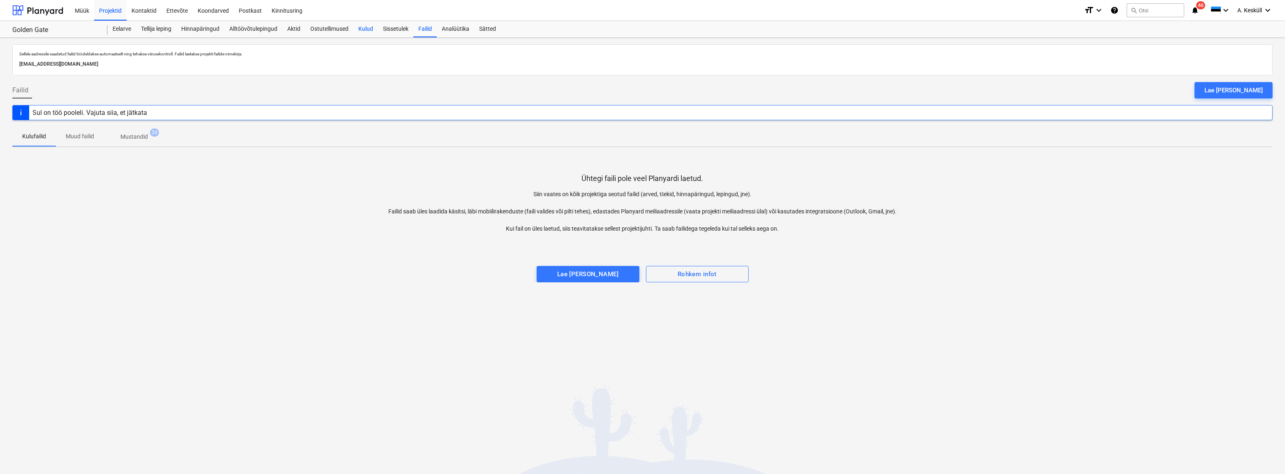
click at [367, 29] on div "Kulud" at bounding box center [365, 29] width 25 height 16
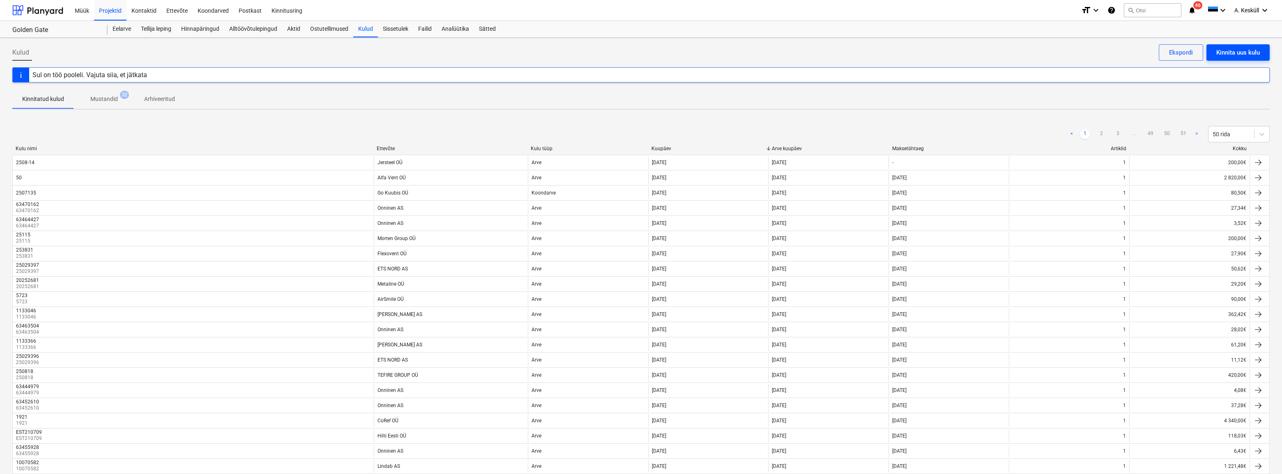
click at [507, 50] on div "Kinnita uus kulu" at bounding box center [1238, 52] width 44 height 11
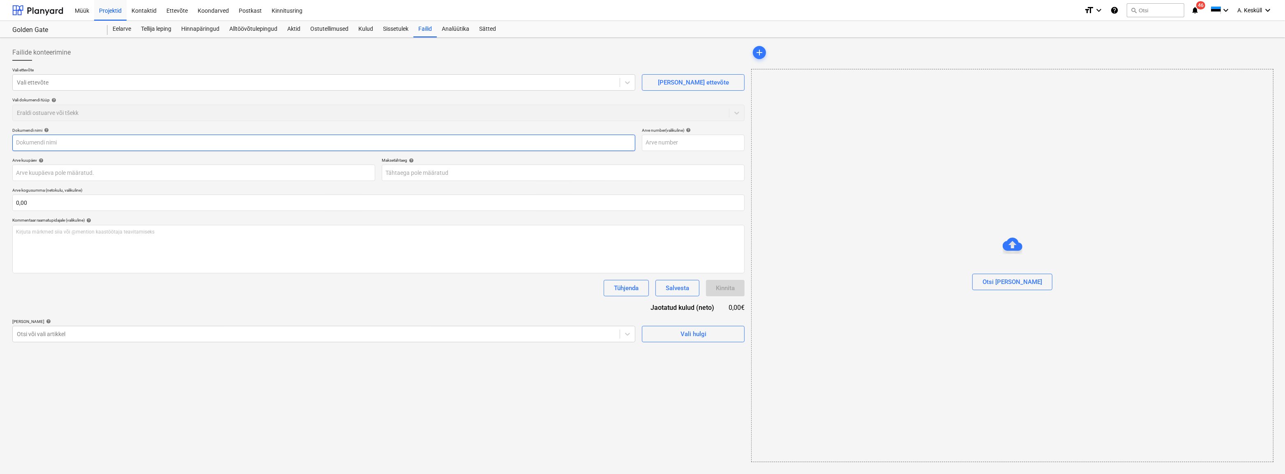
click at [75, 143] on input "text" at bounding box center [323, 143] width 623 height 16
click at [50, 82] on div at bounding box center [316, 82] width 599 height 8
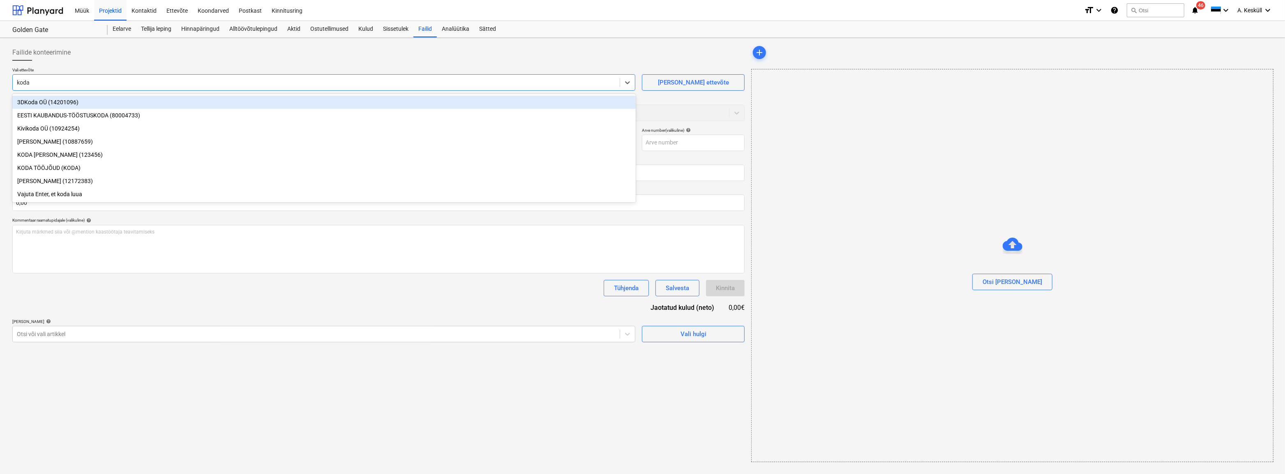
type input "[PERSON_NAME]"
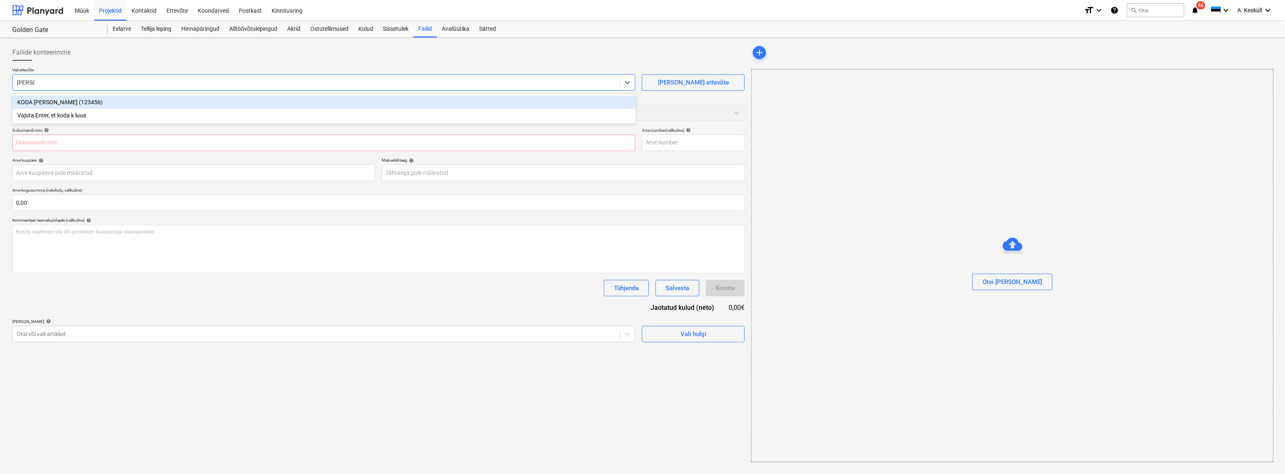
click at [66, 103] on div "KODA [PERSON_NAME] (123456)" at bounding box center [323, 102] width 623 height 13
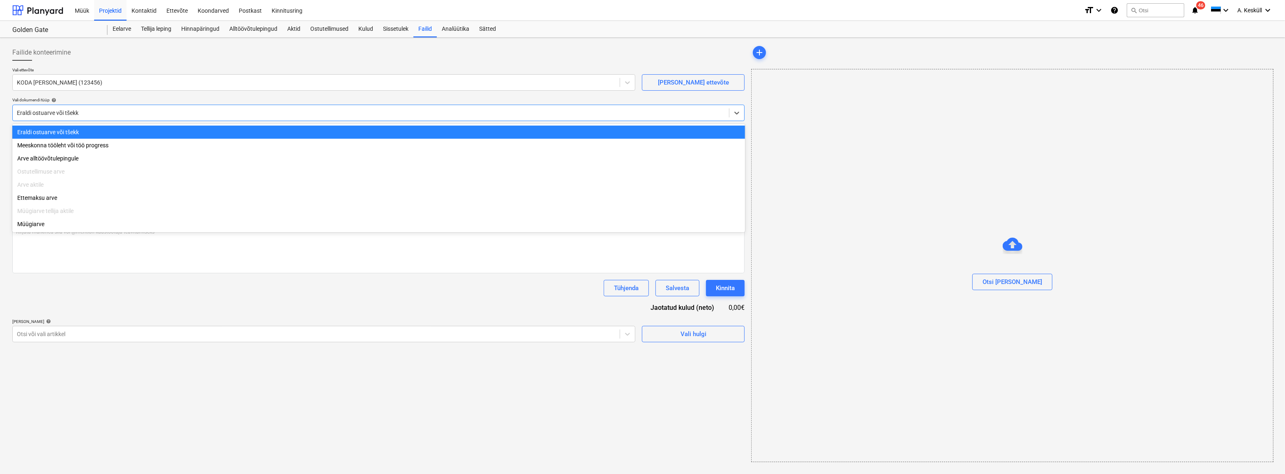
click at [45, 112] on div at bounding box center [371, 113] width 708 height 8
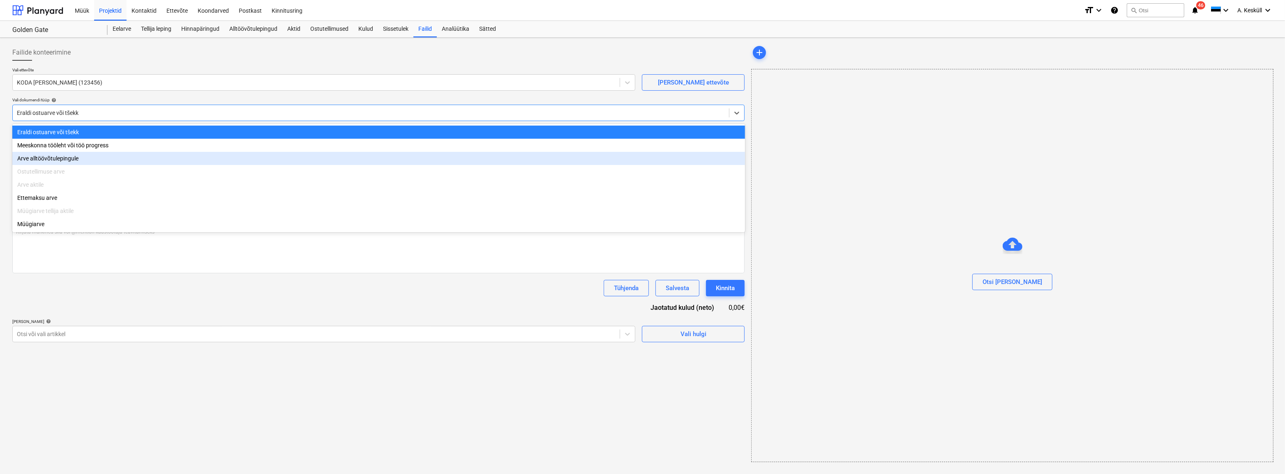
click at [64, 161] on div "Arve alltöövõtulepingule" at bounding box center [378, 158] width 732 height 13
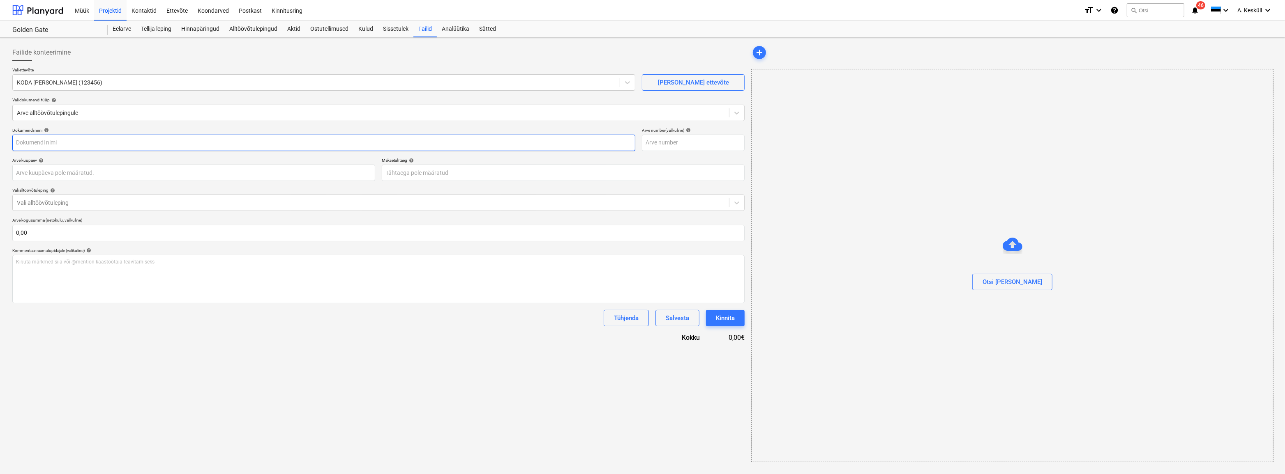
click at [63, 142] on input "text" at bounding box center [323, 143] width 623 height 16
click at [59, 204] on div at bounding box center [371, 203] width 708 height 8
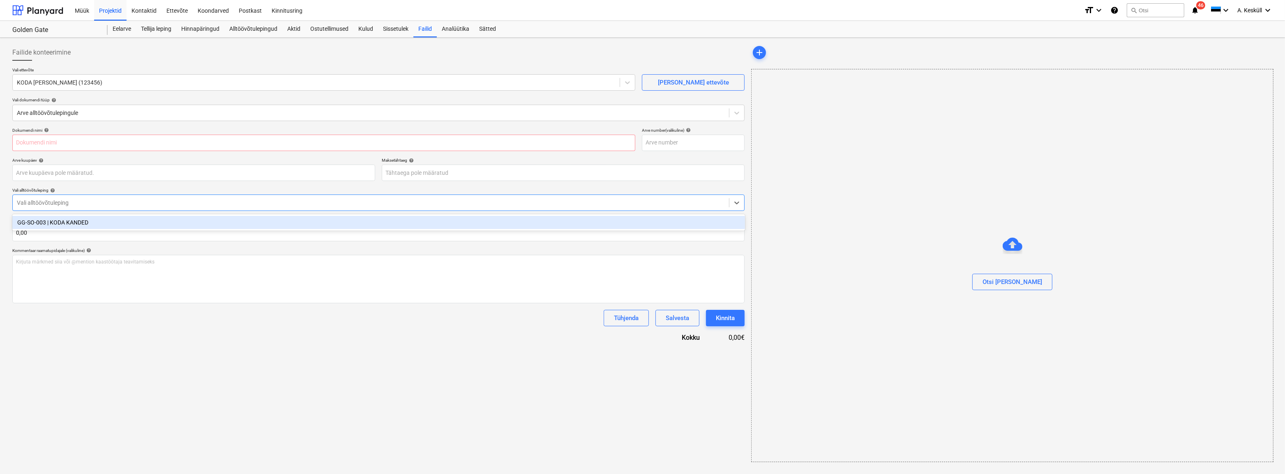
click at [55, 222] on div "GG-SO-003 | KODA KANDED" at bounding box center [378, 222] width 732 height 13
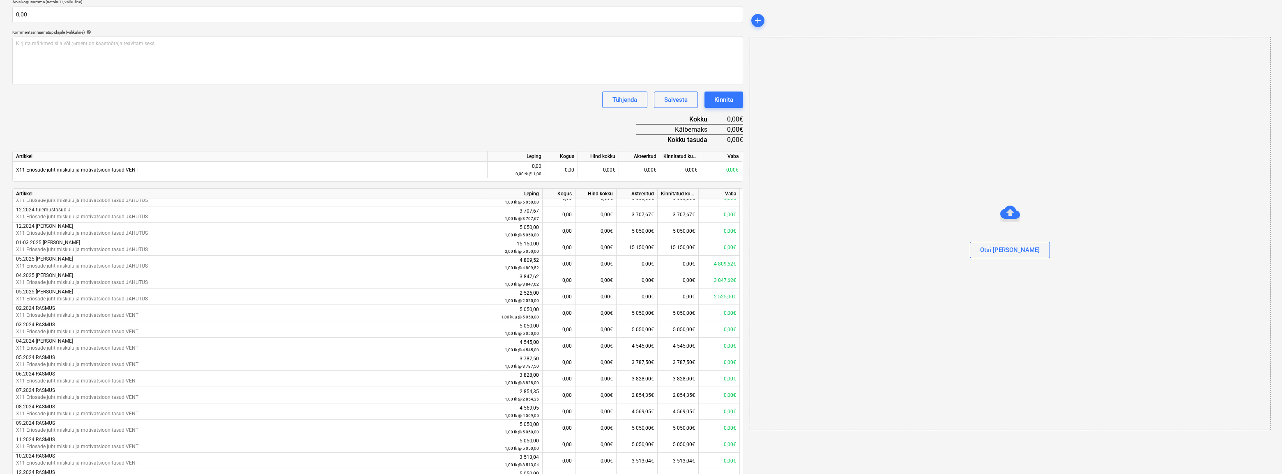
scroll to position [341, 0]
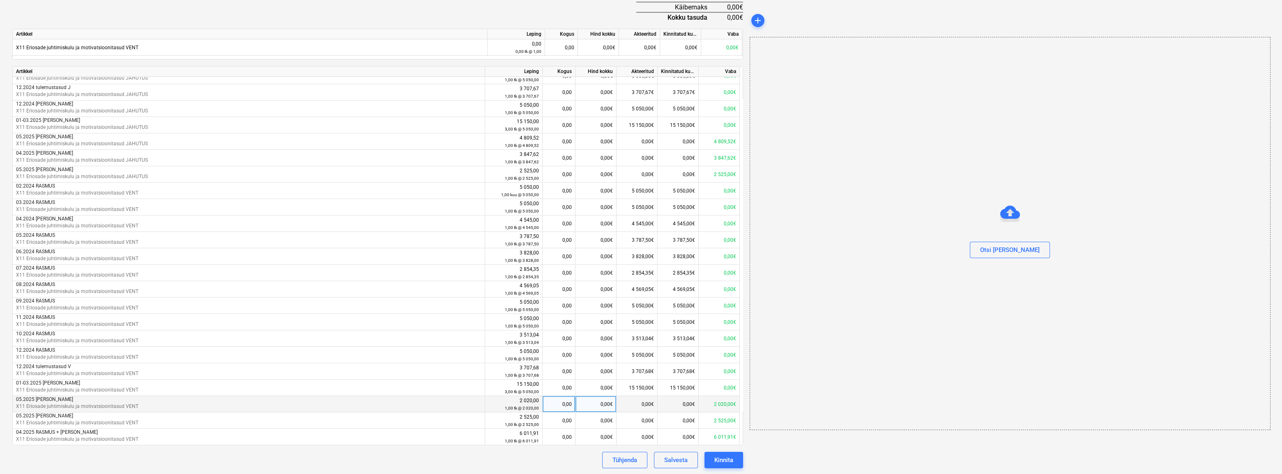
click at [507, 295] on div "0,00" at bounding box center [559, 404] width 26 height 16
type input "1"
click at [507, 295] on div "0,00" at bounding box center [559, 421] width 26 height 16
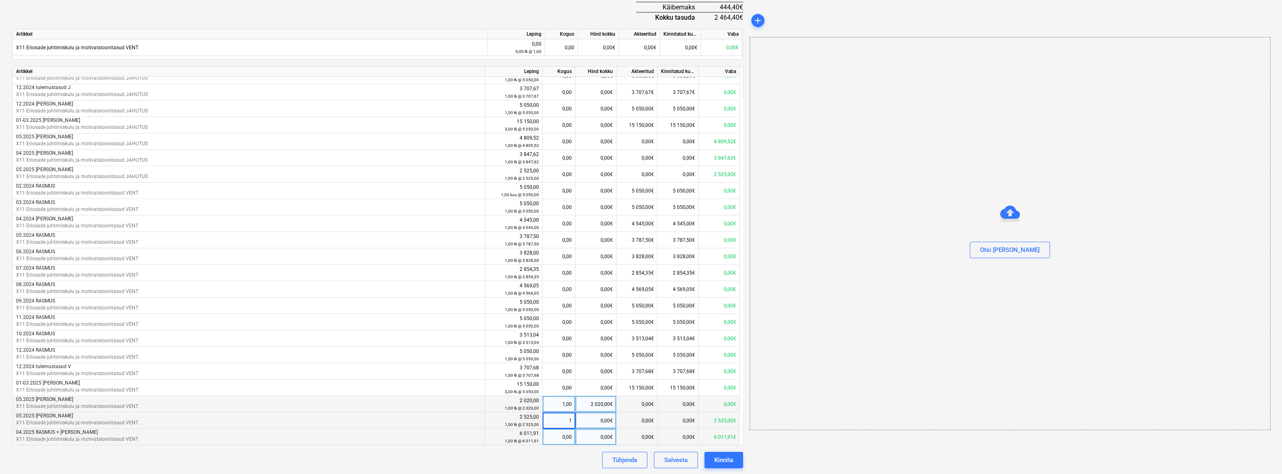
click at [507, 295] on div "0,00" at bounding box center [559, 437] width 26 height 16
type input "1"
click at [507, 295] on div "Tühjenda Salvesta Kinnita" at bounding box center [377, 460] width 731 height 16
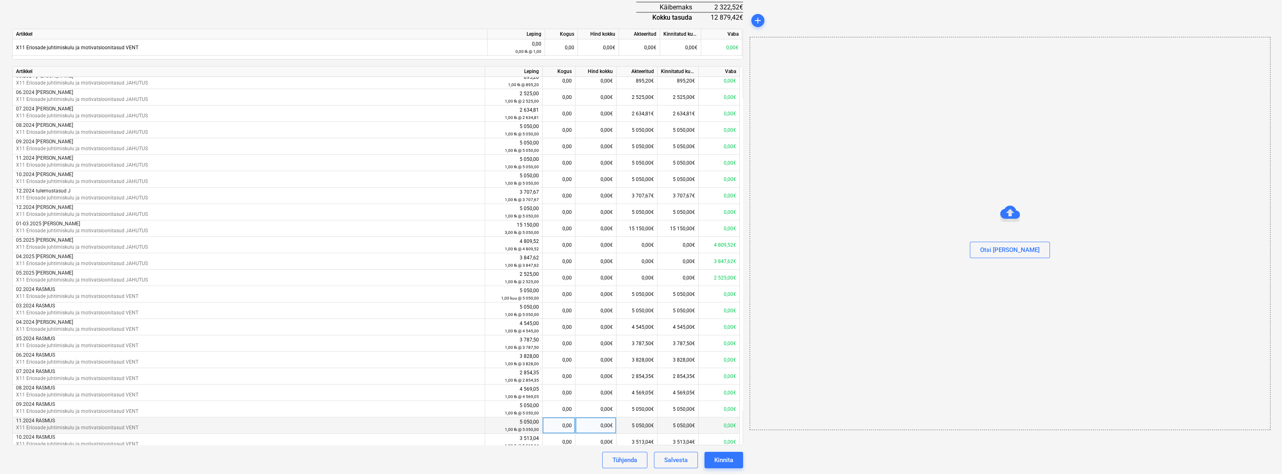
scroll to position [900, 0]
click at [507, 285] on div "0,00" at bounding box center [559, 286] width 26 height 16
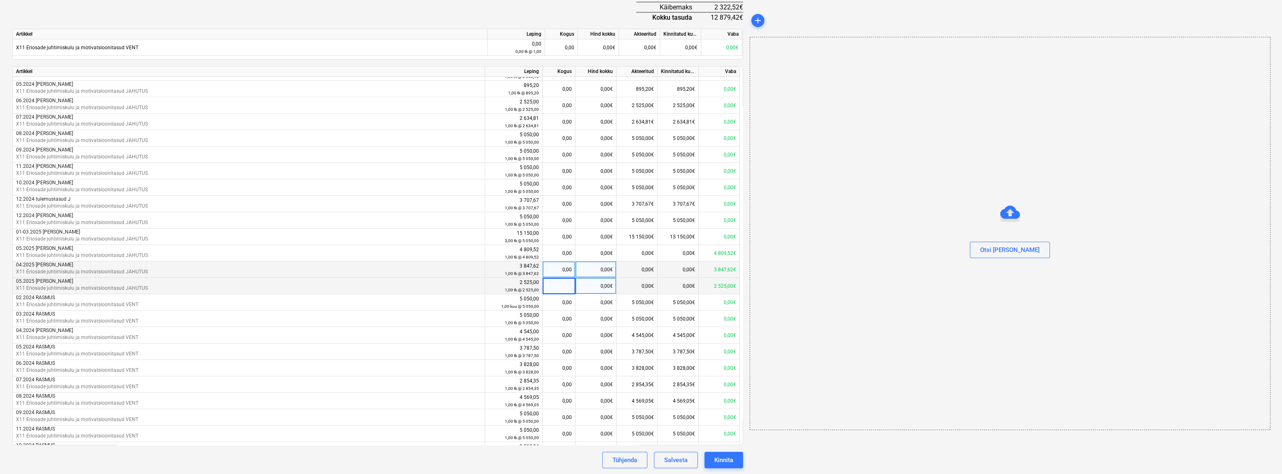
type input "1"
click at [507, 271] on div "0,00" at bounding box center [559, 270] width 26 height 16
type input "1"
click at [507, 252] on div "0,00" at bounding box center [559, 253] width 26 height 16
type input "1"
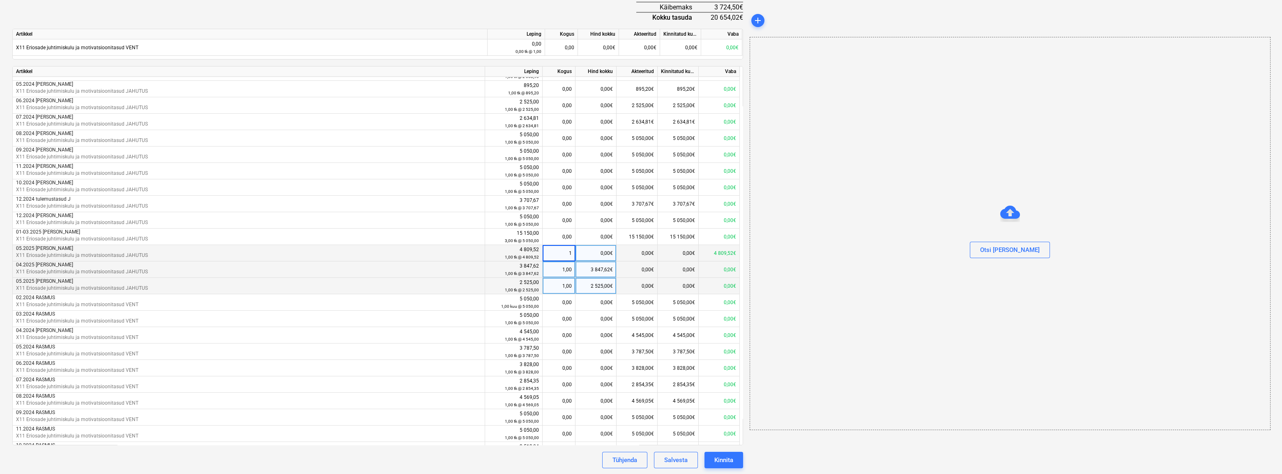
click at [507, 233] on div at bounding box center [1010, 235] width 520 height 13
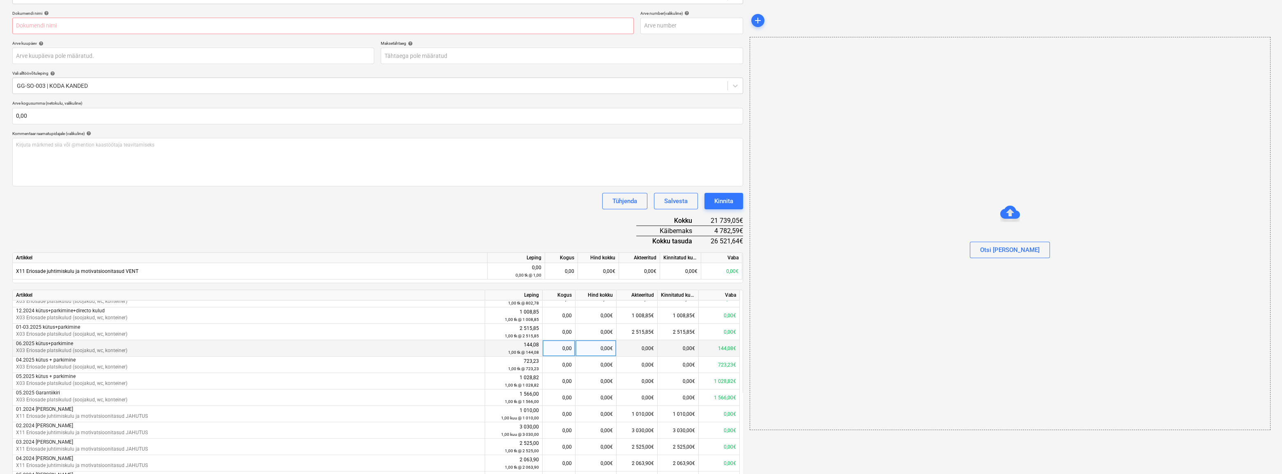
scroll to position [713, 0]
click at [507, 295] on div "0,00" at bounding box center [559, 368] width 26 height 16
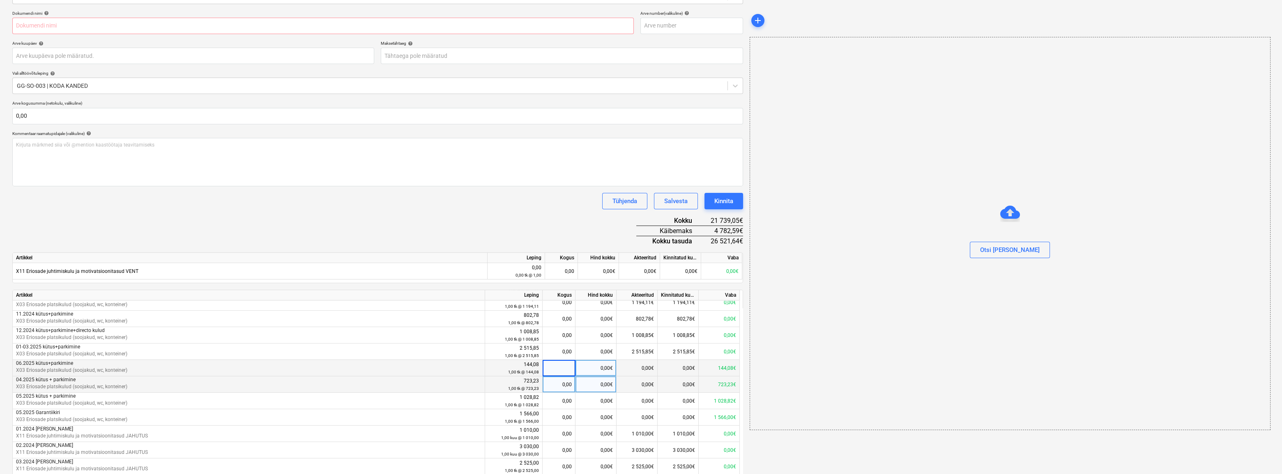
type input "1"
click at [507, 295] on div "0,00" at bounding box center [559, 385] width 26 height 16
type input "1"
click at [507, 295] on div "0,00" at bounding box center [559, 401] width 26 height 16
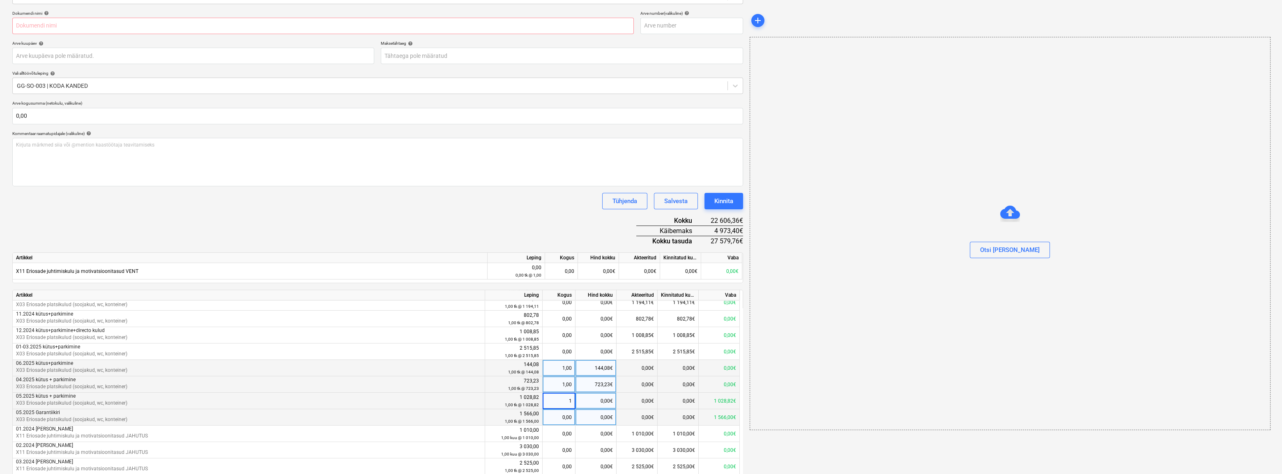
click at [507, 295] on div "0,00" at bounding box center [559, 418] width 26 height 16
type input "1"
click at [507, 295] on div "Otsi [PERSON_NAME]" at bounding box center [1010, 234] width 521 height 394
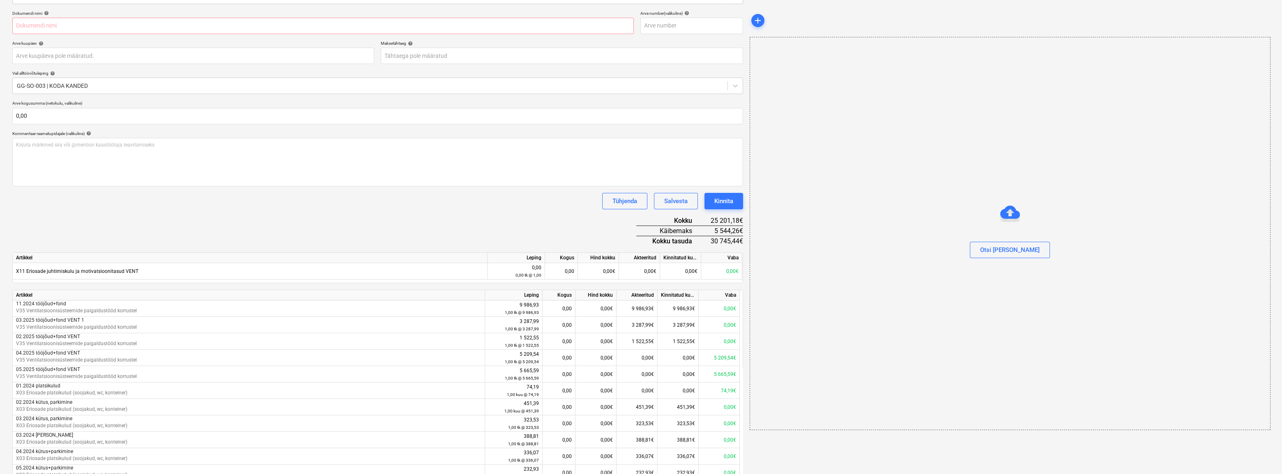
scroll to position [414, 0]
click at [507, 295] on div "0,00" at bounding box center [559, 388] width 26 height 16
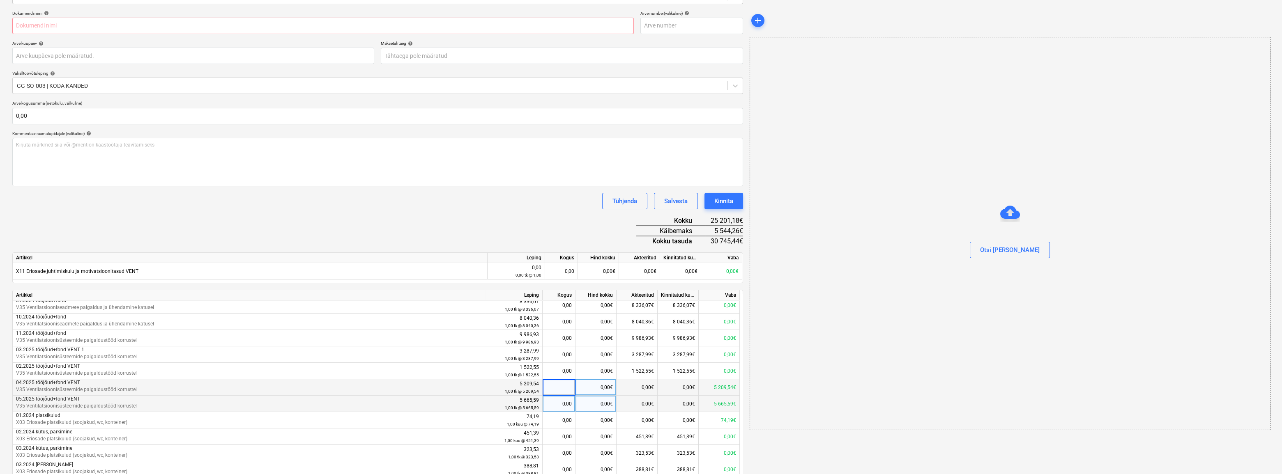
type input "1"
click at [507, 295] on div "0,00" at bounding box center [559, 404] width 26 height 16
type input "1"
click at [507, 295] on div "Otsi [PERSON_NAME]" at bounding box center [1010, 234] width 521 height 394
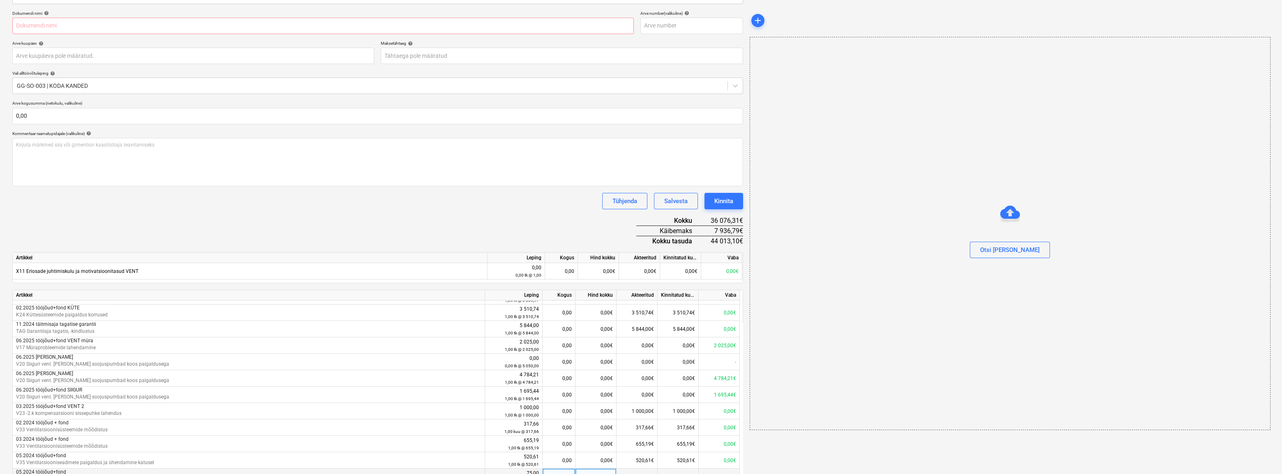
scroll to position [152, 0]
drag, startPoint x: 565, startPoint y: 404, endPoint x: 565, endPoint y: 410, distance: 6.6
click at [507, 295] on div "0,00" at bounding box center [559, 403] width 26 height 16
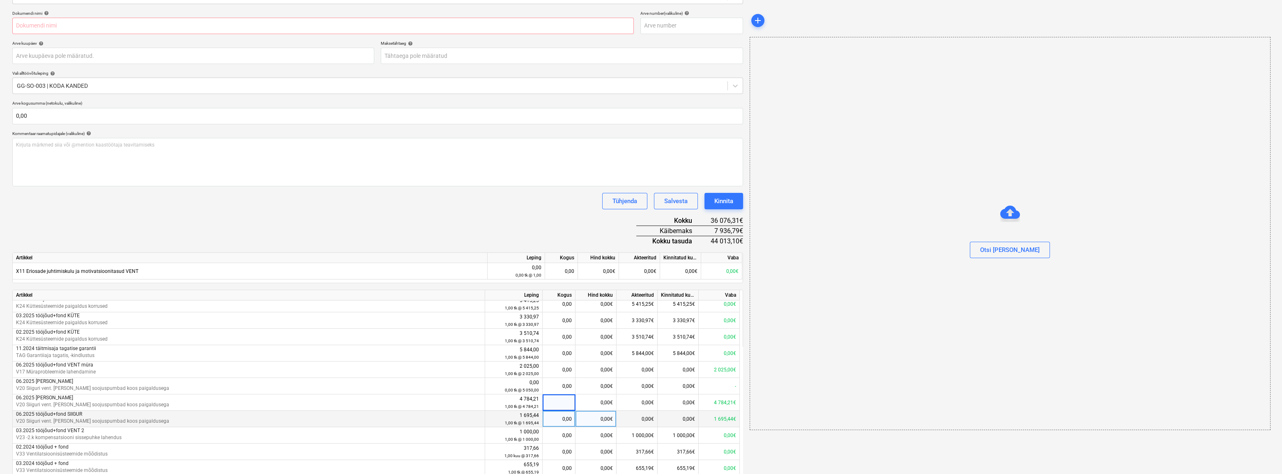
type input "1"
click at [507, 295] on div "0,00" at bounding box center [559, 419] width 26 height 16
type input "1"
click at [507, 295] on div "0,00" at bounding box center [559, 370] width 26 height 16
type input "1"
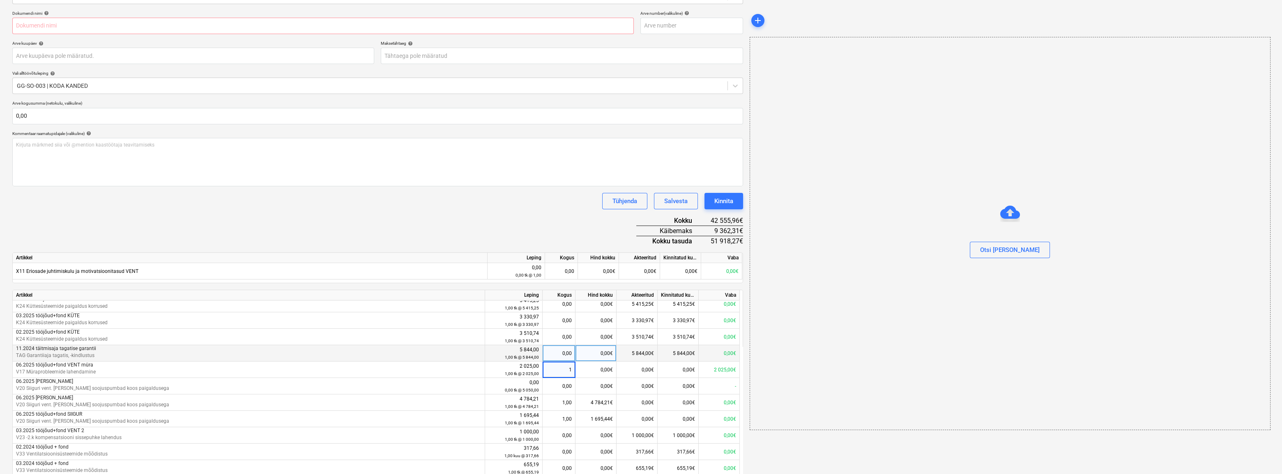
click at [507, 295] on div "0,00" at bounding box center [559, 353] width 26 height 16
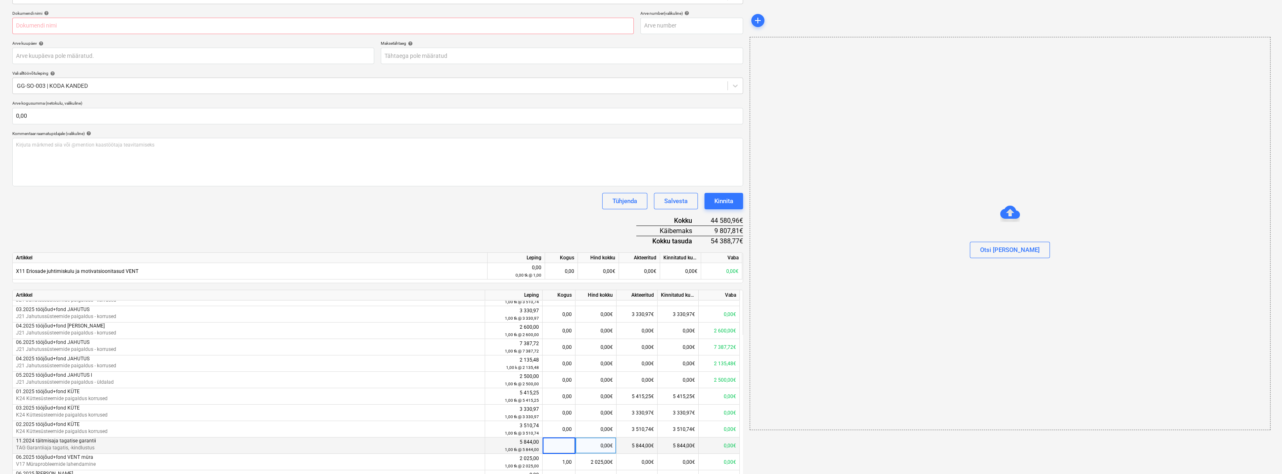
scroll to position [41, 0]
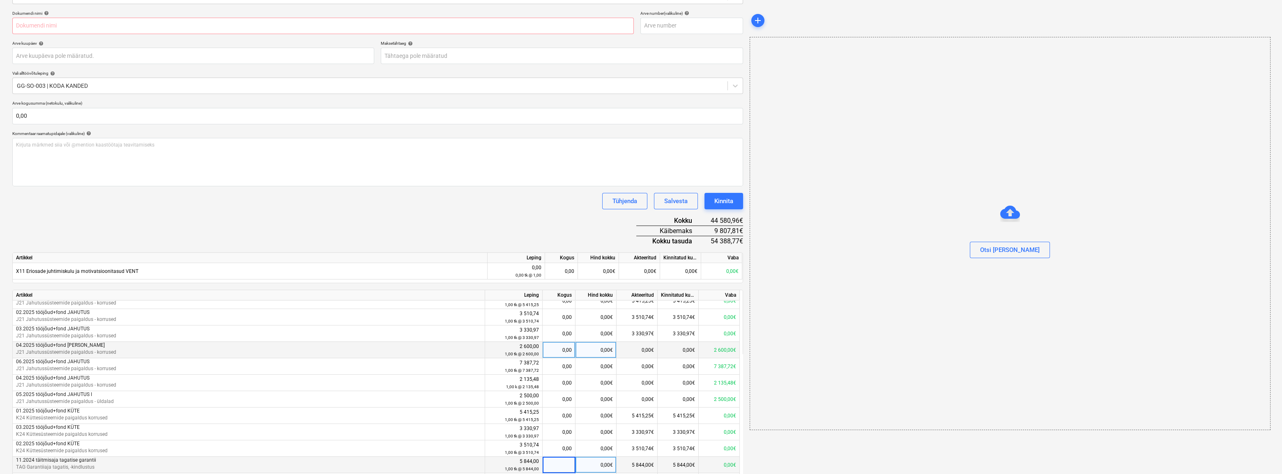
click at [507, 295] on div "0,00" at bounding box center [559, 350] width 26 height 16
type input "1"
click at [507, 295] on div "0,00" at bounding box center [559, 367] width 26 height 16
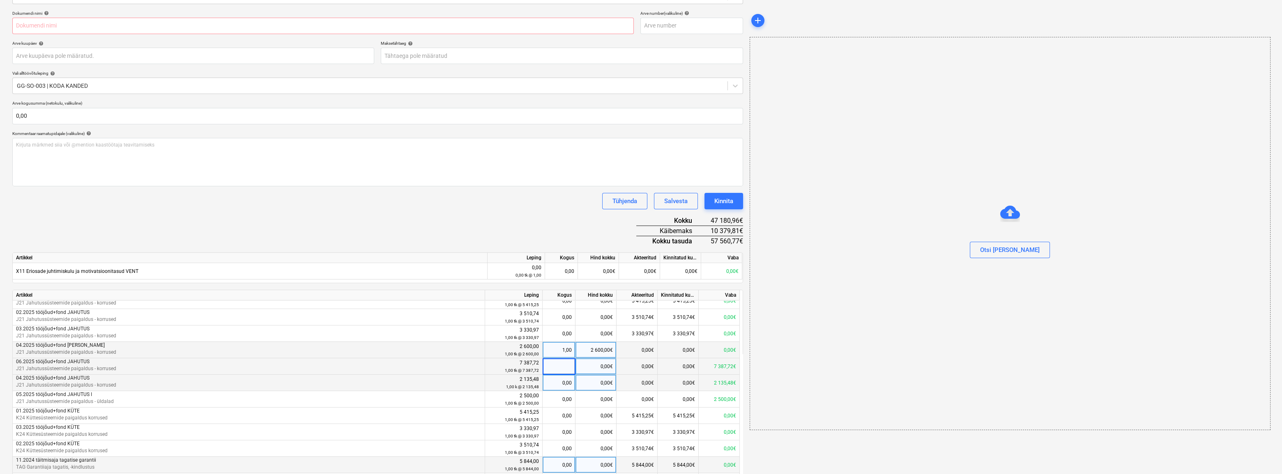
type input "1"
click at [507, 295] on div "0,00" at bounding box center [559, 383] width 26 height 16
type input "1"
click at [507, 295] on div "0,00" at bounding box center [559, 400] width 26 height 16
type input "1"
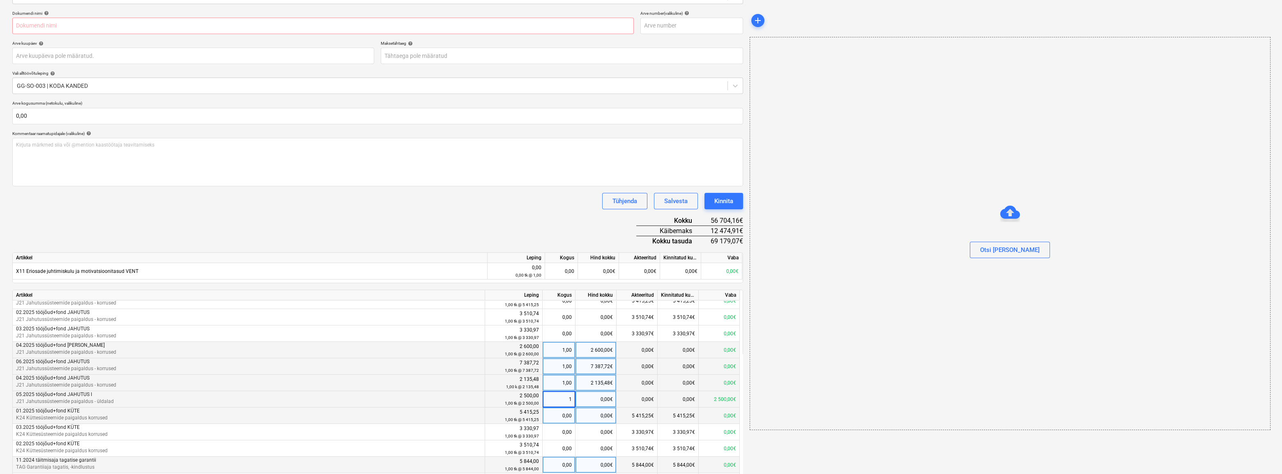
click at [507, 295] on div "0,00" at bounding box center [559, 416] width 26 height 16
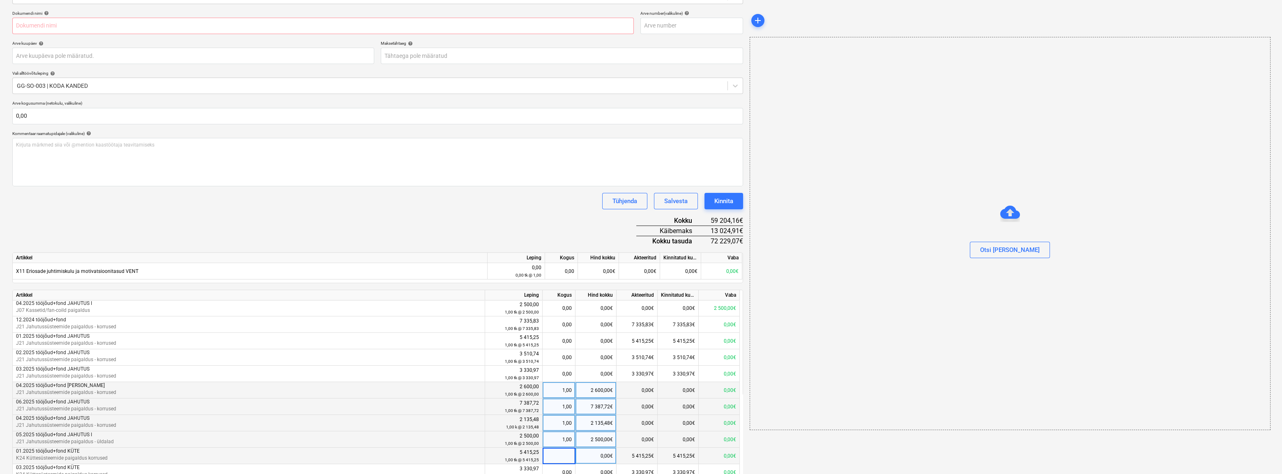
scroll to position [0, 0]
click at [507, 295] on div "0,00" at bounding box center [559, 309] width 26 height 16
click at [507, 295] on div "0,00€" at bounding box center [596, 358] width 41 height 16
click at [507, 295] on div "0,00" at bounding box center [559, 309] width 26 height 16
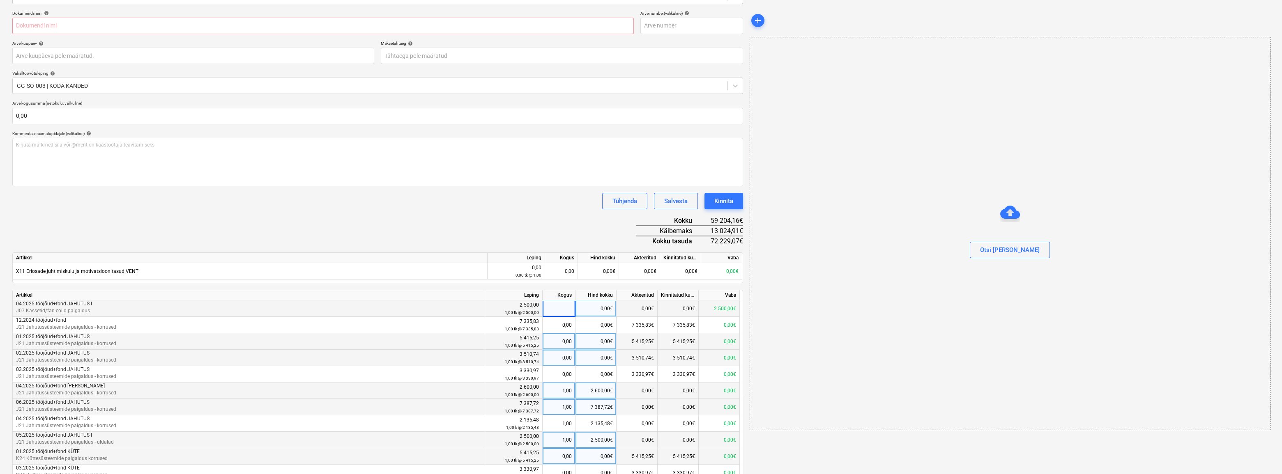
type input "1"
click at [507, 295] on div "0,00" at bounding box center [559, 342] width 26 height 16
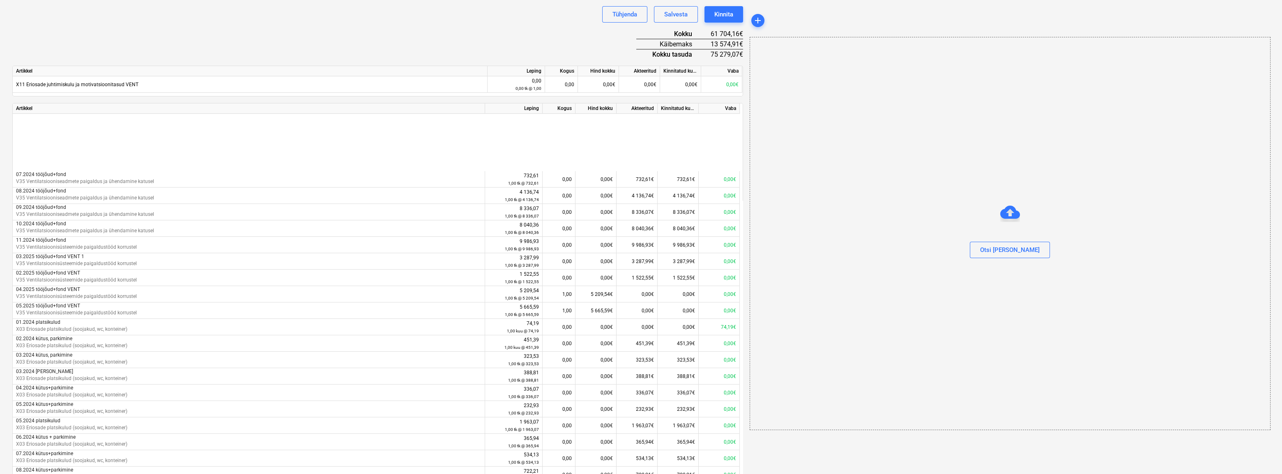
scroll to position [448, 0]
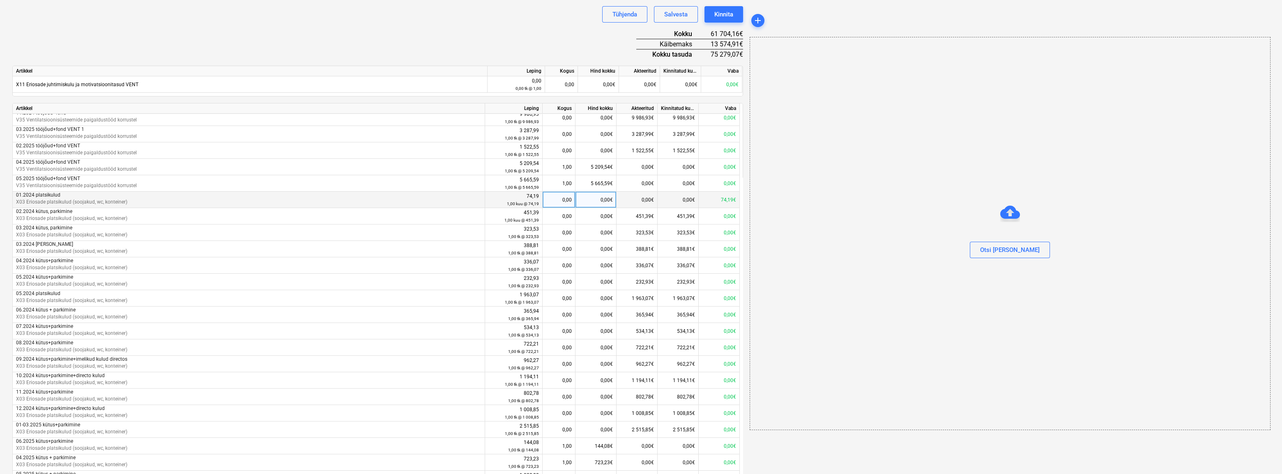
click at [507, 203] on div "0,00" at bounding box center [559, 200] width 26 height 16
type input "1"
click at [507, 176] on div "Otsi [PERSON_NAME]" at bounding box center [1010, 234] width 521 height 394
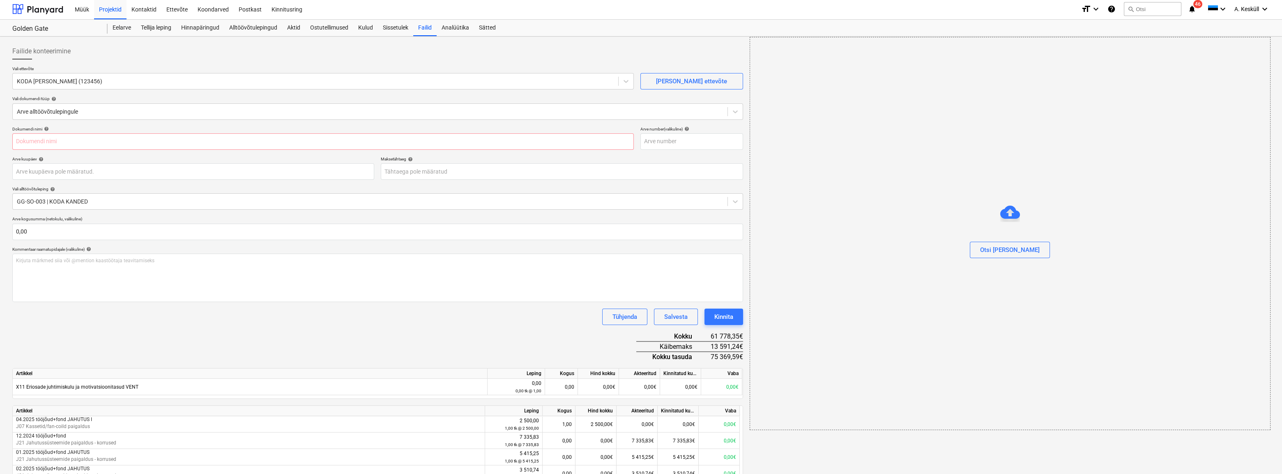
scroll to position [0, 0]
click at [108, 139] on input "text" at bounding box center [323, 143] width 622 height 16
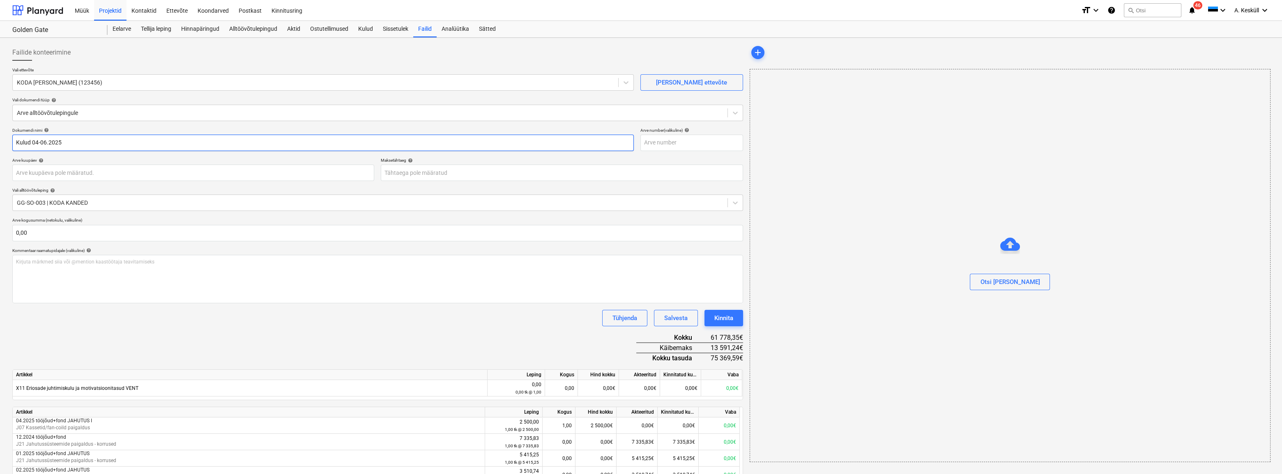
type input "Kulud 04-06.2025"
click at [111, 164] on p "Arve kuupäev help" at bounding box center [193, 161] width 362 height 7
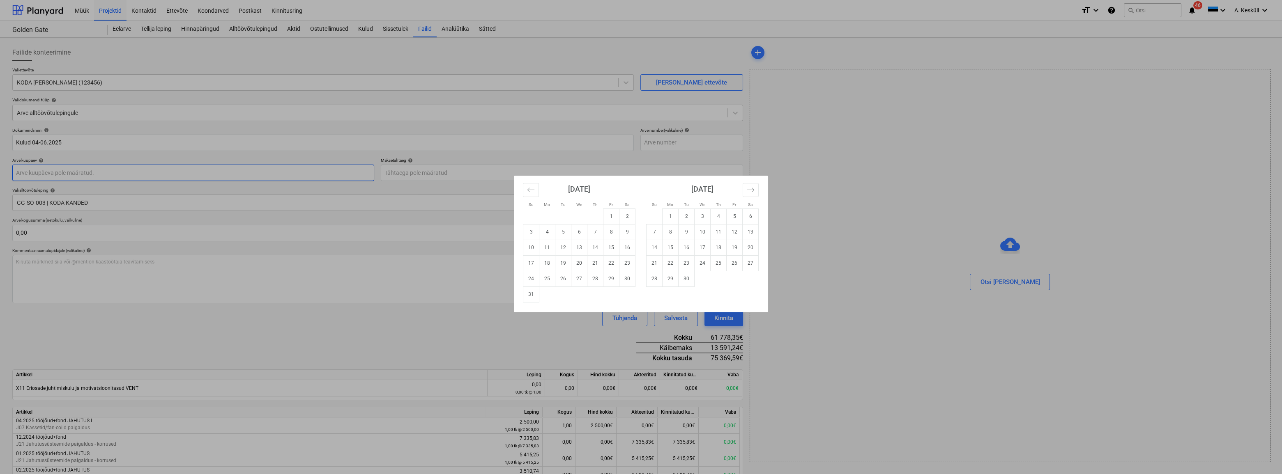
click at [111, 166] on body "Müük Projektid Kontaktid Ettevõte Koondarved Postkast Kinnitusring format_size …" at bounding box center [641, 237] width 1282 height 474
click at [507, 190] on button "Move backward to switch to the previous month." at bounding box center [531, 190] width 16 height 14
click at [507, 184] on button "Move forward to switch to the next month." at bounding box center [751, 190] width 16 height 14
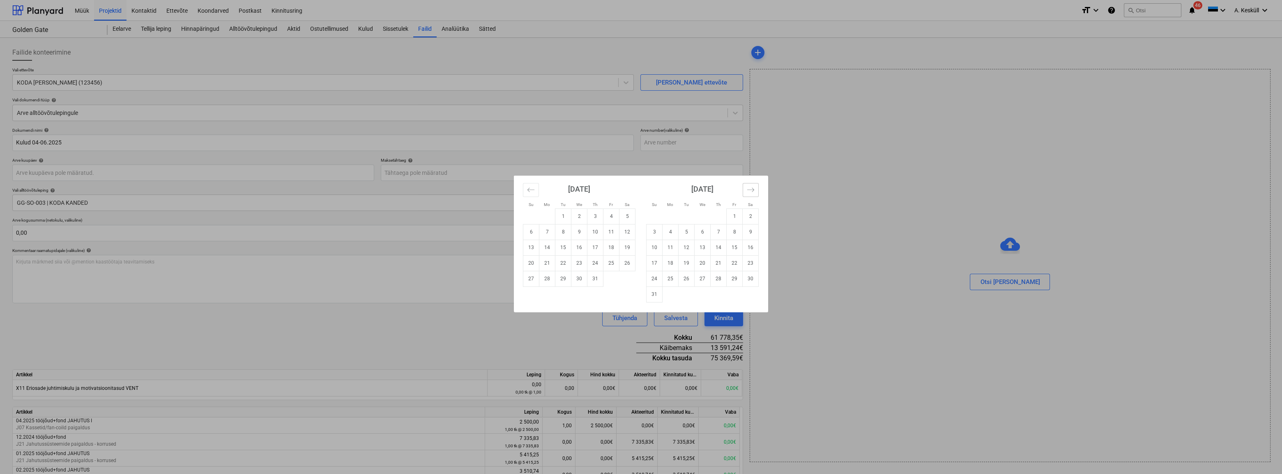
click at [507, 186] on icon "Move forward to switch to the next month." at bounding box center [751, 190] width 8 height 8
click at [507, 188] on div "[DATE]" at bounding box center [579, 192] width 113 height 33
click at [507, 189] on icon "Move backward to switch to the previous month." at bounding box center [531, 190] width 8 height 8
click at [507, 191] on icon "Move backward to switch to the previous month." at bounding box center [531, 190] width 8 height 8
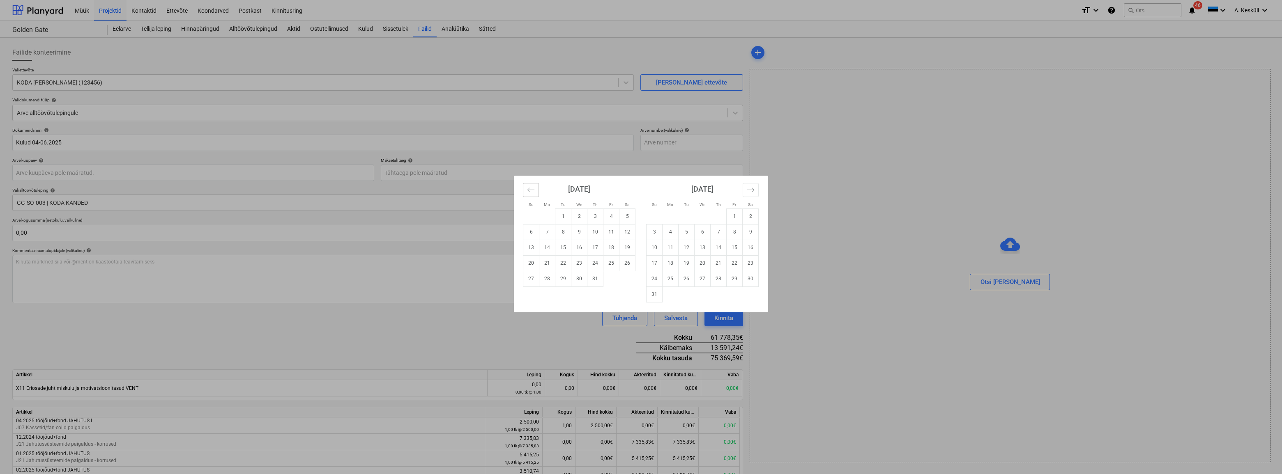
click at [507, 191] on icon "Move backward to switch to the previous month." at bounding box center [531, 190] width 8 height 8
click at [507, 281] on td "30" at bounding box center [547, 279] width 16 height 16
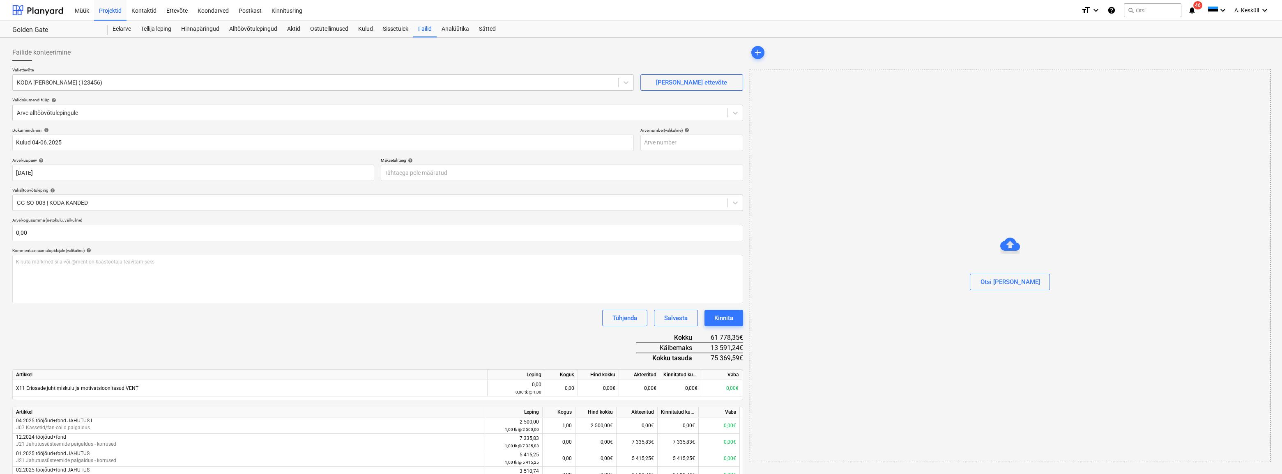
type input "[DATE]"
click at [432, 179] on body "Müük Projektid Kontaktid Ettevõte Koondarved Postkast Kinnitusring format_size …" at bounding box center [641, 237] width 1282 height 474
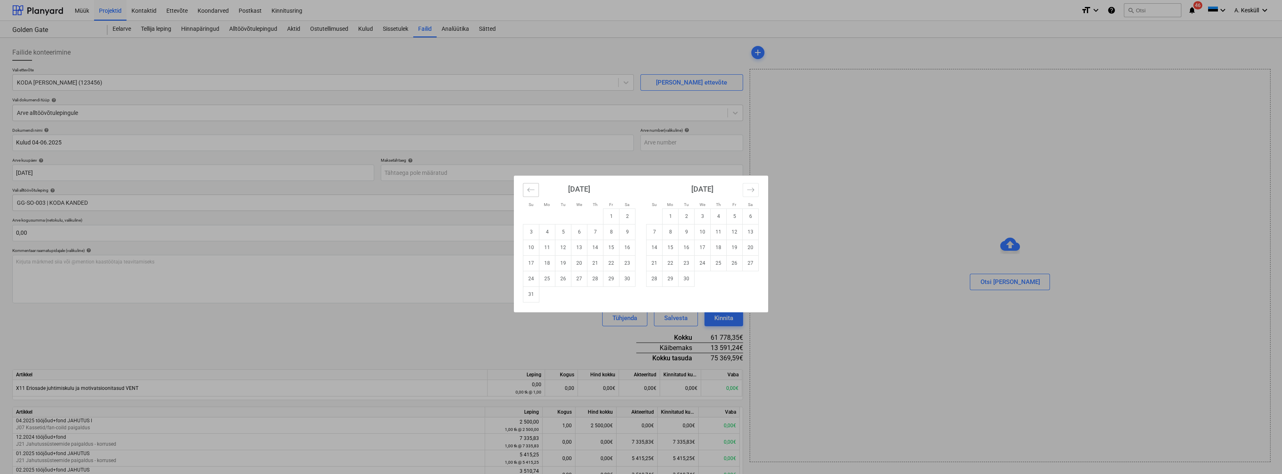
click at [507, 191] on icon "Move backward to switch to the previous month." at bounding box center [531, 190] width 8 height 8
click at [507, 190] on icon "Move backward to switch to the previous month." at bounding box center [531, 190] width 8 height 8
click at [507, 282] on td "30" at bounding box center [547, 279] width 16 height 16
type input "[DATE]"
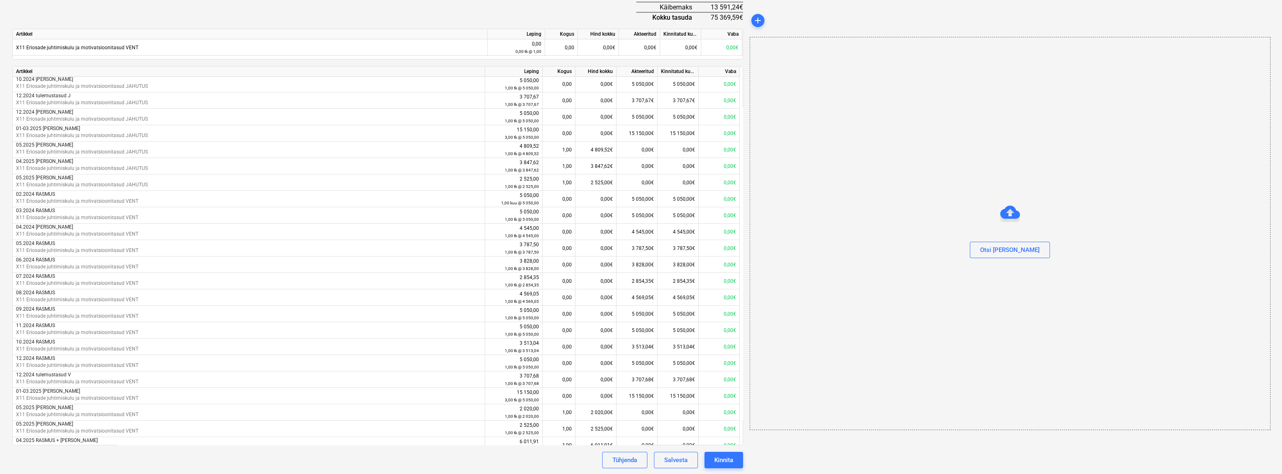
scroll to position [1011, 0]
click at [507, 295] on div "Otsi [PERSON_NAME]" at bounding box center [1010, 234] width 521 height 394
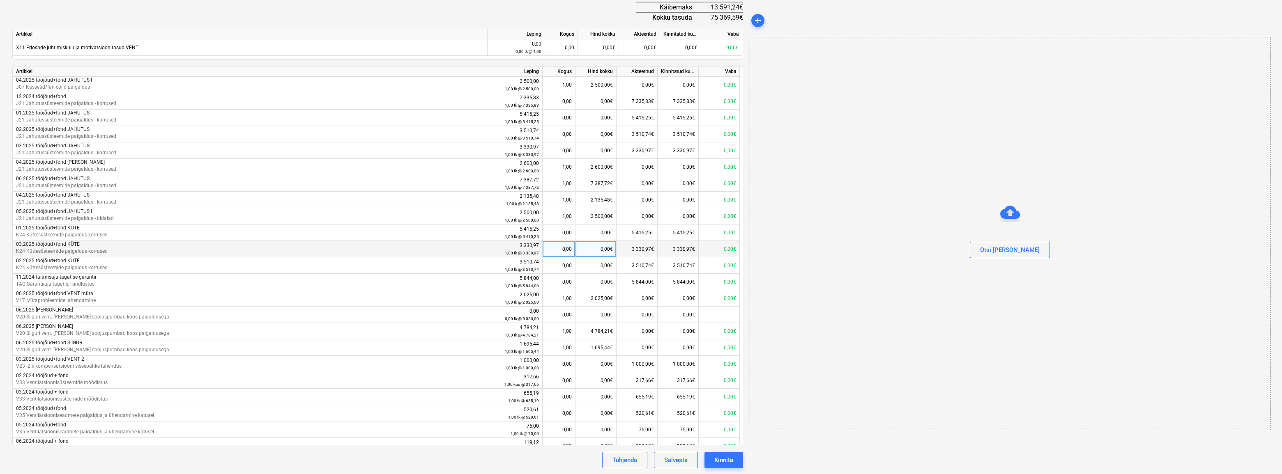
scroll to position [0, 0]
click at [507, 295] on button "Salvesta" at bounding box center [676, 460] width 44 height 16
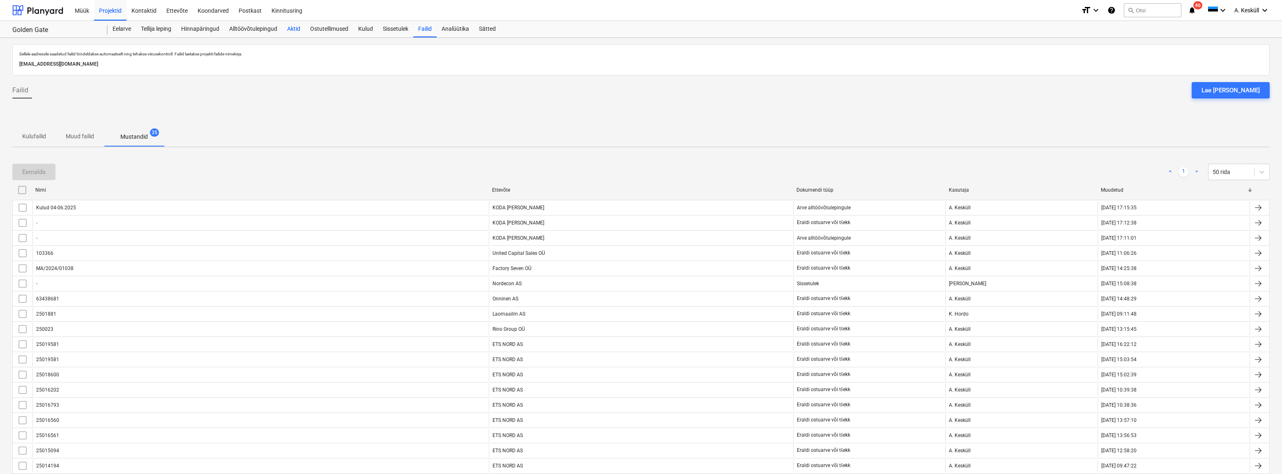
click at [297, 28] on div "Aktid" at bounding box center [293, 29] width 23 height 16
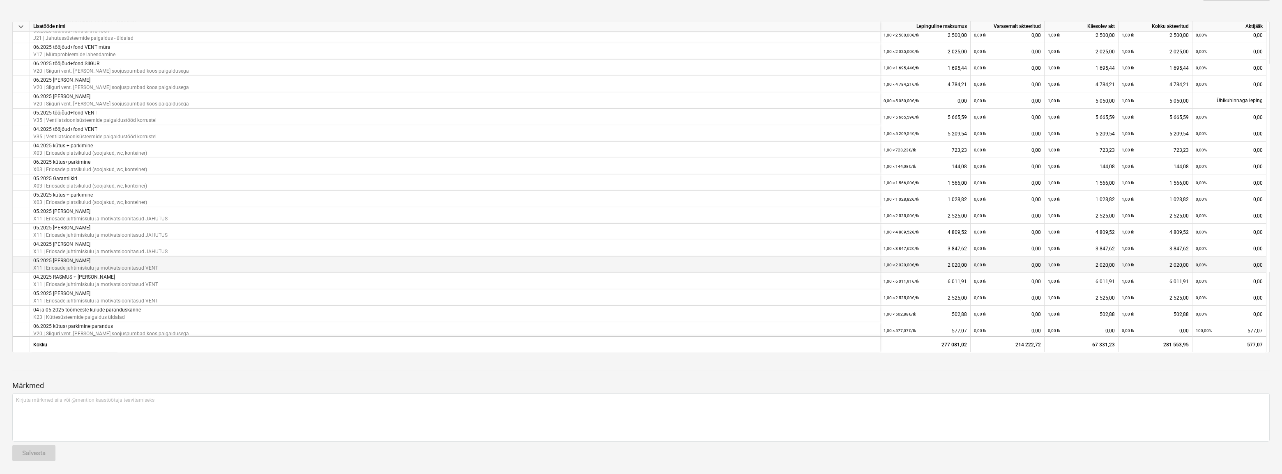
scroll to position [1108, 0]
click at [1094, 345] on div "67 331,23" at bounding box center [1081, 345] width 67 height 16
click at [1093, 346] on div "67 331,23" at bounding box center [1081, 345] width 67 height 16
click at [1078, 362] on div at bounding box center [640, 362] width 1257 height 7
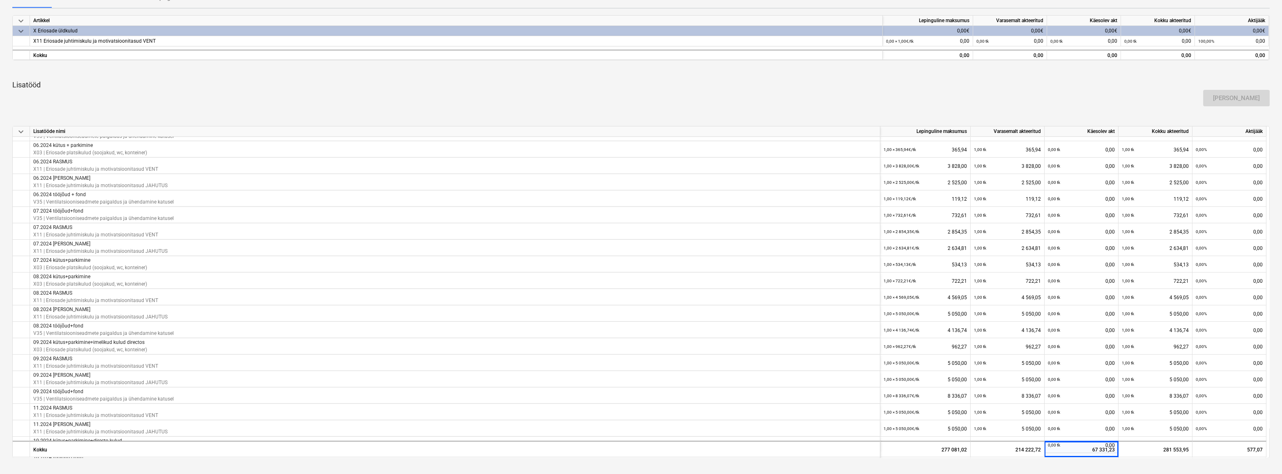
scroll to position [214, 0]
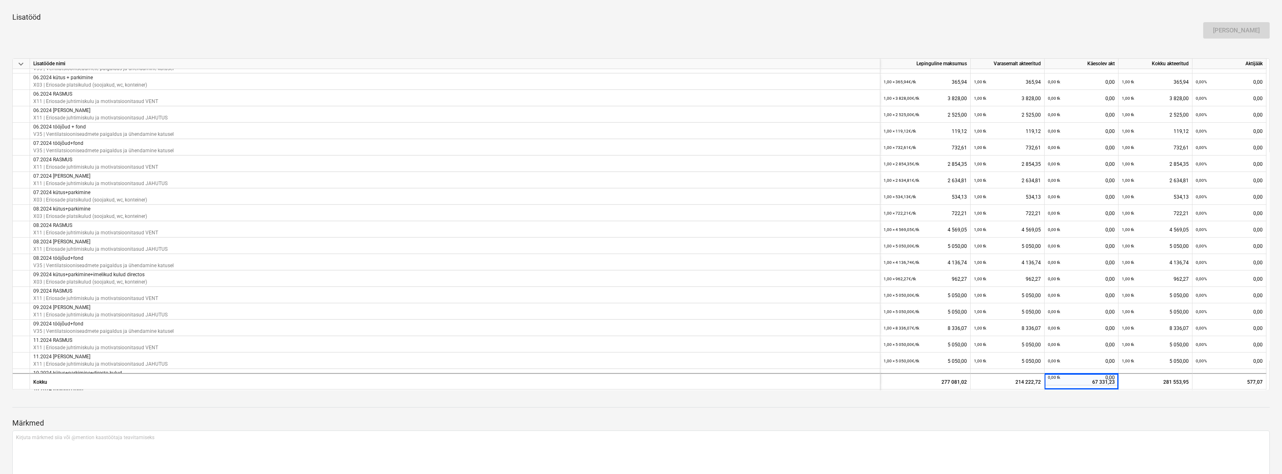
click at [1106, 428] on div at bounding box center [640, 429] width 1257 height 2
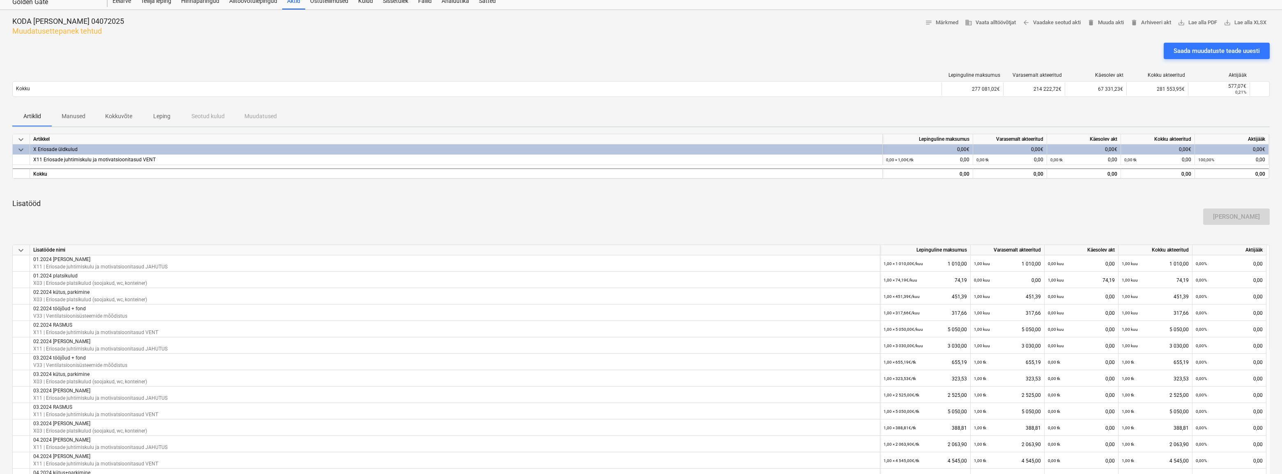
scroll to position [0, 0]
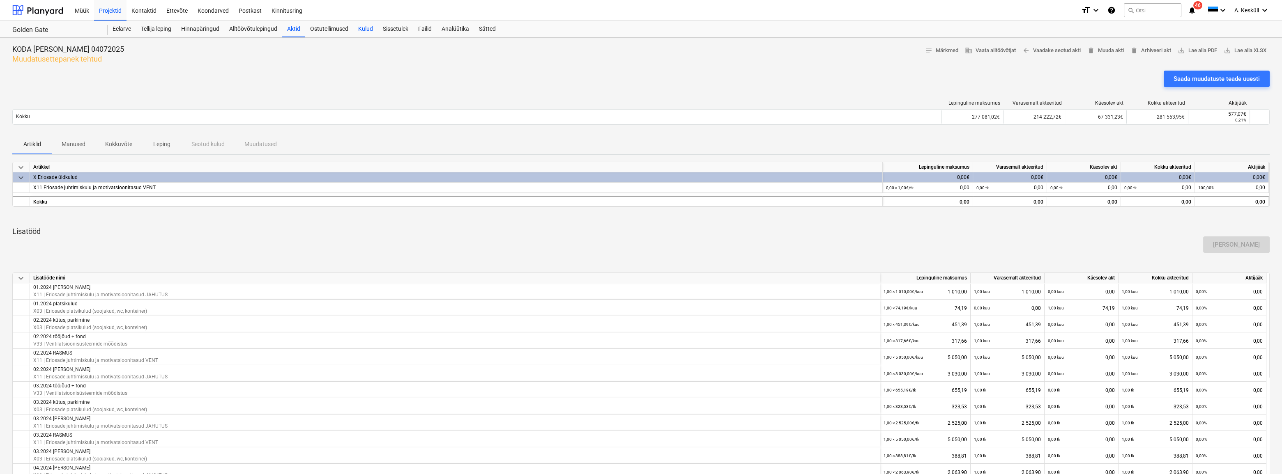
click at [362, 28] on div "Kulud" at bounding box center [365, 29] width 25 height 16
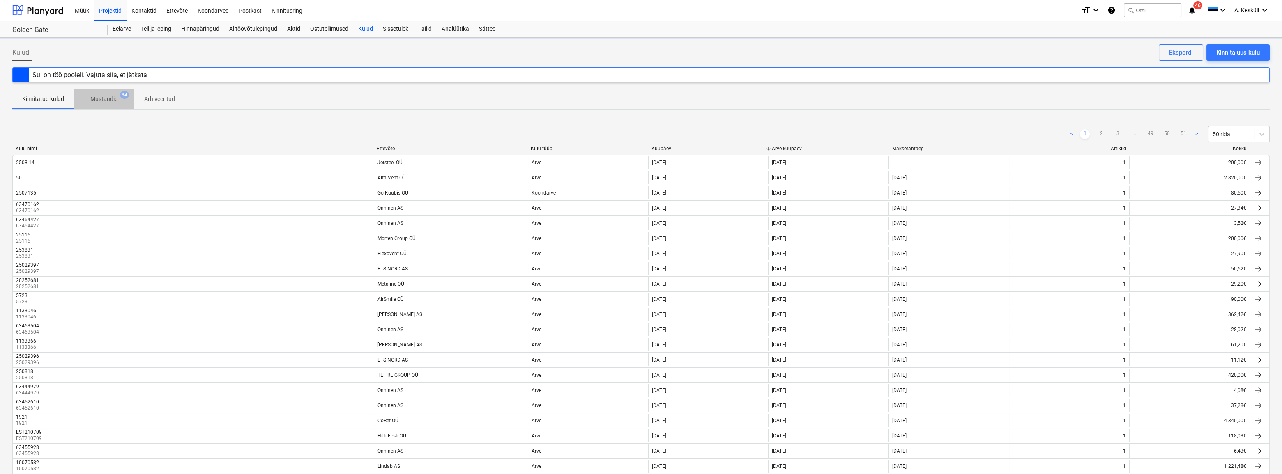
click at [98, 94] on span "Mustandid 34" at bounding box center [104, 99] width 60 height 15
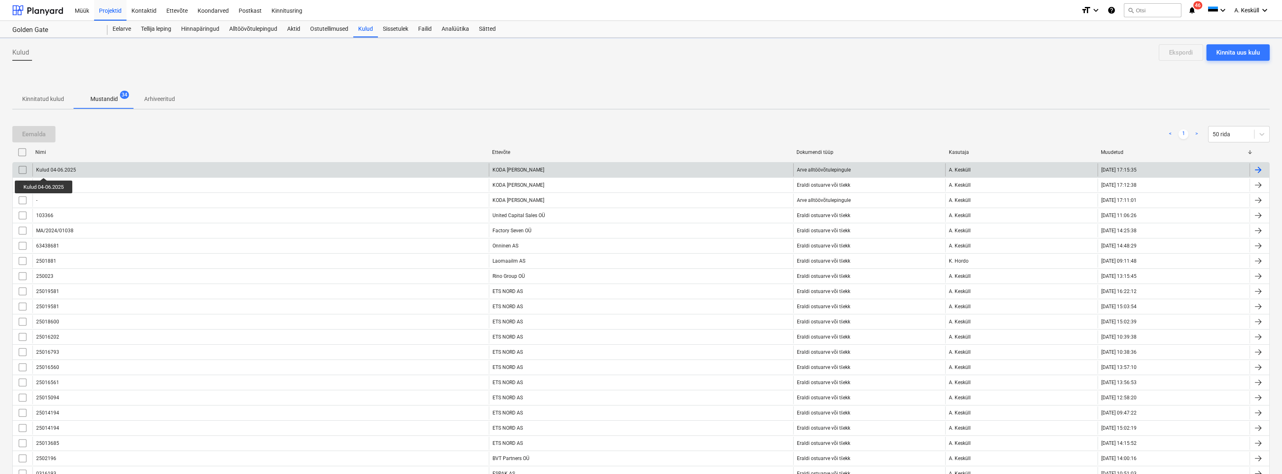
click at [48, 171] on div "Kulud 04-06.2025" at bounding box center [56, 170] width 40 height 6
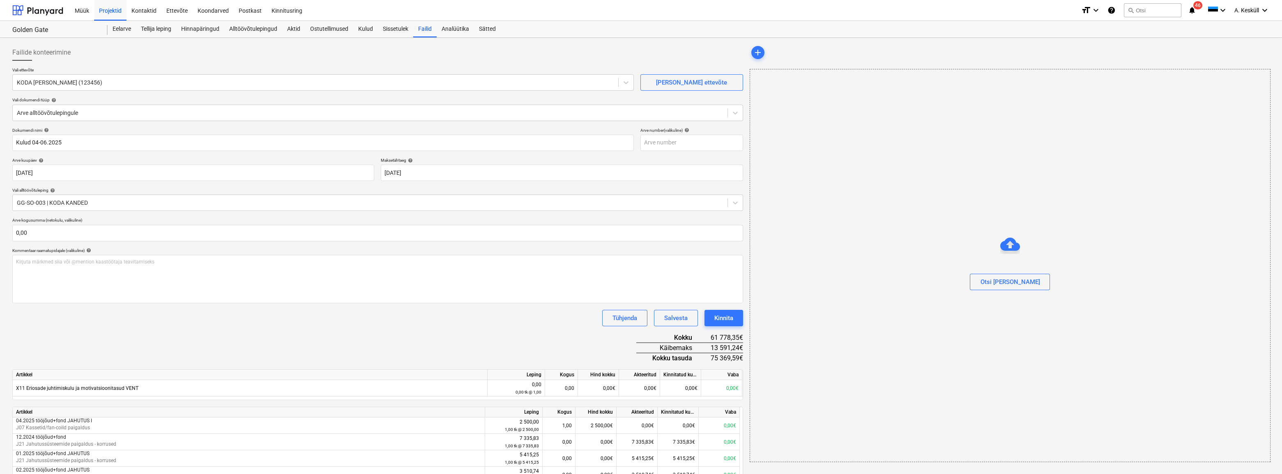
click at [184, 318] on div "Tühjenda Salvesta Kinnita" at bounding box center [377, 318] width 731 height 16
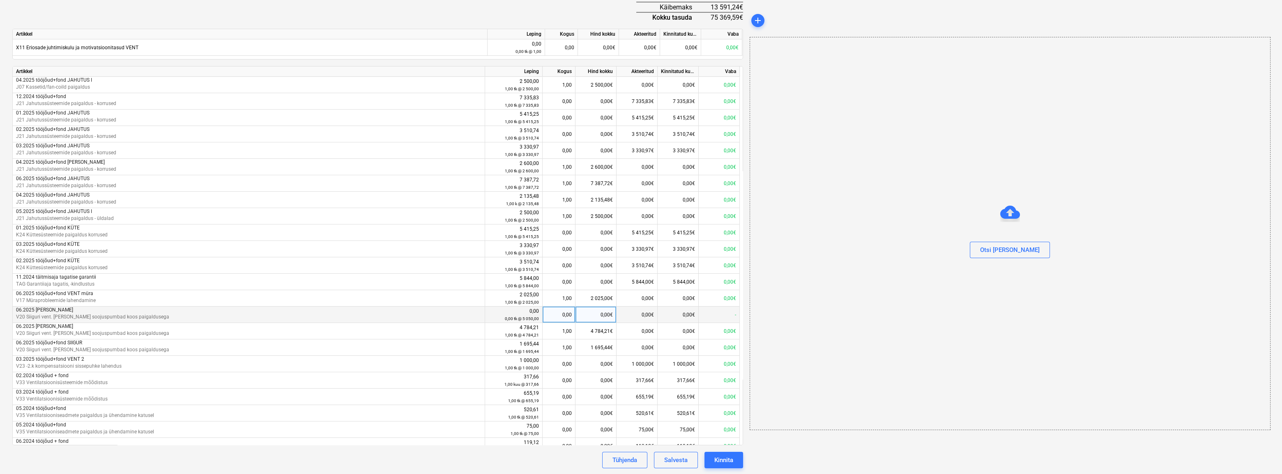
click at [731, 314] on div "-" at bounding box center [719, 315] width 41 height 16
click at [555, 313] on div "0,00" at bounding box center [559, 315] width 26 height 16
click at [601, 315] on div "0,00€" at bounding box center [596, 315] width 41 height 16
click at [562, 315] on div "0,00" at bounding box center [559, 315] width 26 height 16
type input "1"
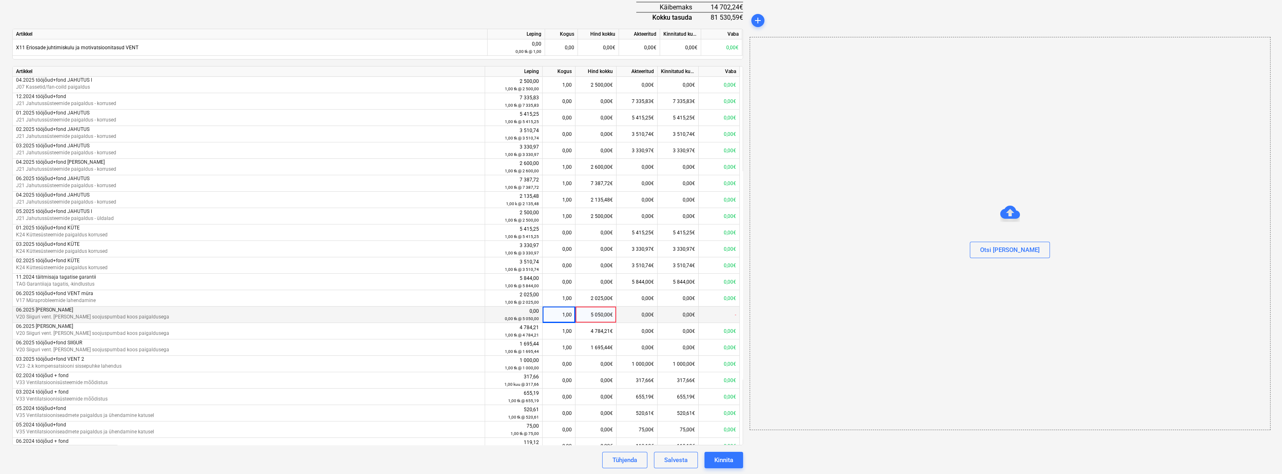
click at [597, 313] on div "5 050,00€" at bounding box center [596, 315] width 41 height 16
click at [633, 315] on div "0,00€" at bounding box center [637, 315] width 41 height 16
click at [725, 317] on div "-" at bounding box center [719, 315] width 41 height 16
click at [736, 316] on div "-" at bounding box center [719, 315] width 41 height 16
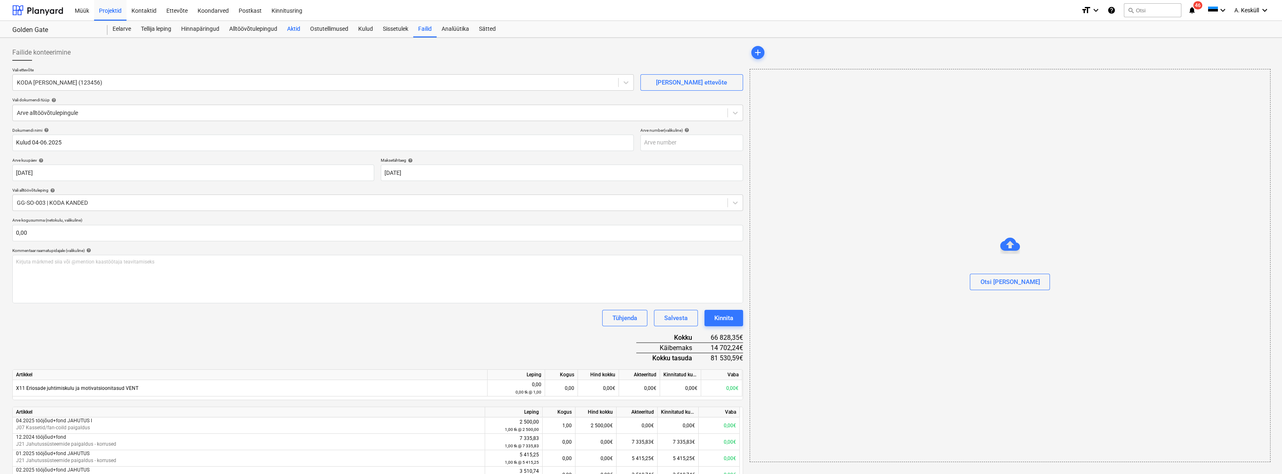
click at [302, 28] on div "Aktid" at bounding box center [293, 29] width 23 height 16
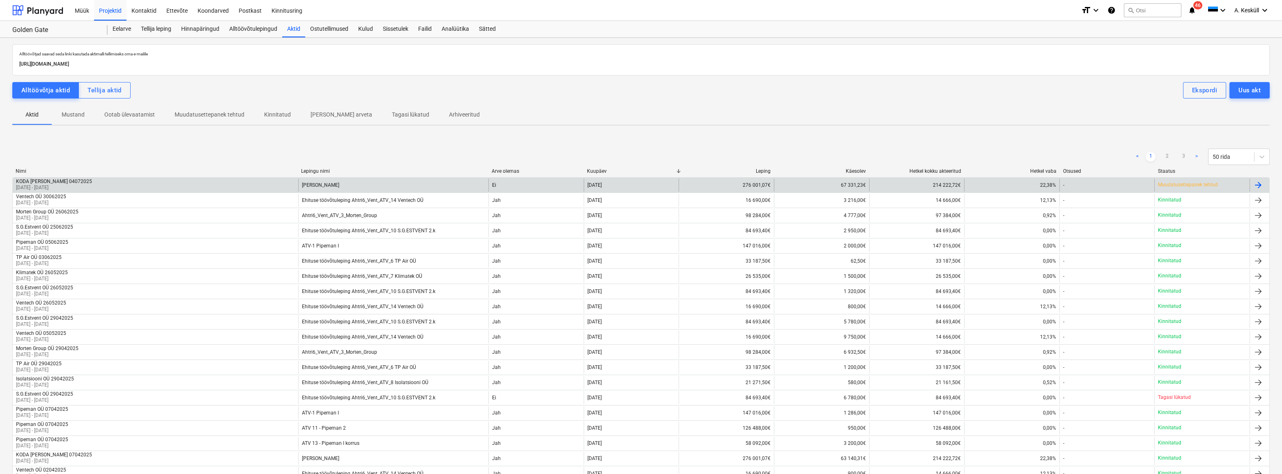
click at [49, 186] on p "[DATE] - [DATE]" at bounding box center [54, 187] width 76 height 7
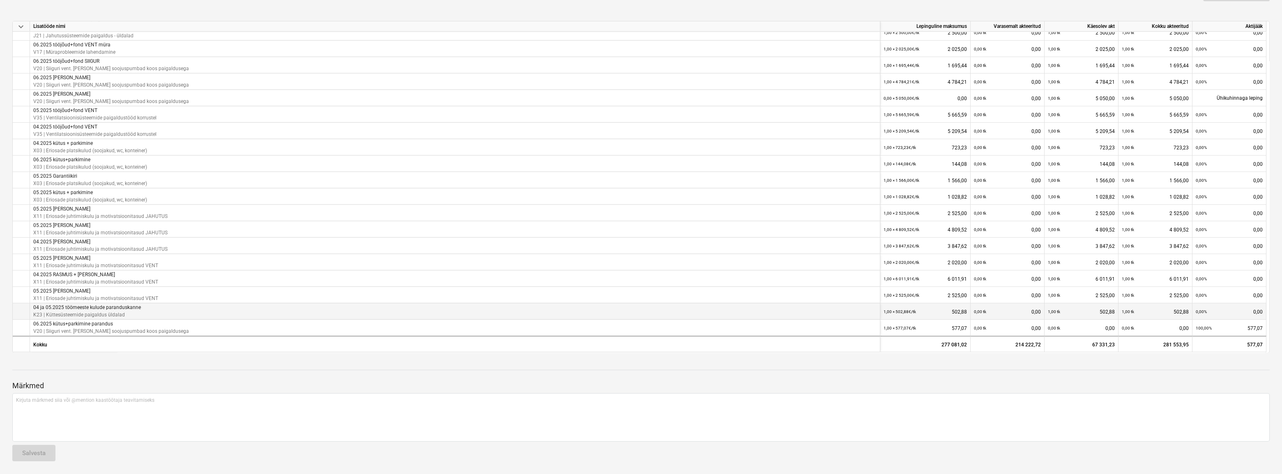
scroll to position [1071, 0]
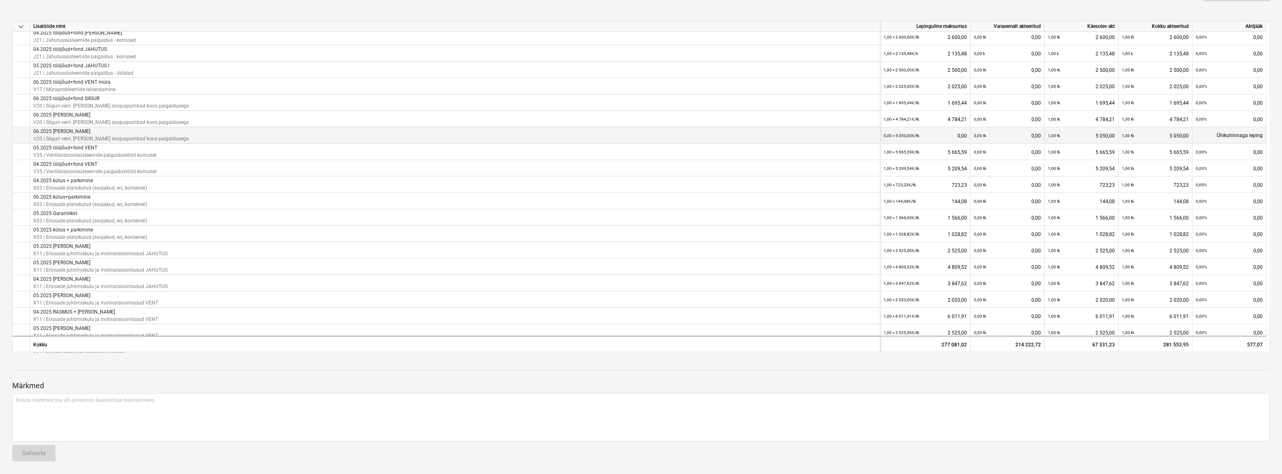
click at [925, 139] on div "0,00 × 5 050,00€ / tk 0,00" at bounding box center [925, 135] width 83 height 17
click at [1207, 138] on div "Ühikuhinnaga leping" at bounding box center [1230, 135] width 74 height 16
click at [1132, 134] on small "1,00 tk" at bounding box center [1128, 136] width 12 height 5
click at [1057, 134] on small "1,00 tk" at bounding box center [1054, 136] width 12 height 5
click at [998, 133] on div "0,00 tk 0,00" at bounding box center [1007, 135] width 67 height 17
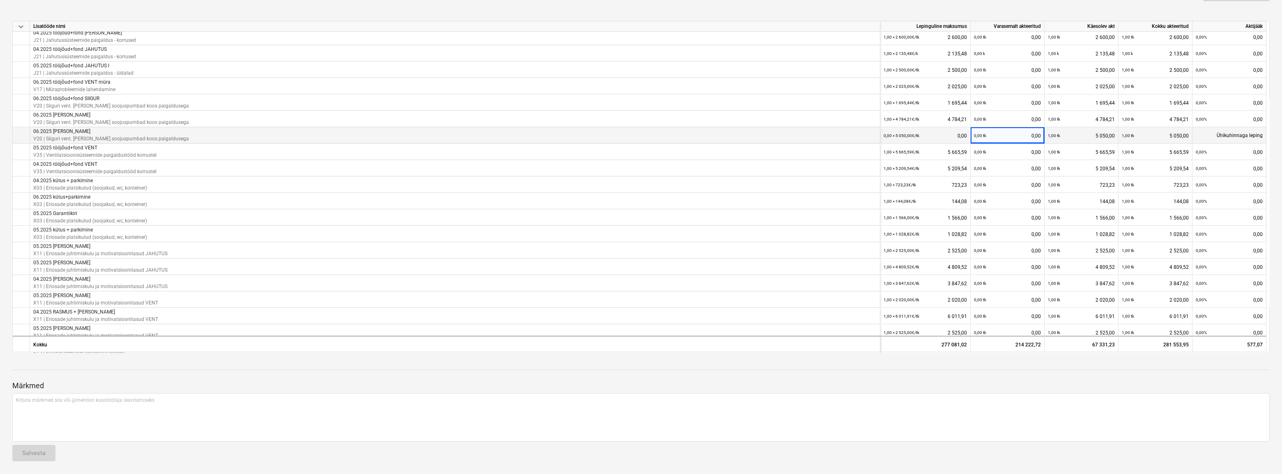
click at [974, 136] on small "0,00 tk" at bounding box center [980, 136] width 12 height 5
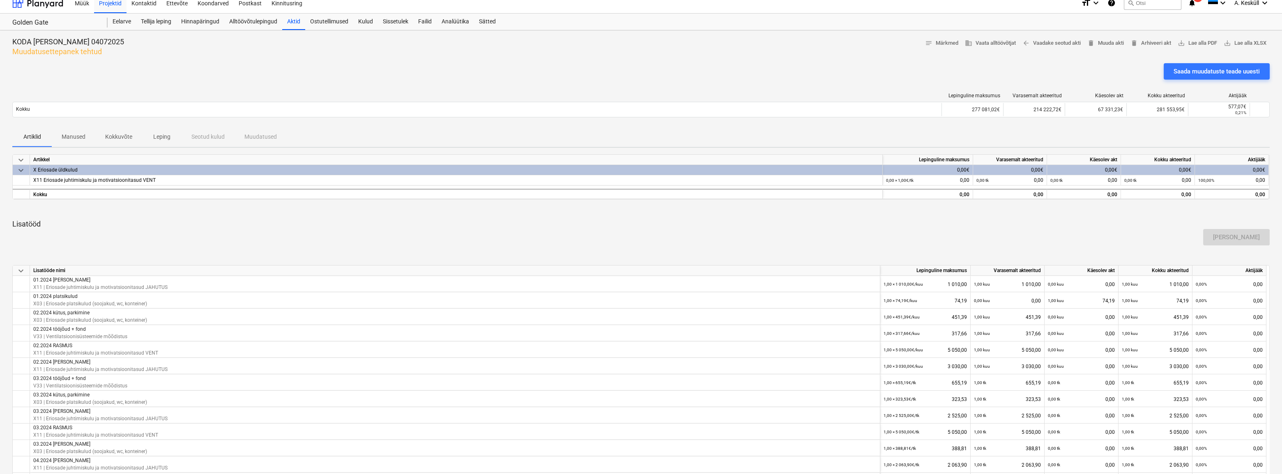
scroll to position [0, 0]
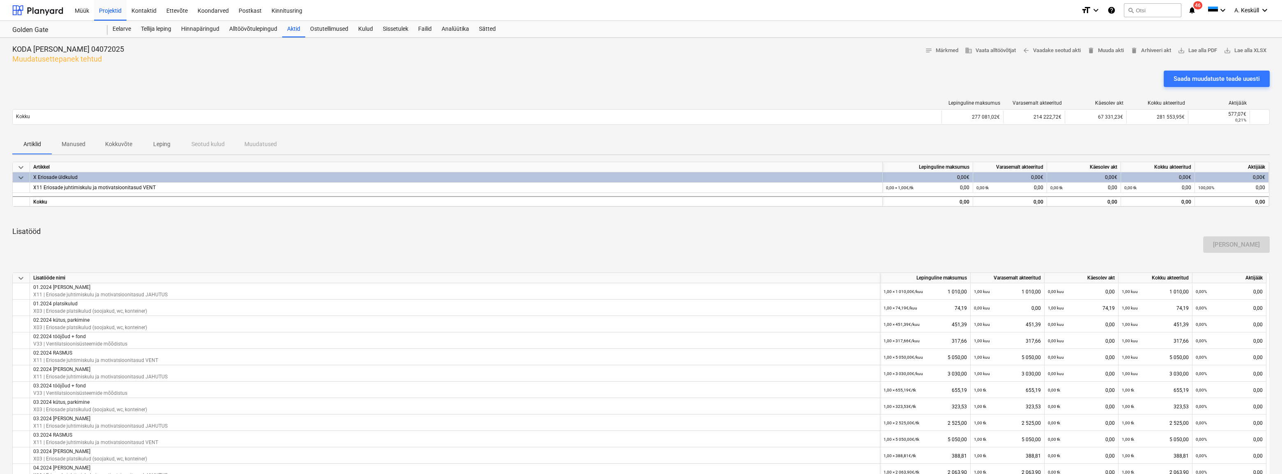
drag, startPoint x: 1229, startPoint y: 83, endPoint x: 1115, endPoint y: 82, distance: 114.2
click at [1115, 82] on div "Saada muudatuste teade uuesti" at bounding box center [640, 82] width 1257 height 23
click at [1109, 52] on span "delete Muuda akti" at bounding box center [1105, 50] width 37 height 9
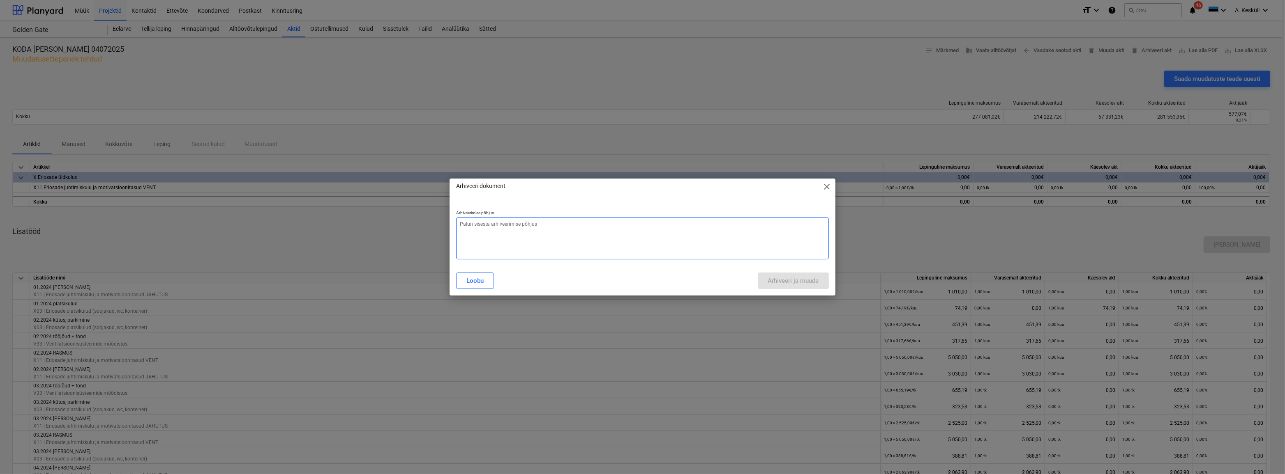
click at [548, 238] on textarea at bounding box center [642, 238] width 372 height 42
type textarea "x"
type textarea "K"
type textarea "x"
type textarea "KE"
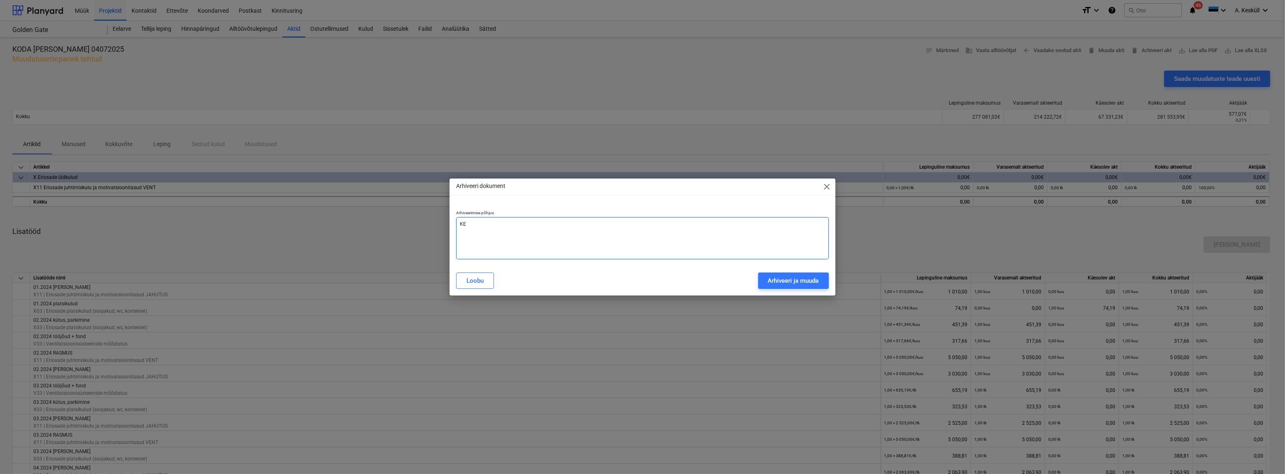
type textarea "x"
type textarea "KEr"
type textarea "x"
type textarea "KErt"
type textarea "x"
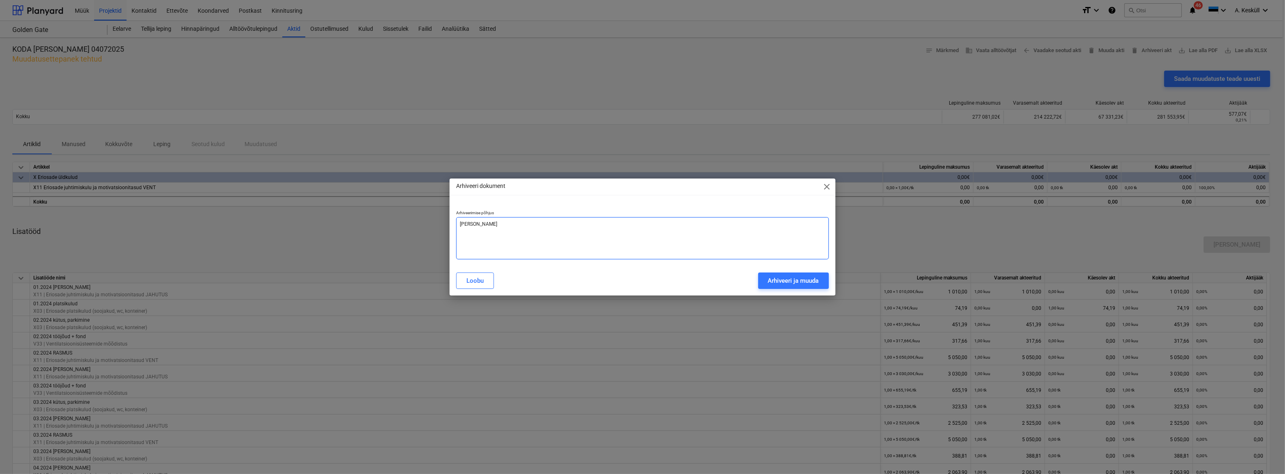
type textarea "KEr"
type textarea "x"
type textarea "KE"
type textarea "x"
type textarea "KER"
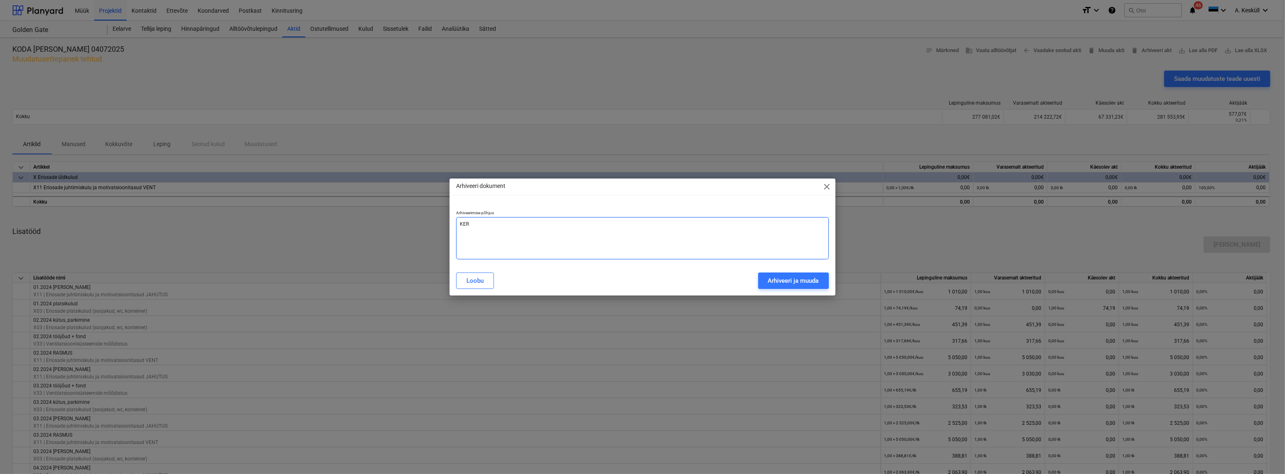
type textarea "x"
type textarea "KERT"
type textarea "x"
type textarea "KERT"
type textarea "x"
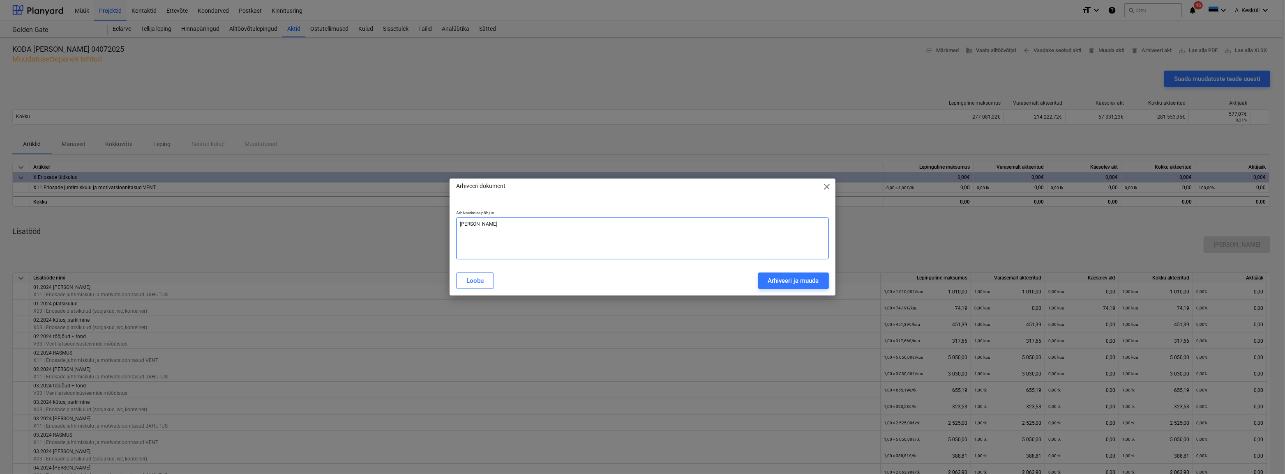
type textarea "KERT 0"
type textarea "x"
type textarea "KERT 06"
type textarea "x"
type textarea "KERT 06."
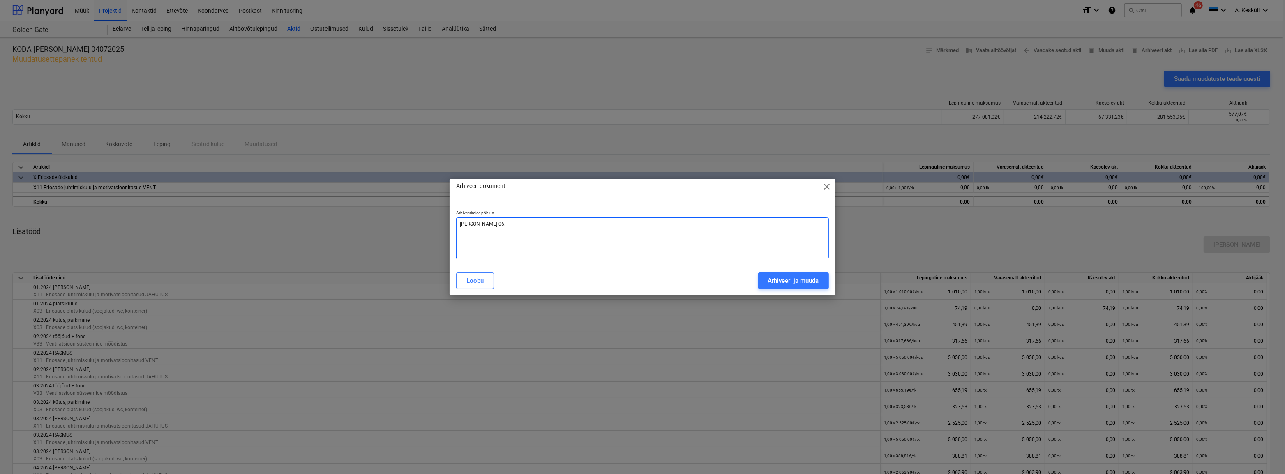
type textarea "x"
type textarea "KERT 06."
type textarea "x"
type textarea "KERT 06. a"
type textarea "x"
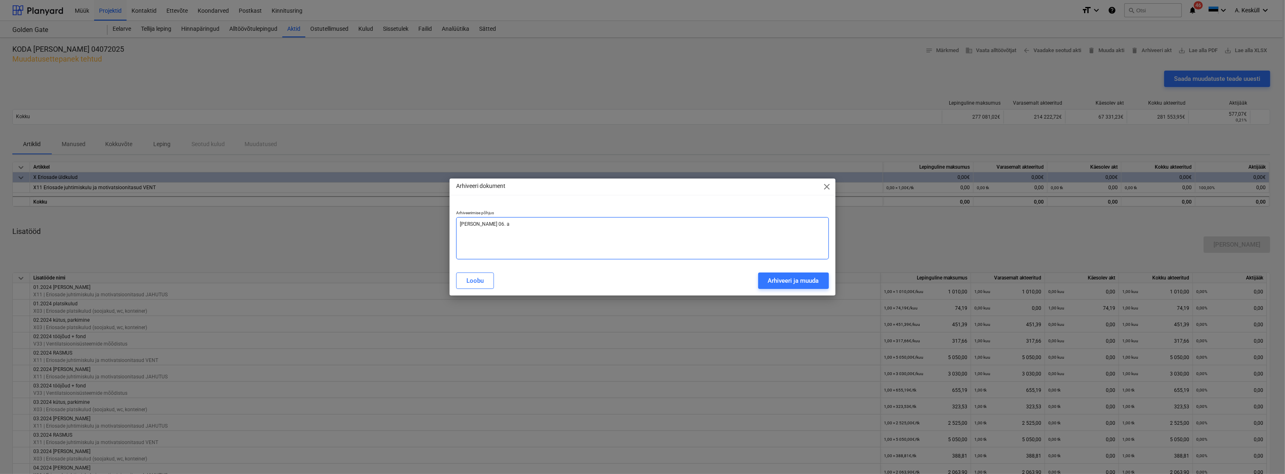
type textarea "KERT 06. ak"
type textarea "x"
type textarea "KERT 06. akt"
type textarea "x"
type textarea "KERT 06. akte"
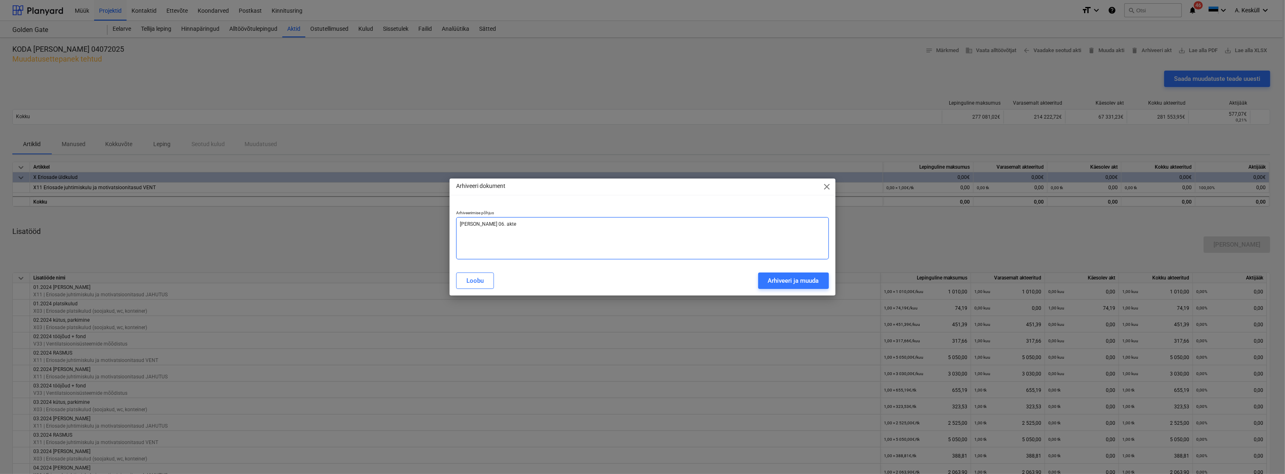
type textarea "x"
type textarea "KERT 06. aktee"
type textarea "x"
type textarea "KERT 06. akteer"
type textarea "x"
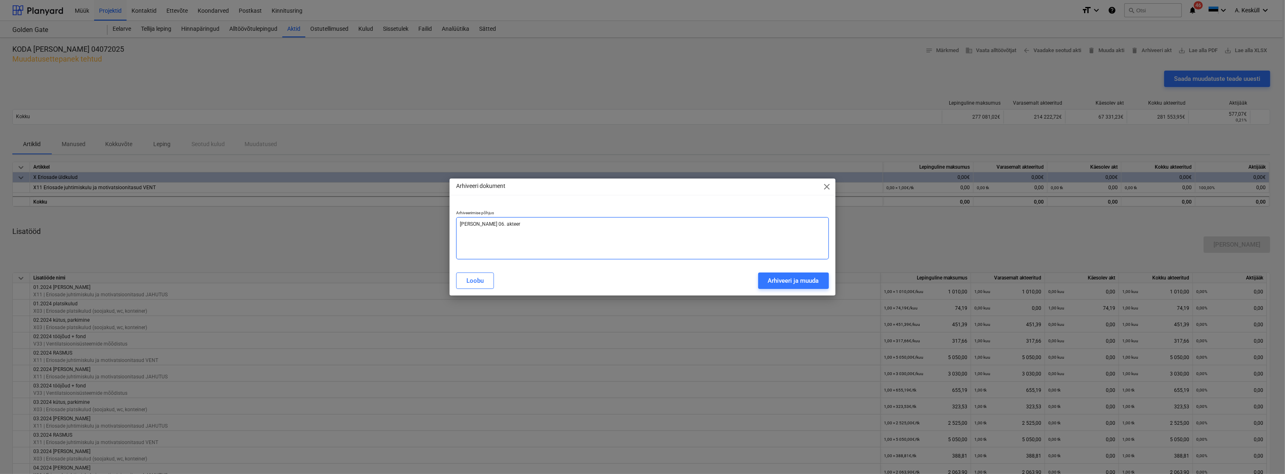
type textarea "KERT 06. akteeri"
type textarea "x"
type textarea "KERT 06. akteerim"
type textarea "x"
type textarea "KERT 06. akteerimi"
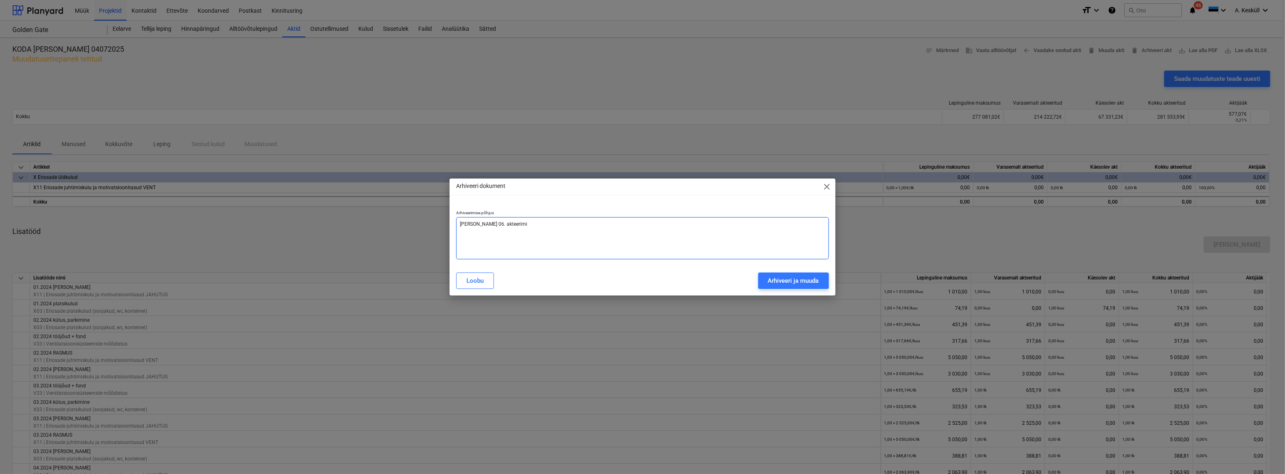
type textarea "x"
type textarea "KERT 06. akteerimia"
type textarea "x"
type textarea "KERT 06. akteerimiat"
type textarea "x"
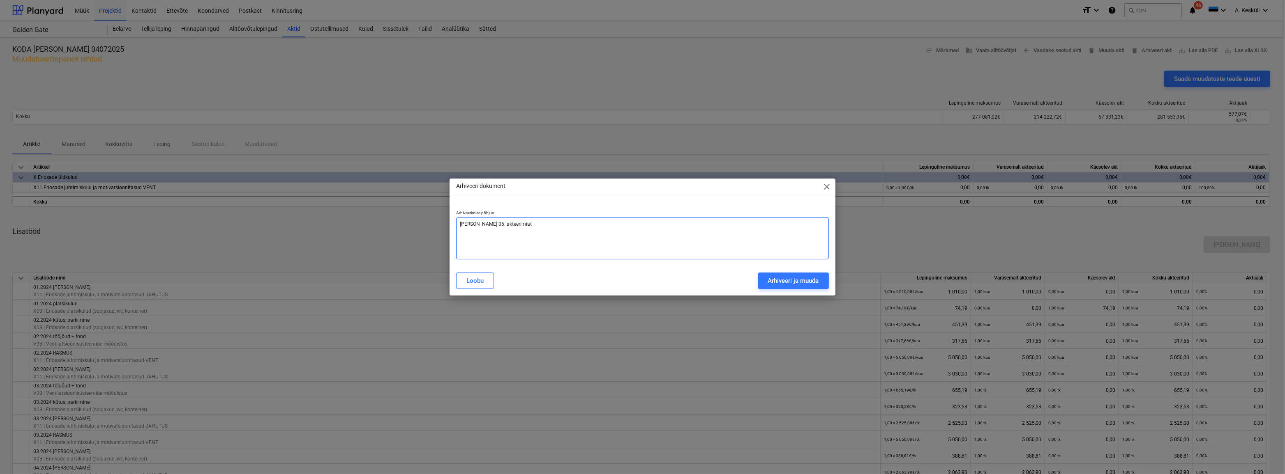
type textarea "KERT 06. akteerimia"
type textarea "x"
type textarea "KERT 06. akteerimi"
type textarea "x"
type textarea "KERT 06. akteerim"
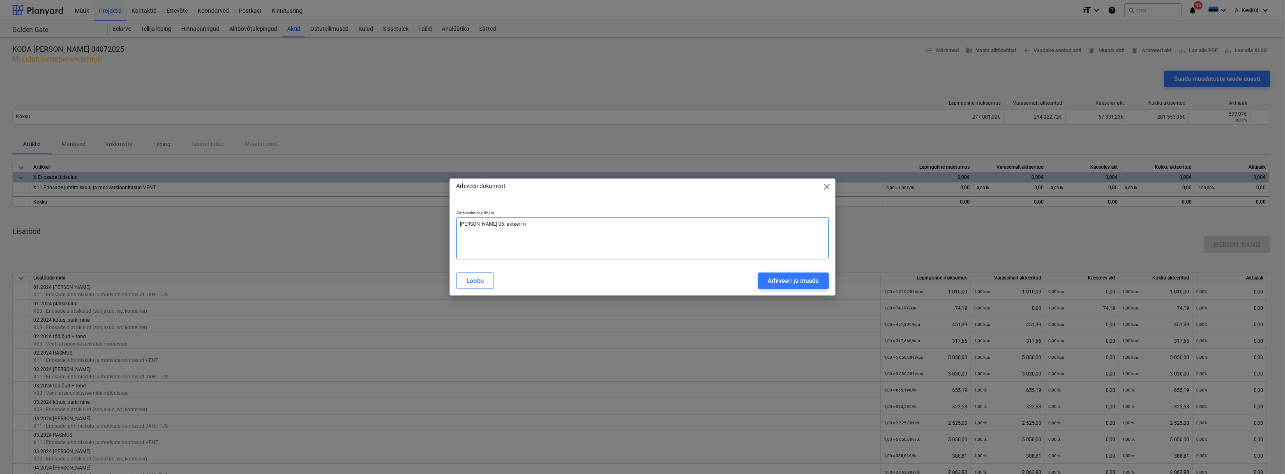
type textarea "x"
type textarea "KERT 06. akteerima"
type textarea "x"
type textarea "KERT 06. akteerimat"
type textarea "x"
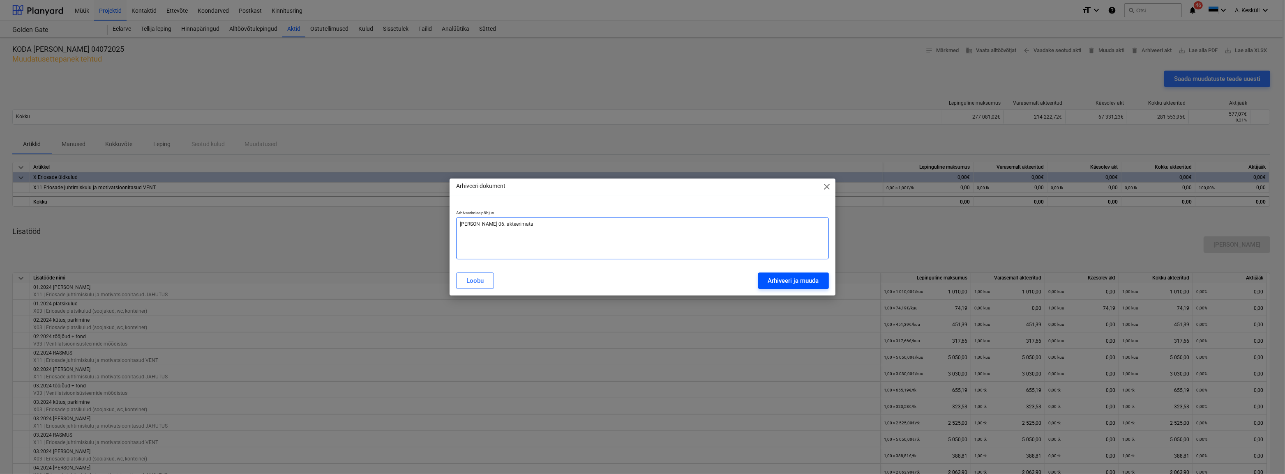
type textarea "KERT 06. akteerimata"
click at [806, 282] on div "Arhiveeri ja muuda" at bounding box center [793, 281] width 51 height 11
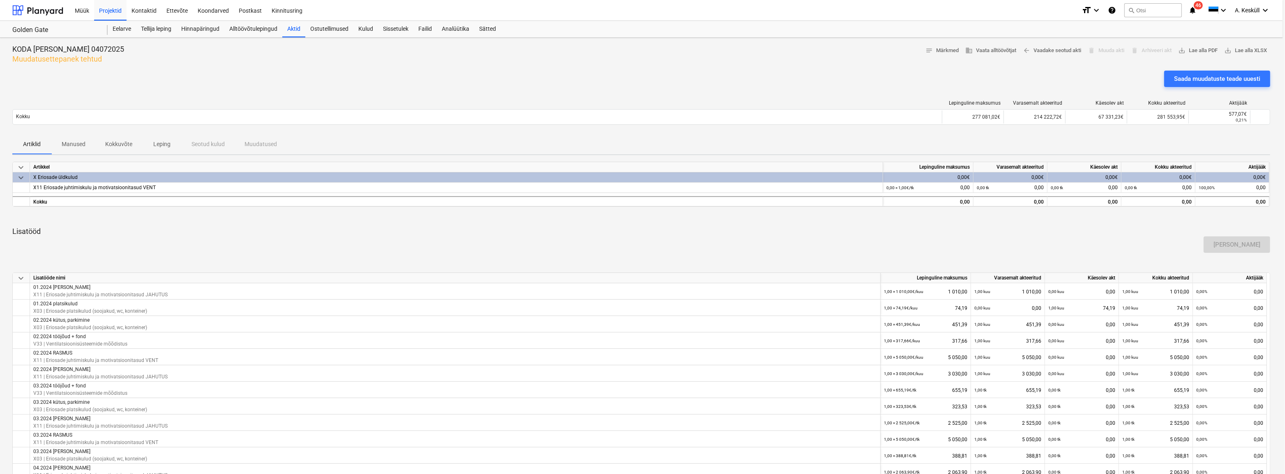
type textarea "x"
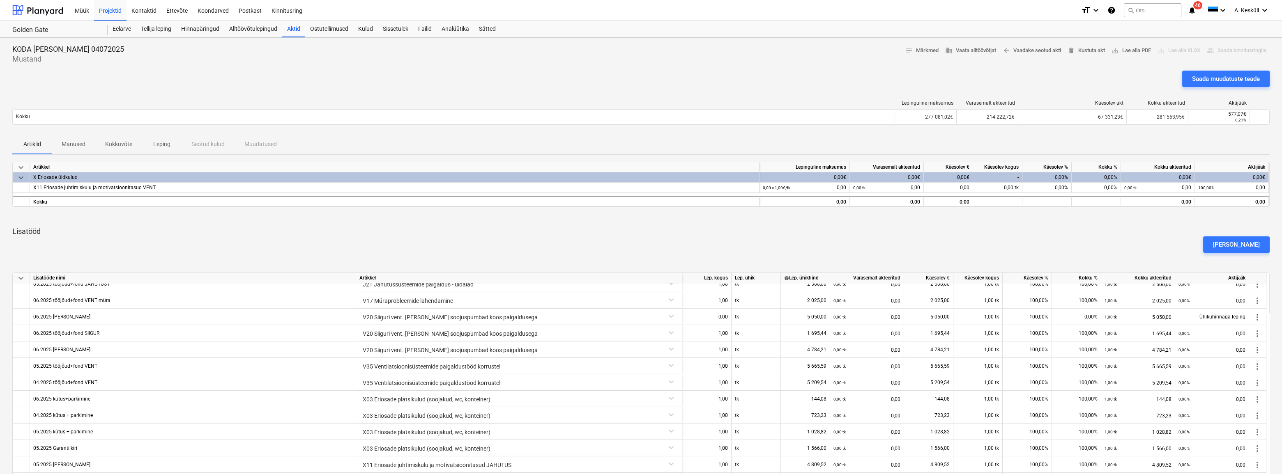
scroll to position [1071, 0]
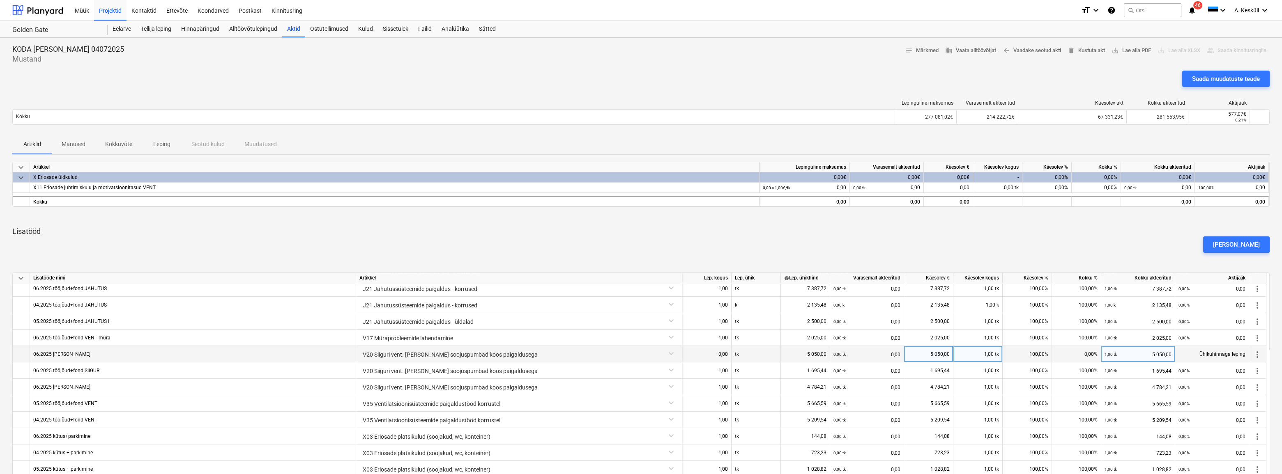
click at [705, 352] on div "0,00" at bounding box center [707, 354] width 42 height 16
click at [717, 355] on div "0,00" at bounding box center [707, 354] width 42 height 16
click at [719, 356] on div "0,00" at bounding box center [707, 354] width 42 height 16
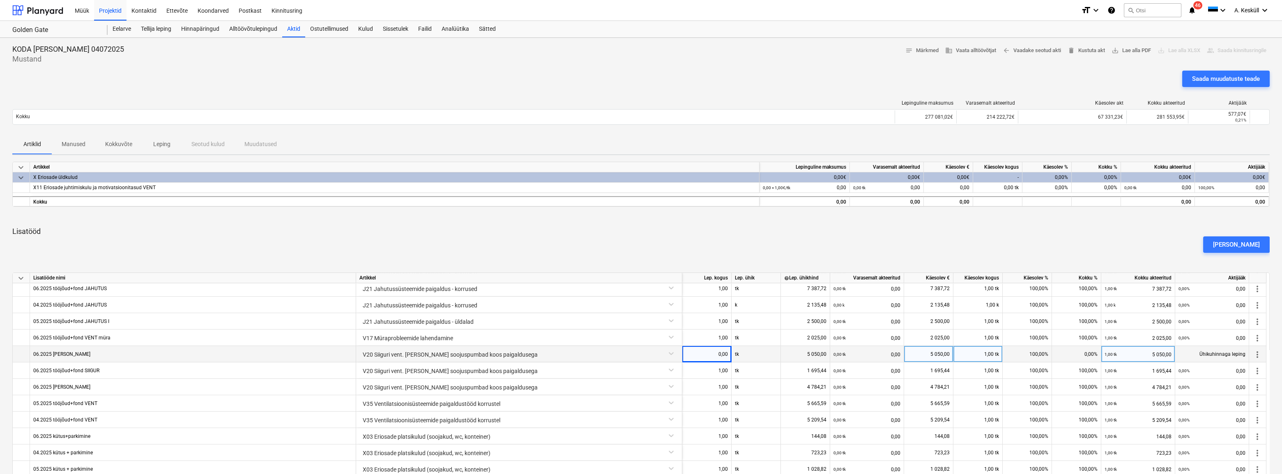
click at [950, 355] on div "5 050,00" at bounding box center [928, 354] width 49 height 16
click at [979, 353] on div "1,00 tk" at bounding box center [977, 354] width 49 height 16
click at [1031, 354] on div "100,00%" at bounding box center [1027, 354] width 49 height 16
click at [1089, 357] on div "0,00%" at bounding box center [1076, 354] width 49 height 16
click at [1129, 355] on div "1,00 tk 5 050,00" at bounding box center [1138, 354] width 67 height 17
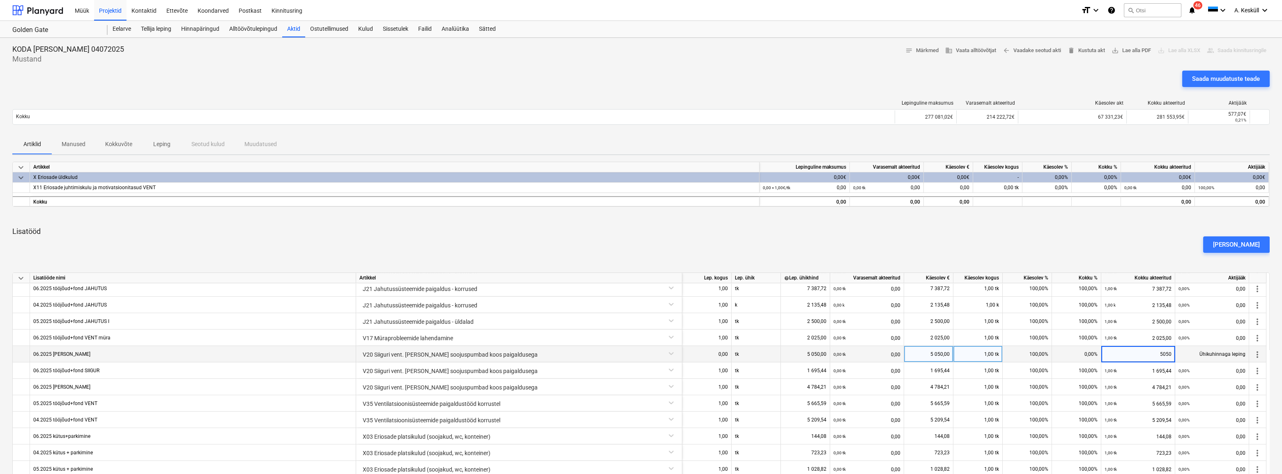
click at [1088, 352] on div "0,00%" at bounding box center [1076, 354] width 49 height 16
click at [1129, 356] on div "1,00 tk 5 050,00" at bounding box center [1138, 354] width 67 height 17
type input "5"
click at [1078, 352] on div "0,00%" at bounding box center [1076, 354] width 49 height 16
click at [1258, 357] on span "more_vert" at bounding box center [1258, 355] width 10 height 10
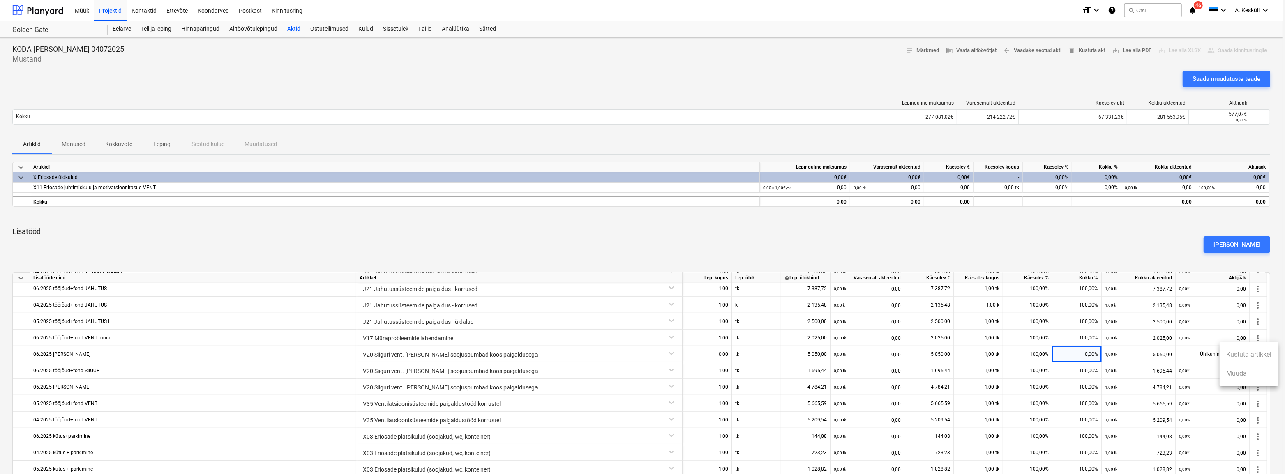
click at [1236, 375] on ul "Kustuta artikkel Muuda" at bounding box center [1248, 364] width 58 height 44
click at [1236, 373] on ul "Kustuta artikkel Muuda" at bounding box center [1248, 364] width 58 height 44
click at [1279, 329] on div at bounding box center [642, 237] width 1285 height 474
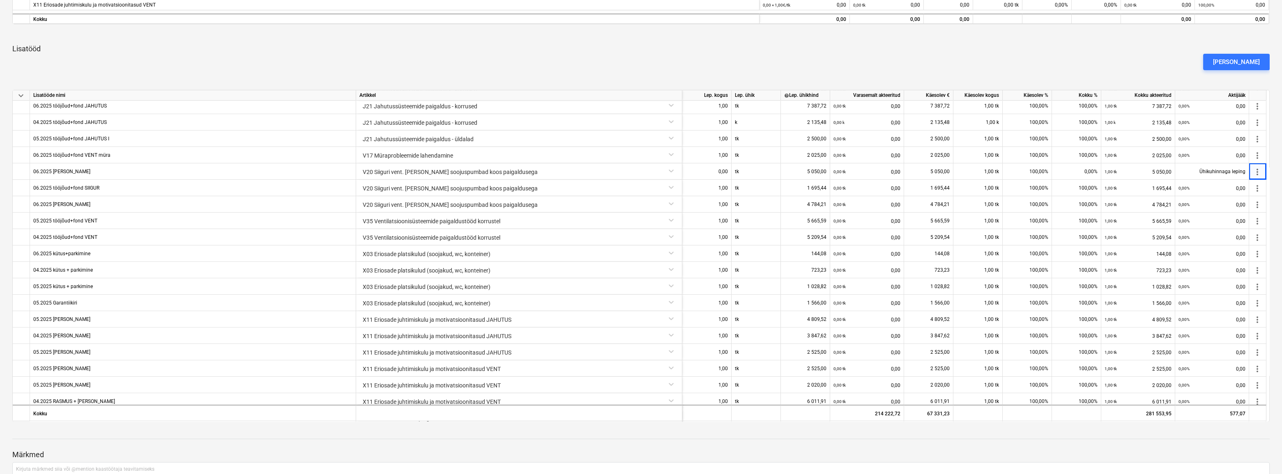
scroll to position [187, 0]
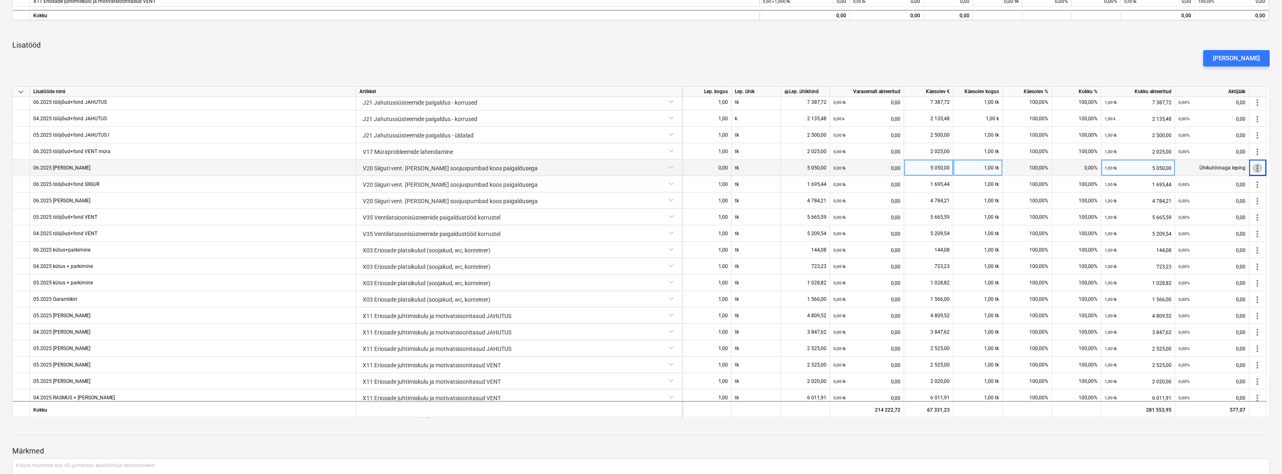
click at [1258, 168] on span "more_vert" at bounding box center [1258, 169] width 10 height 10
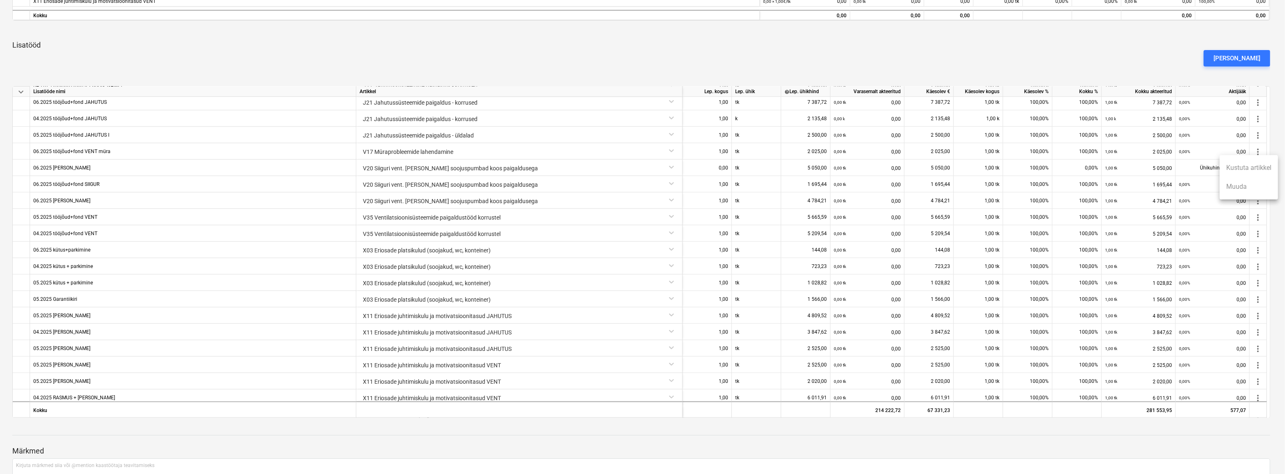
click at [1234, 191] on ul "Kustuta artikkel Muuda" at bounding box center [1248, 177] width 58 height 44
click at [1155, 154] on div at bounding box center [642, 237] width 1285 height 474
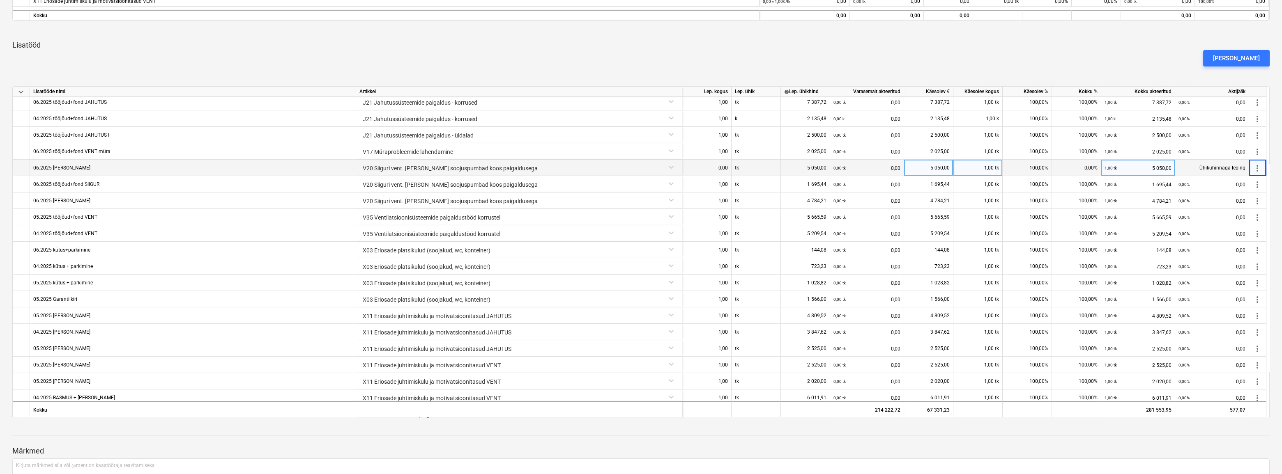
click at [917, 165] on div "5 050,00" at bounding box center [928, 168] width 42 height 16
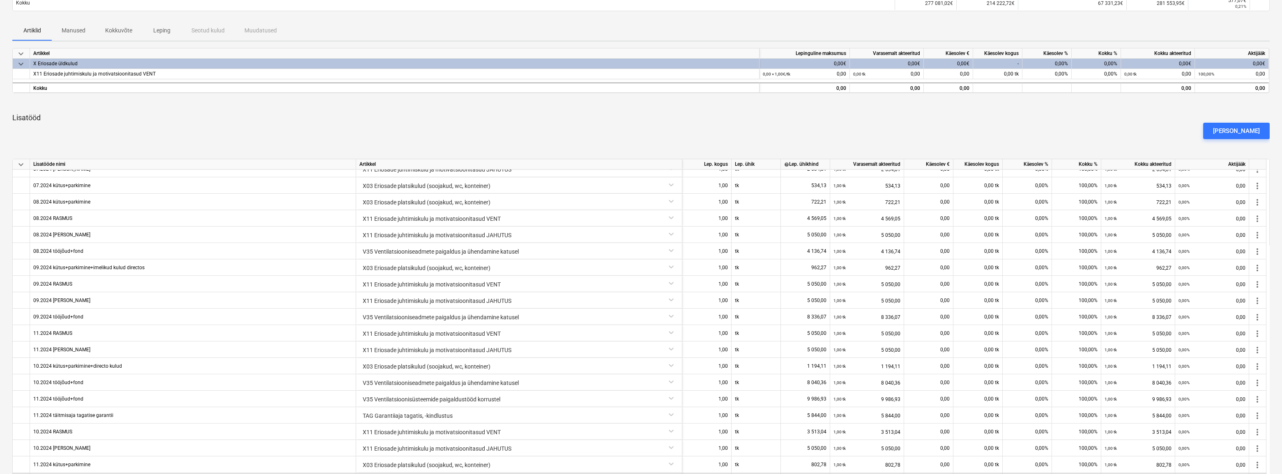
scroll to position [0, 0]
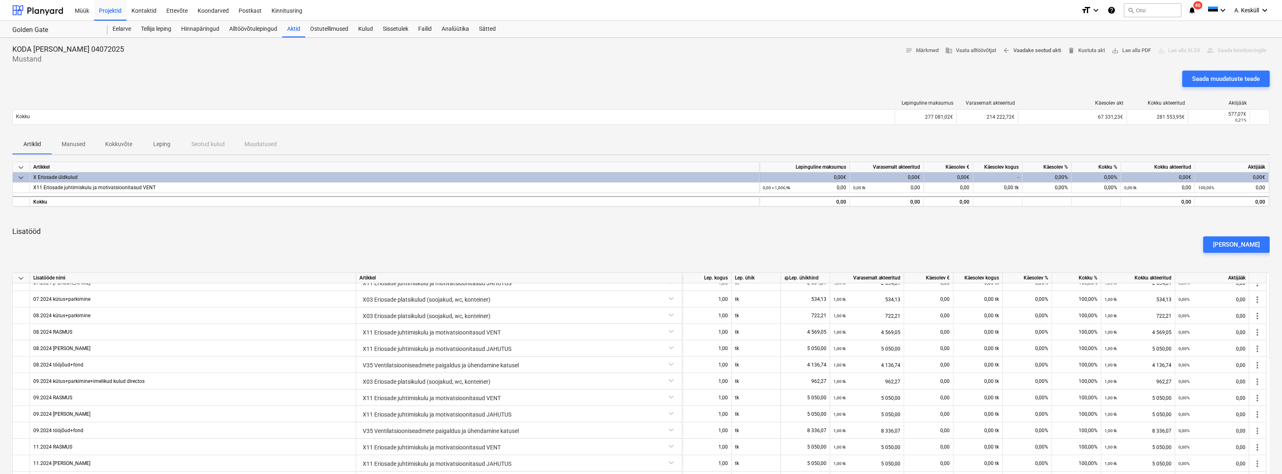
click at [1020, 51] on span "arrow_back Vaadake seotud akti" at bounding box center [1032, 50] width 58 height 9
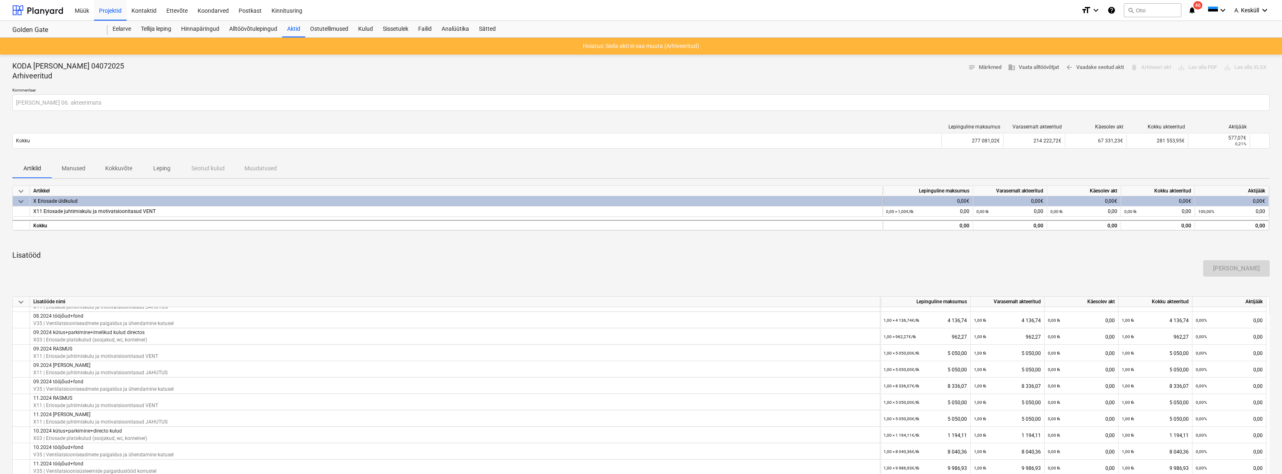
scroll to position [635, 0]
click at [778, 187] on div "Artikkel" at bounding box center [456, 191] width 853 height 10
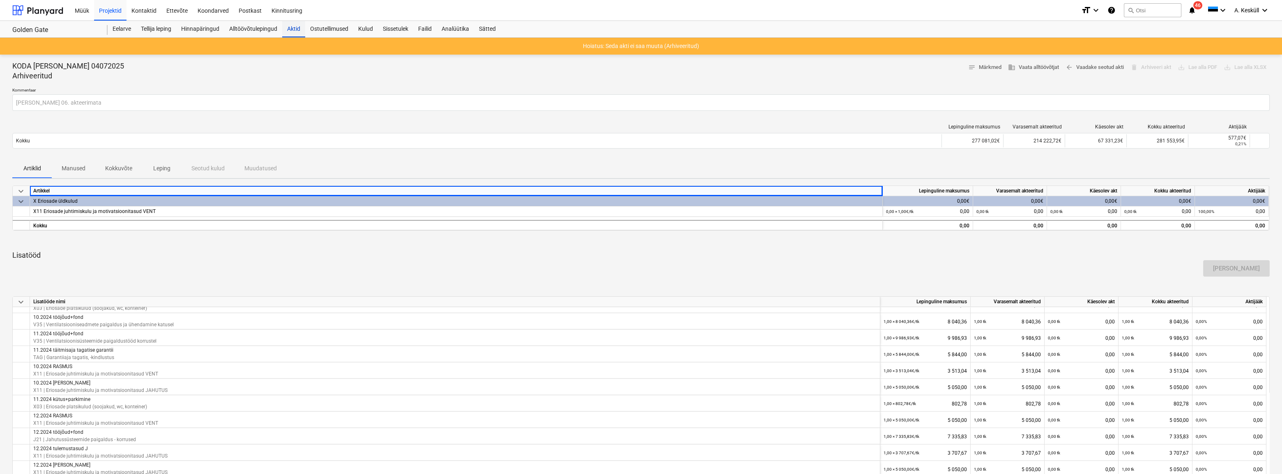
click at [295, 27] on div "Aktid" at bounding box center [293, 29] width 23 height 16
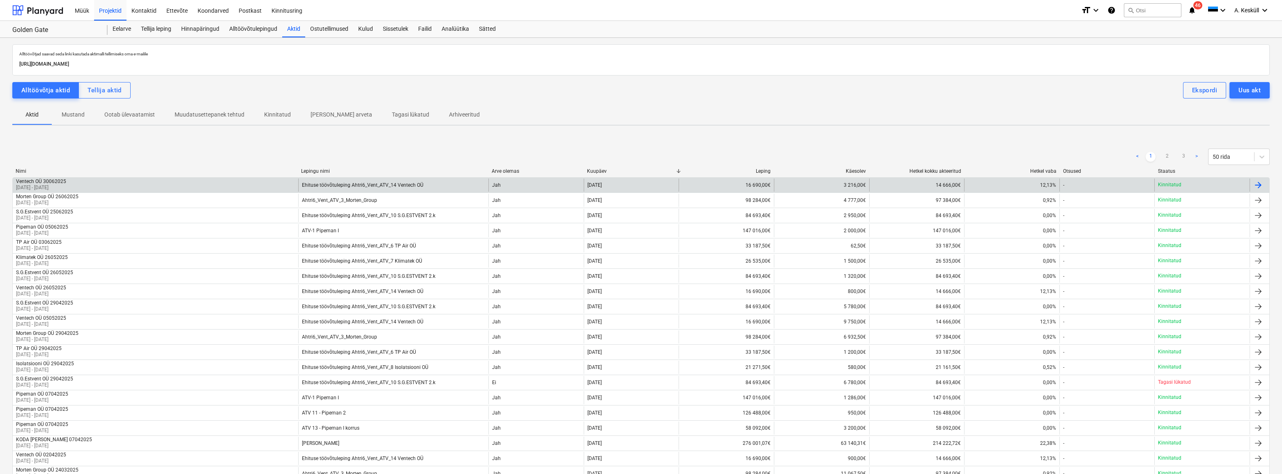
click at [66, 182] on div "Ventech OÜ 30062025" at bounding box center [41, 182] width 50 height 6
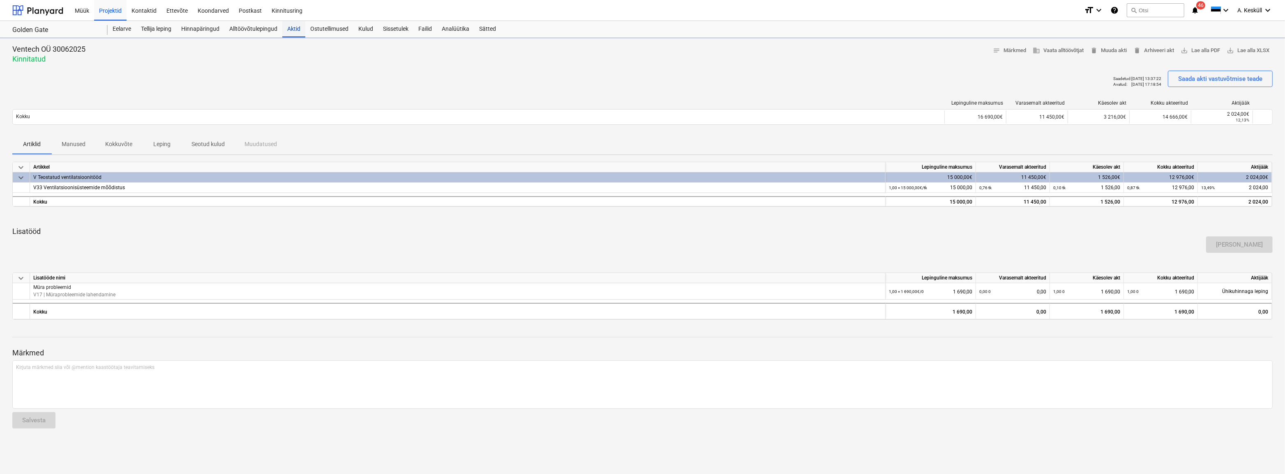
click at [295, 26] on div "Aktid" at bounding box center [293, 29] width 23 height 16
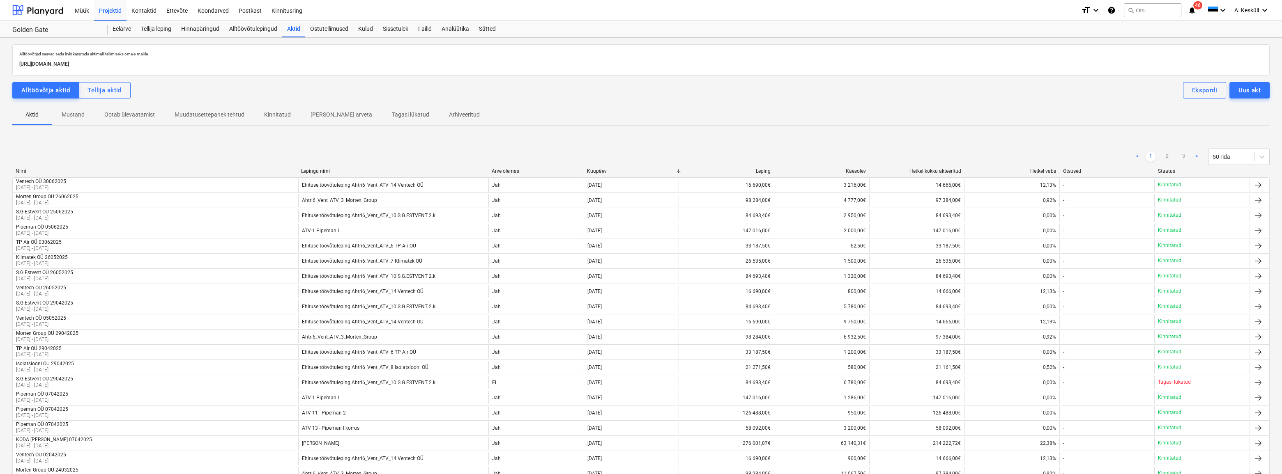
click at [449, 119] on p "Arhiveeritud" at bounding box center [464, 115] width 31 height 9
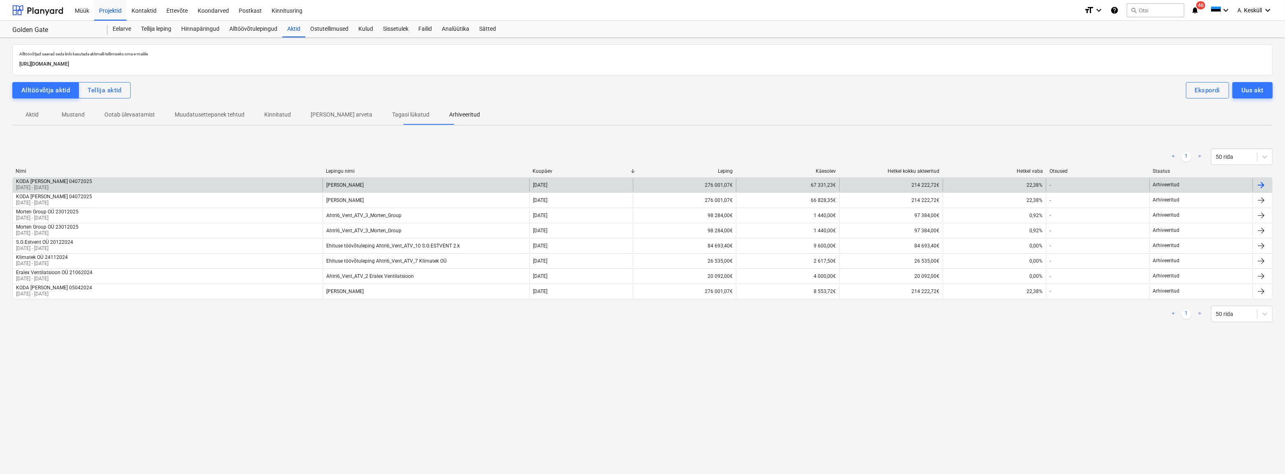
click at [44, 184] on p "[DATE] - [DATE]" at bounding box center [54, 187] width 76 height 7
